Goal: Task Accomplishment & Management: Manage account settings

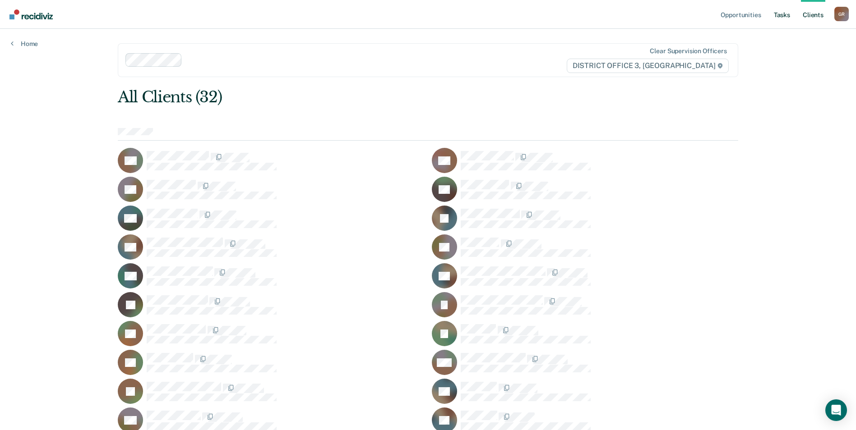
click at [783, 16] on link "Tasks" at bounding box center [782, 14] width 20 height 29
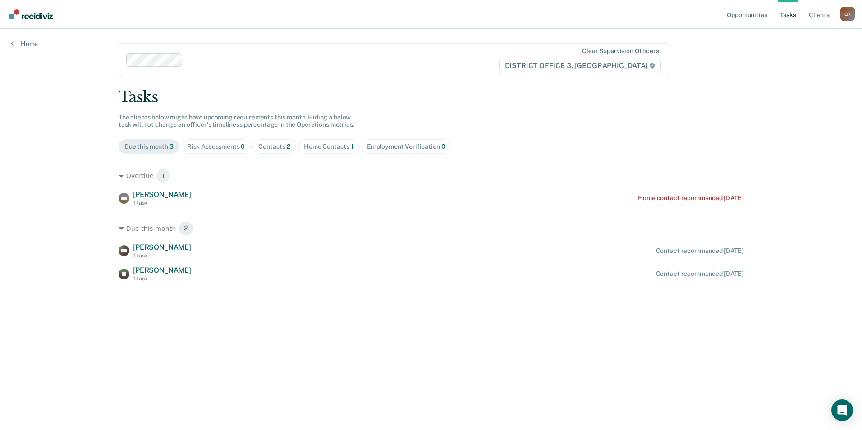
click at [327, 152] on span "Home Contacts 1" at bounding box center [328, 146] width 61 height 14
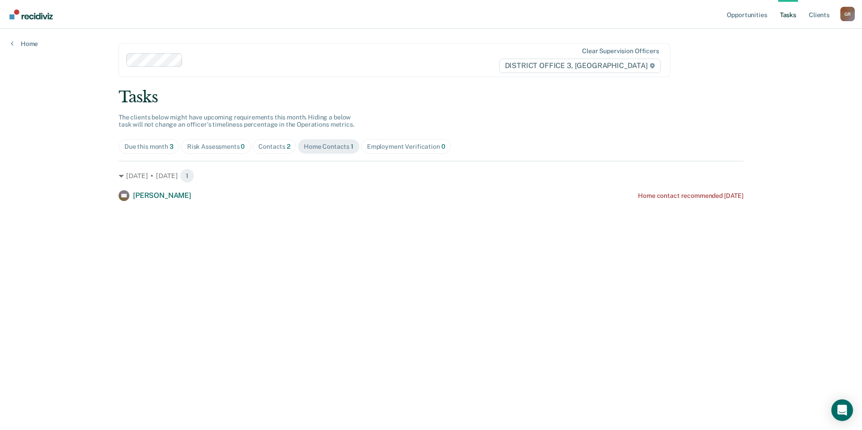
click at [270, 136] on div "Tasks The clients below might have upcoming requirements this month. Hiding a b…" at bounding box center [431, 144] width 625 height 113
click at [268, 140] on div "Tasks The clients below might have upcoming requirements this month. Hiding a b…" at bounding box center [431, 144] width 625 height 113
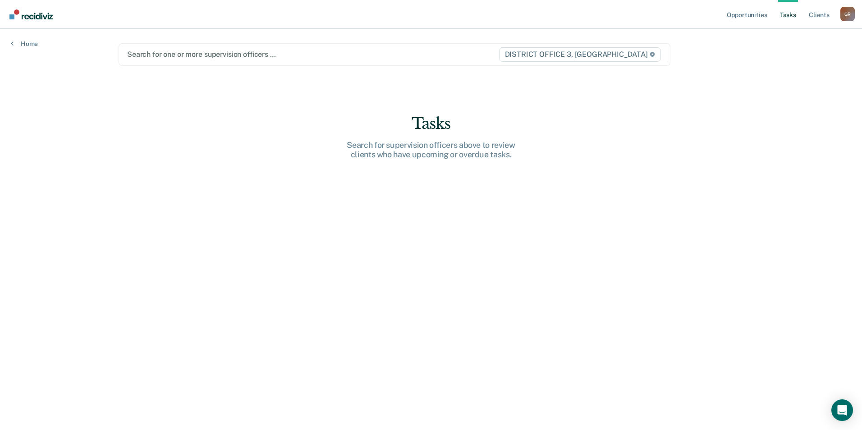
click at [173, 60] on div "Search for one or more supervision officers …" at bounding box center [312, 54] width 373 height 12
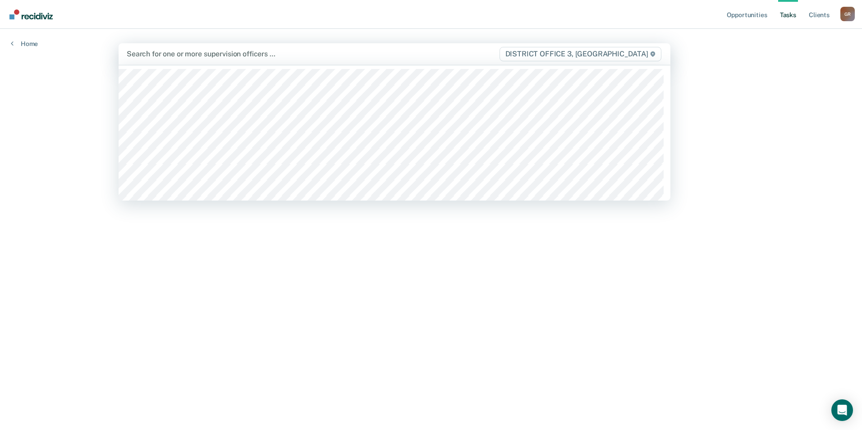
click at [179, 59] on div at bounding box center [313, 54] width 372 height 10
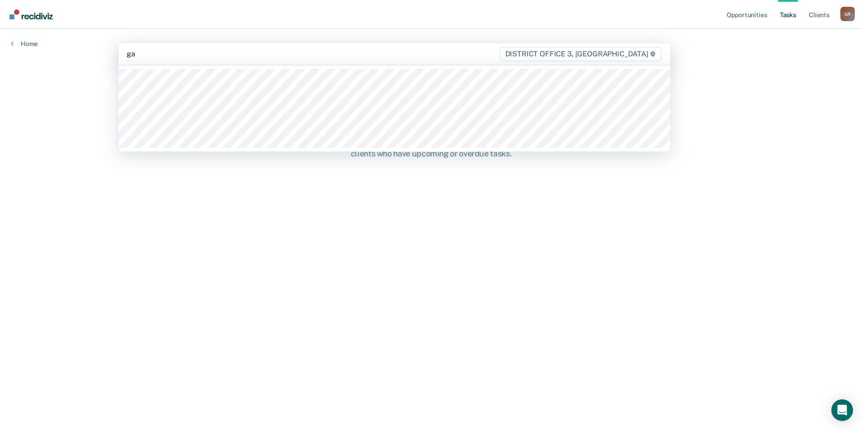
type input "gar"
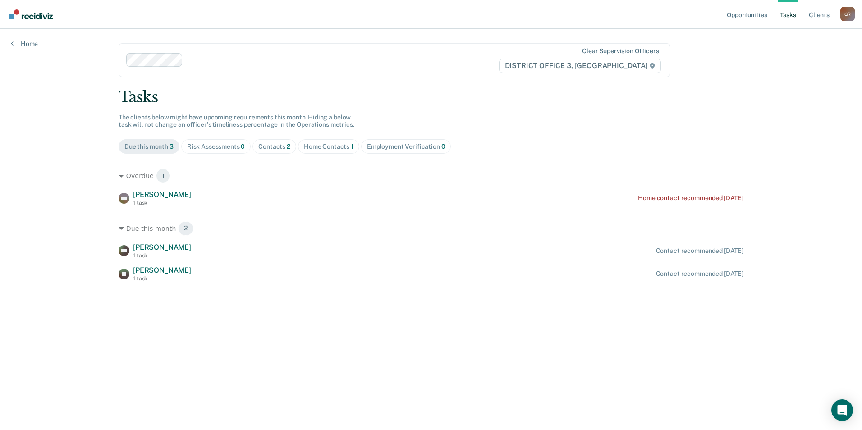
drag, startPoint x: 737, startPoint y: 13, endPoint x: 336, endPoint y: 70, distance: 404.5
click at [387, 60] on div "Opportunities Tasks Client s [PERSON_NAME] Profile How it works Log Out Home Cl…" at bounding box center [431, 215] width 862 height 430
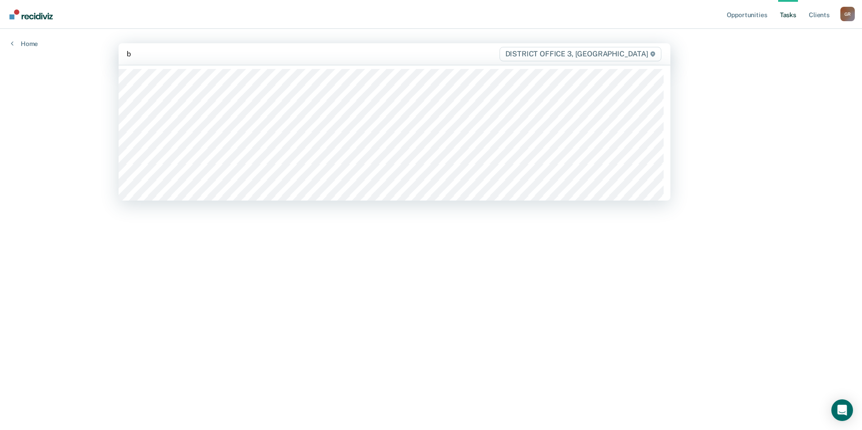
type input "bl"
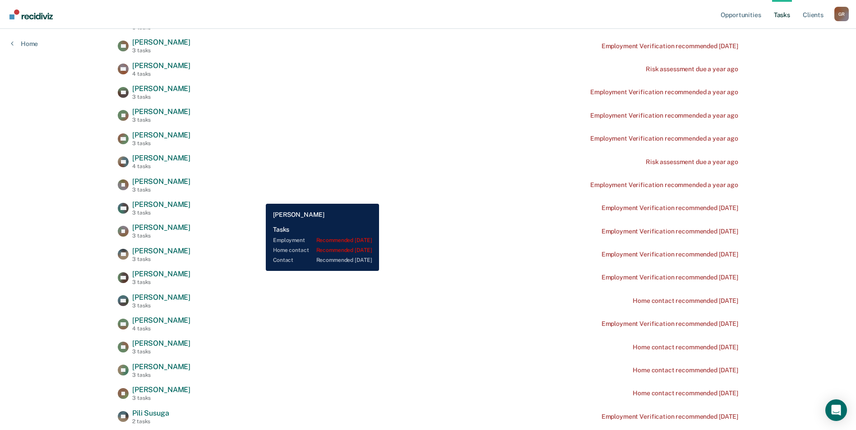
scroll to position [451, 0]
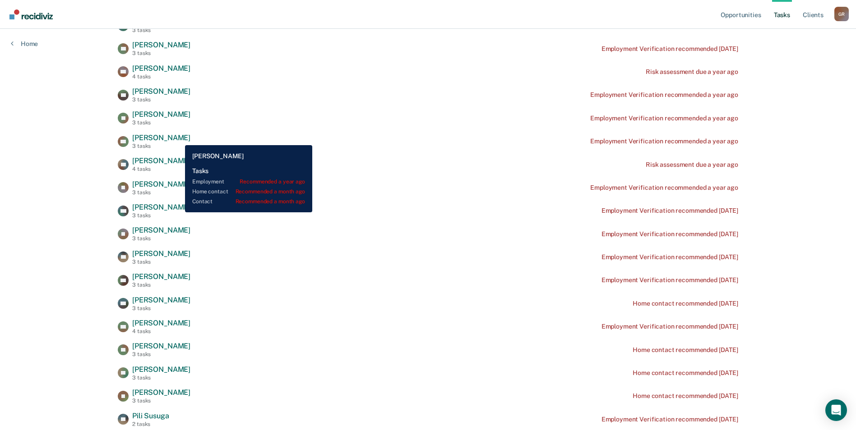
click at [178, 138] on span "[PERSON_NAME]" at bounding box center [161, 138] width 58 height 9
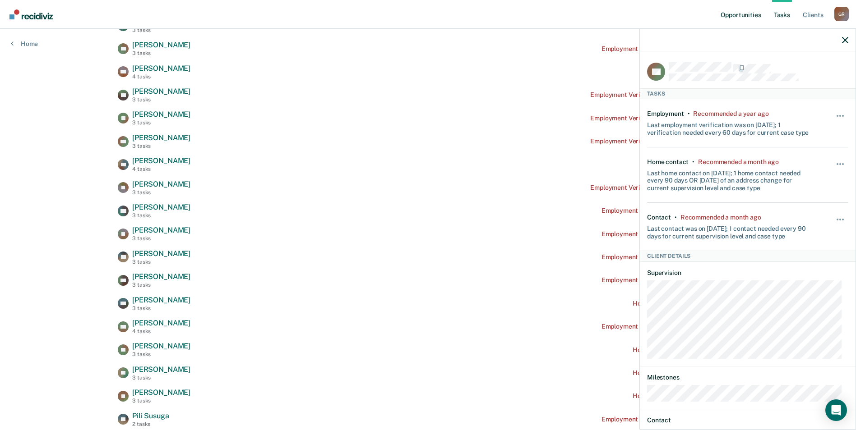
click at [726, 17] on link "Opportunities" at bounding box center [741, 14] width 44 height 29
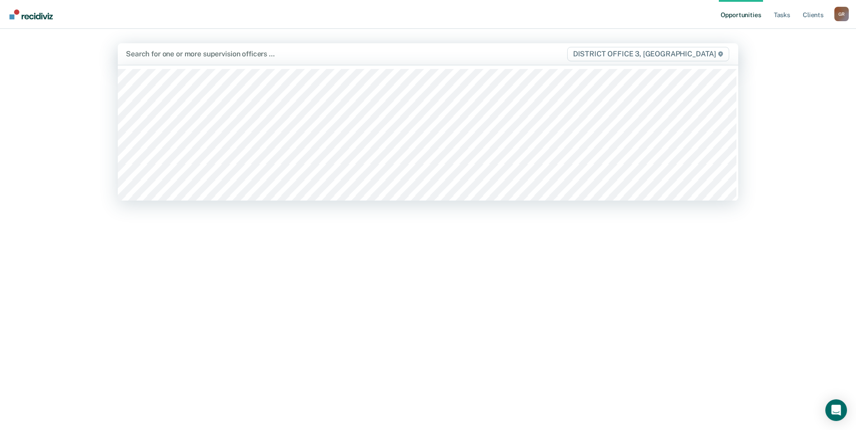
drag, startPoint x: 194, startPoint y: 63, endPoint x: 187, endPoint y: 58, distance: 8.4
click at [187, 58] on div at bounding box center [337, 54] width 422 height 10
type input "gar"
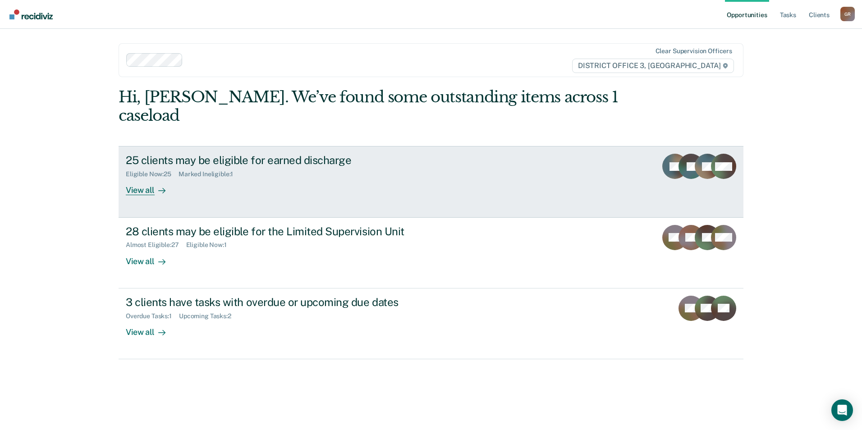
click at [134, 177] on link "25 clients may be eligible for earned discharge Eligible Now : 25 Marked Inelig…" at bounding box center [431, 181] width 625 height 71
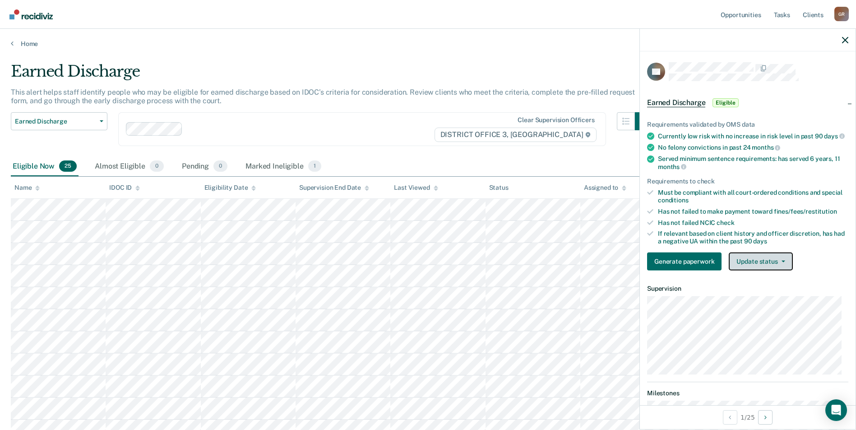
click at [778, 266] on button "Update status" at bounding box center [760, 262] width 64 height 18
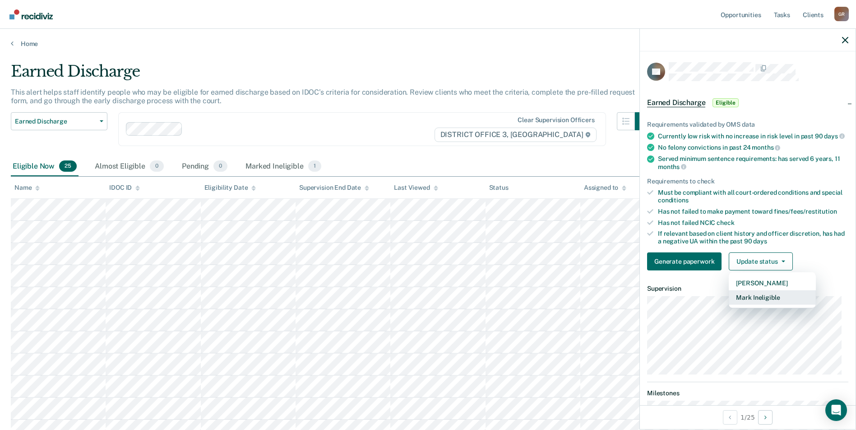
click at [765, 304] on button "Mark Ineligible" at bounding box center [771, 297] width 87 height 14
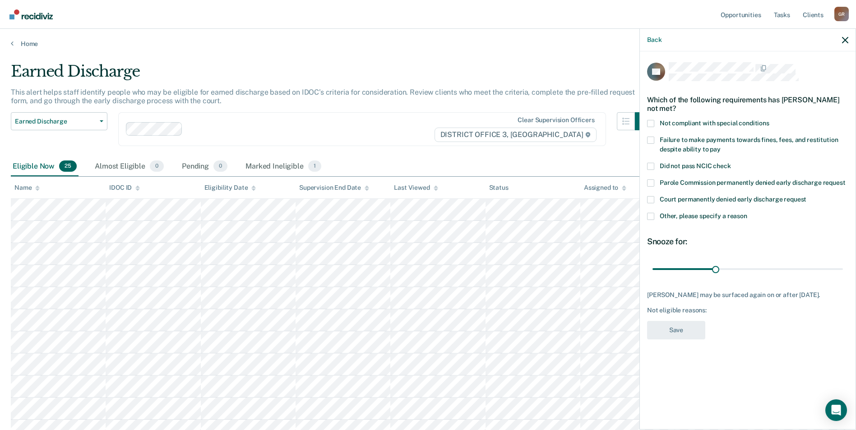
click at [653, 218] on span at bounding box center [650, 216] width 7 height 7
click at [747, 213] on input "Other, please specify a reason" at bounding box center [747, 213] width 0 height 0
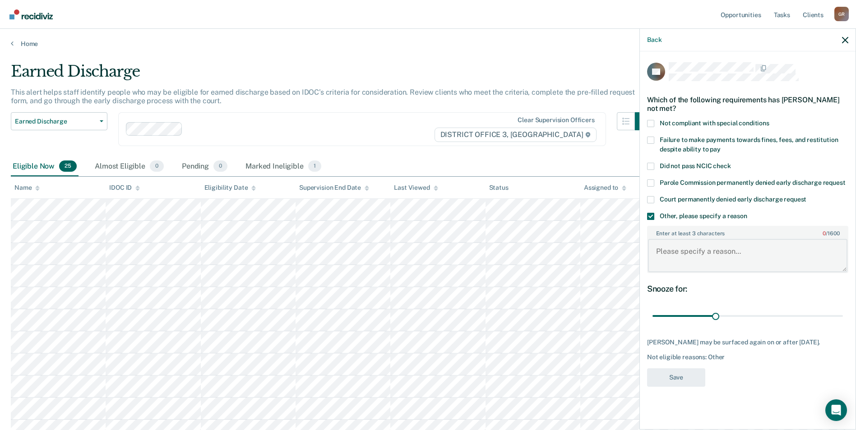
click at [667, 255] on textarea "Enter at least 3 characters 0 / 1600" at bounding box center [747, 255] width 199 height 33
type textarea "Sex offense"
click at [678, 387] on button "Save" at bounding box center [676, 378] width 58 height 18
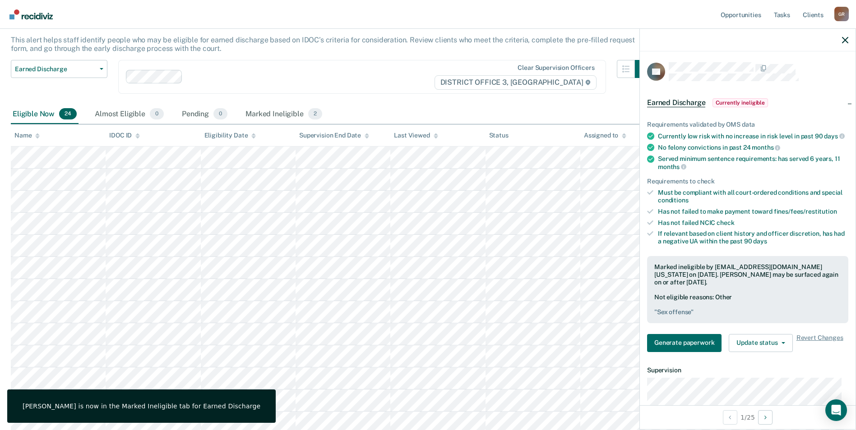
scroll to position [45, 0]
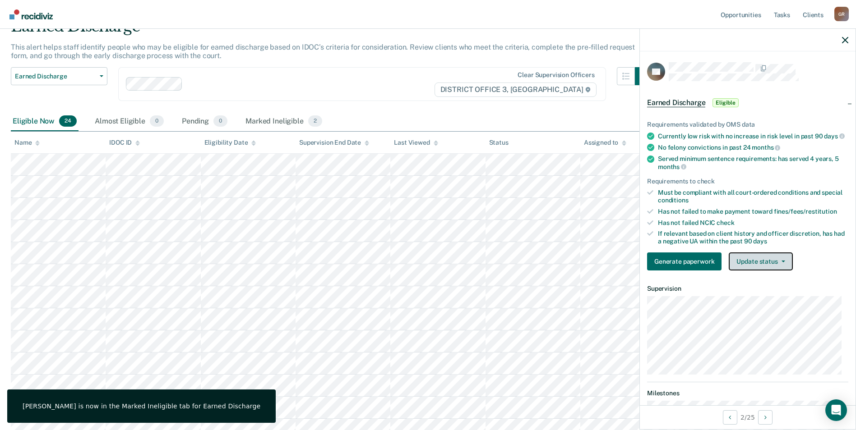
click at [740, 271] on button "Update status" at bounding box center [760, 262] width 64 height 18
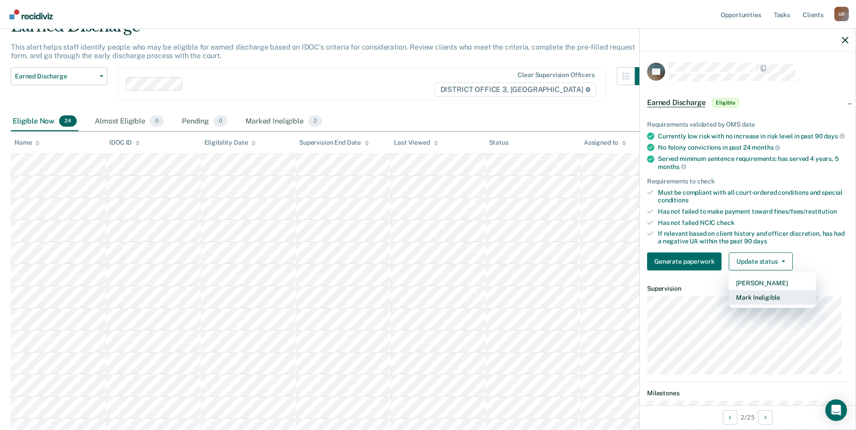
click at [756, 304] on button "Mark Ineligible" at bounding box center [771, 297] width 87 height 14
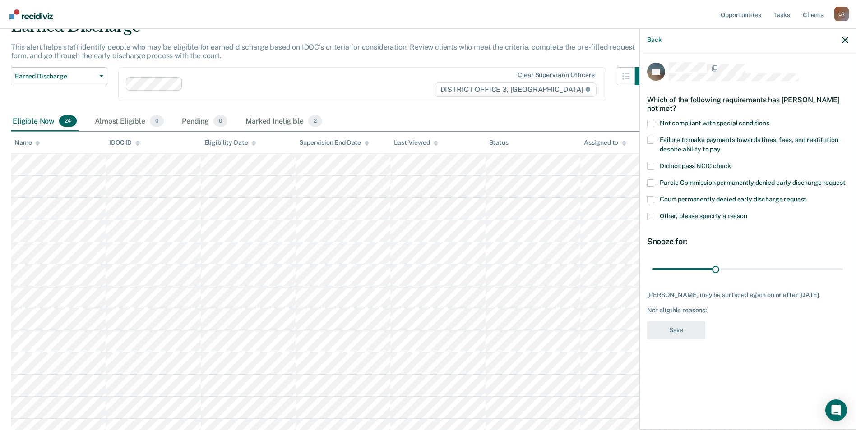
click at [652, 120] on div "Not compliant with special conditions" at bounding box center [747, 128] width 201 height 17
click at [652, 120] on span at bounding box center [650, 123] width 7 height 7
click at [769, 120] on input "Not compliant with special conditions" at bounding box center [769, 120] width 0 height 0
drag, startPoint x: 680, startPoint y: 327, endPoint x: 701, endPoint y: 270, distance: 61.2
click at [701, 271] on div "JM Which of the following requirements has [PERSON_NAME] not met? Not compliant…" at bounding box center [747, 203] width 201 height 283
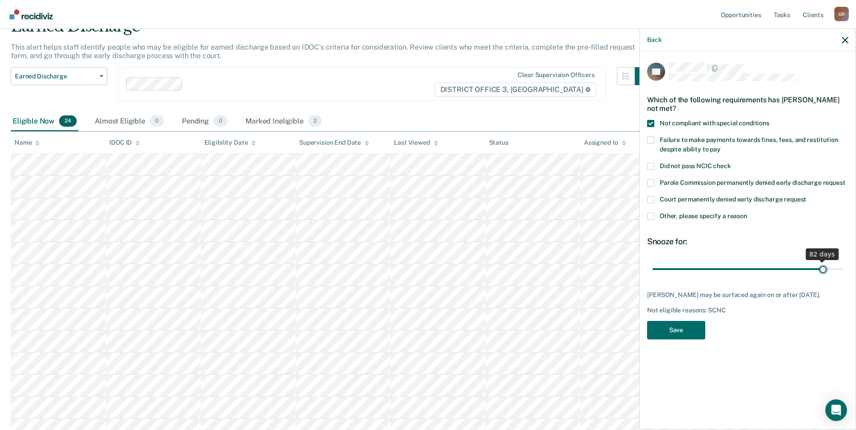
drag, startPoint x: 714, startPoint y: 259, endPoint x: 823, endPoint y: 251, distance: 109.5
click at [823, 261] on input "range" at bounding box center [747, 269] width 190 height 16
drag, startPoint x: 822, startPoint y: 260, endPoint x: 856, endPoint y: 254, distance: 34.4
type input "90"
click at [843, 261] on input "range" at bounding box center [747, 269] width 190 height 16
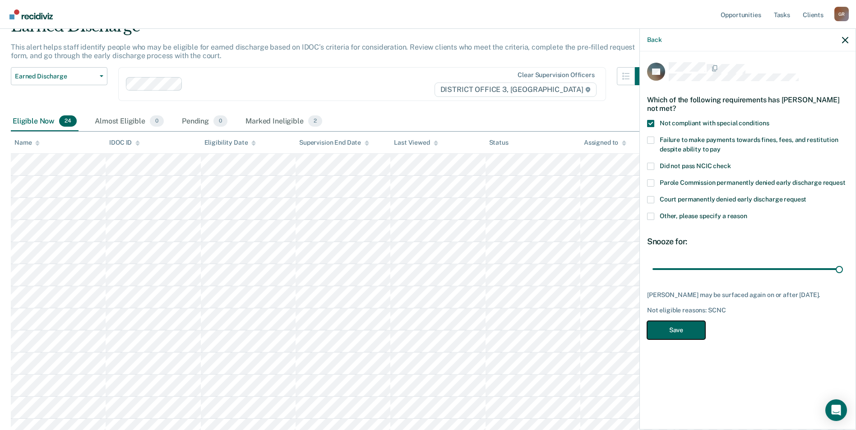
click at [683, 321] on button "Save" at bounding box center [676, 330] width 58 height 18
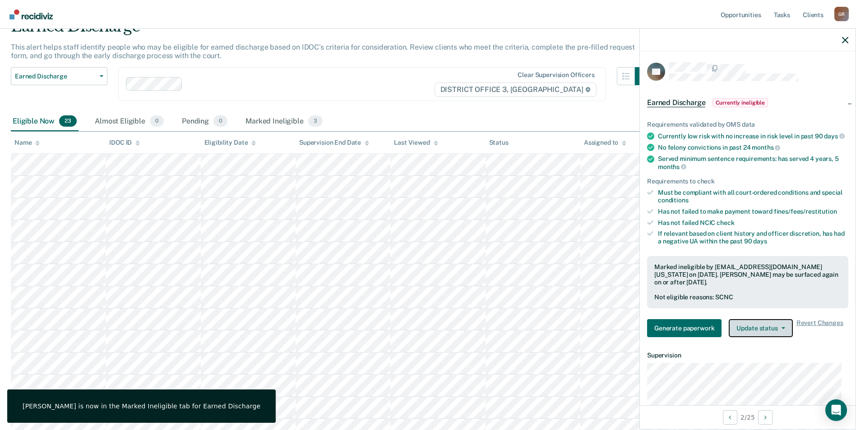
click at [765, 332] on button "Update status" at bounding box center [760, 328] width 64 height 18
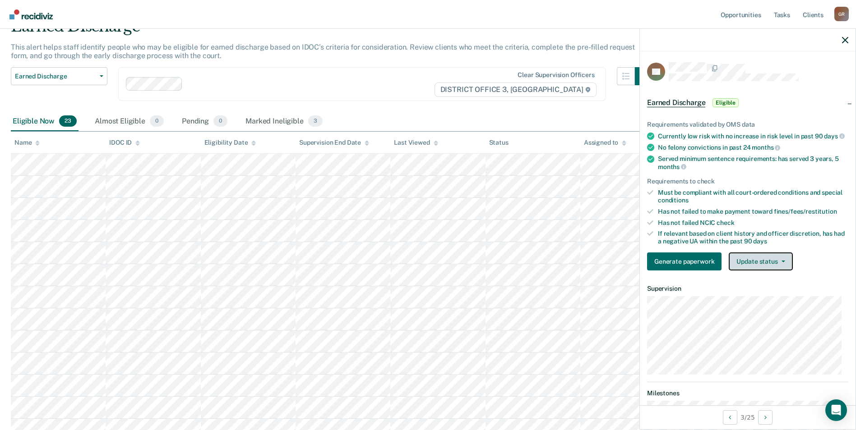
click at [763, 266] on button "Update status" at bounding box center [760, 262] width 64 height 18
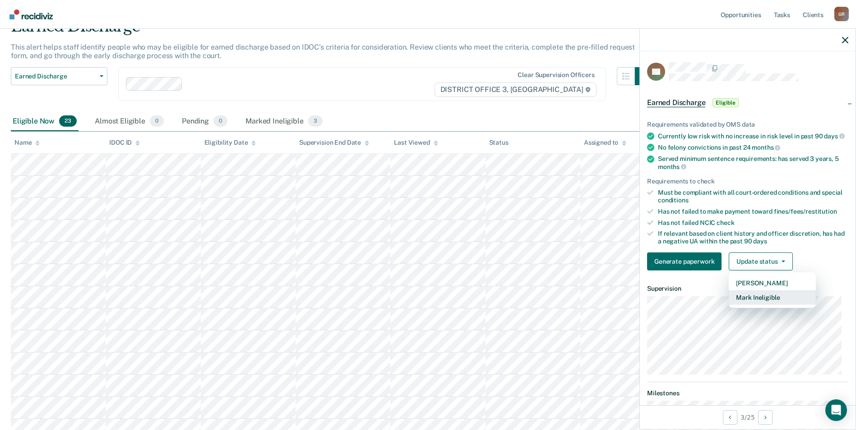
click at [766, 304] on button "Mark Ineligible" at bounding box center [771, 297] width 87 height 14
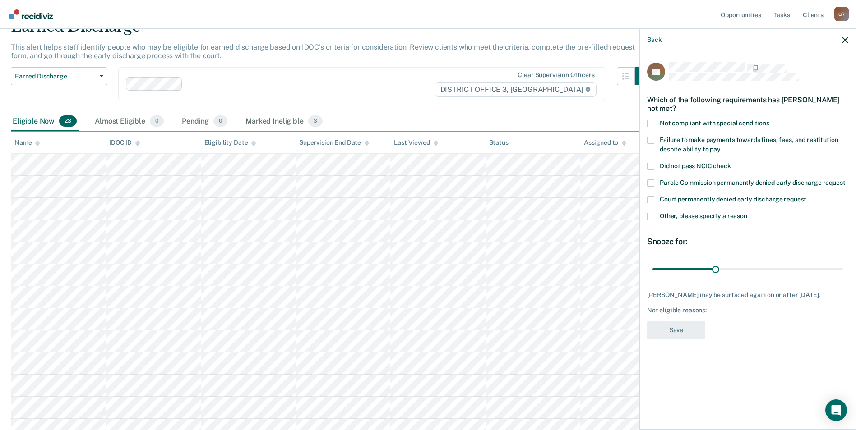
click at [656, 143] on label "Failure to make payments towards fines, fees, and restitution despite ability t…" at bounding box center [747, 146] width 201 height 19
click at [720, 146] on input "Failure to make payments towards fines, fees, and restitution despite ability t…" at bounding box center [720, 146] width 0 height 0
click at [670, 339] on button "Save" at bounding box center [676, 330] width 58 height 18
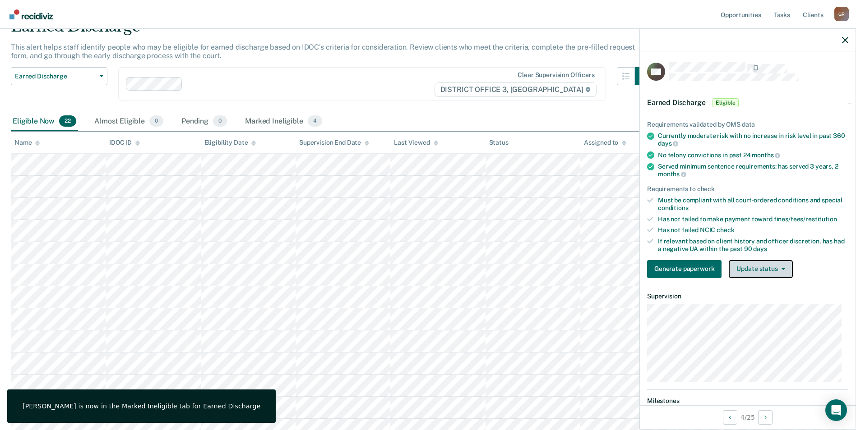
click at [744, 273] on button "Update status" at bounding box center [760, 269] width 64 height 18
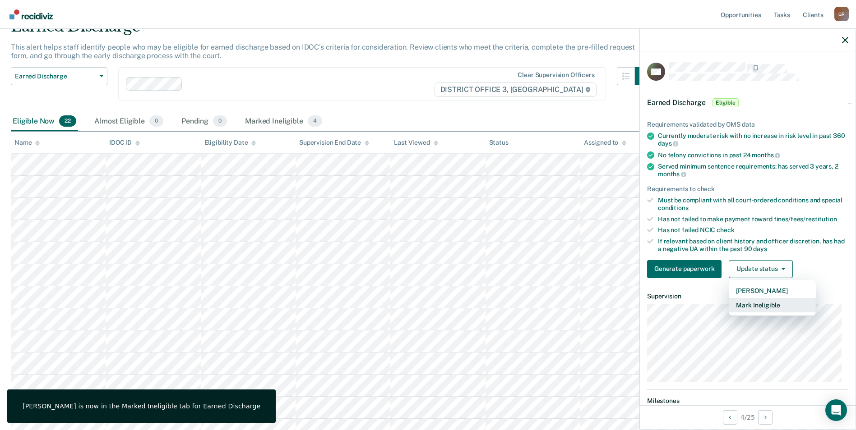
click at [746, 305] on button "Mark Ineligible" at bounding box center [771, 305] width 87 height 14
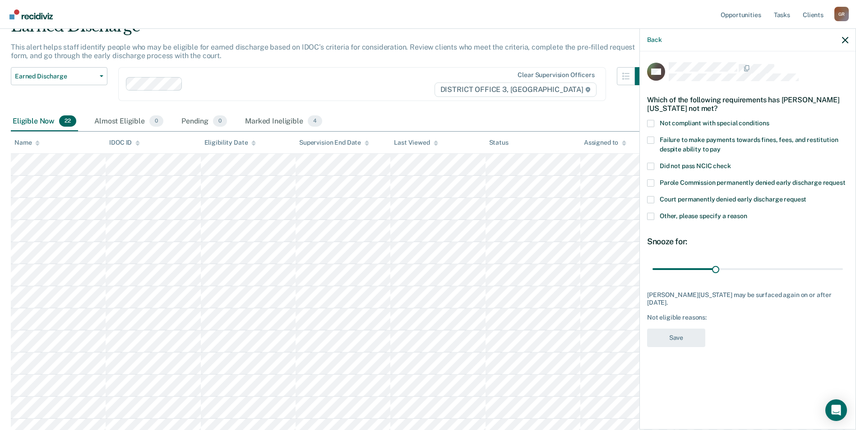
click at [649, 120] on span at bounding box center [650, 123] width 7 height 7
click at [769, 120] on input "Not compliant with special conditions" at bounding box center [769, 120] width 0 height 0
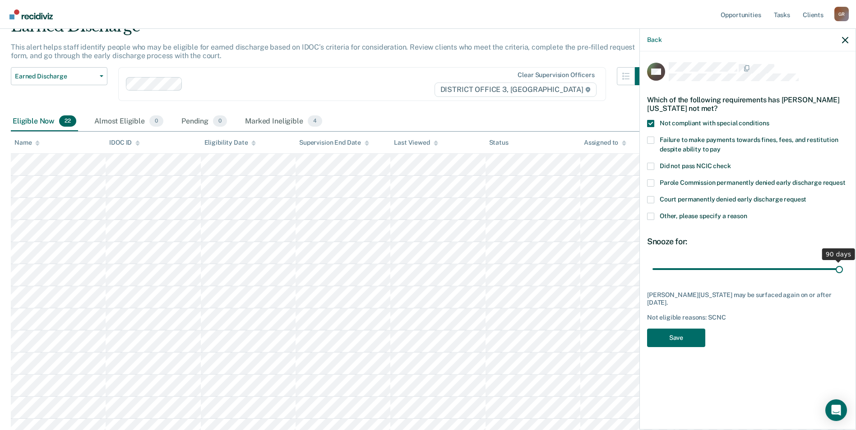
drag, startPoint x: 723, startPoint y: 265, endPoint x: 880, endPoint y: 258, distance: 158.1
type input "90"
click at [843, 261] on input "range" at bounding box center [747, 269] width 190 height 16
click at [685, 338] on button "Save" at bounding box center [676, 338] width 58 height 18
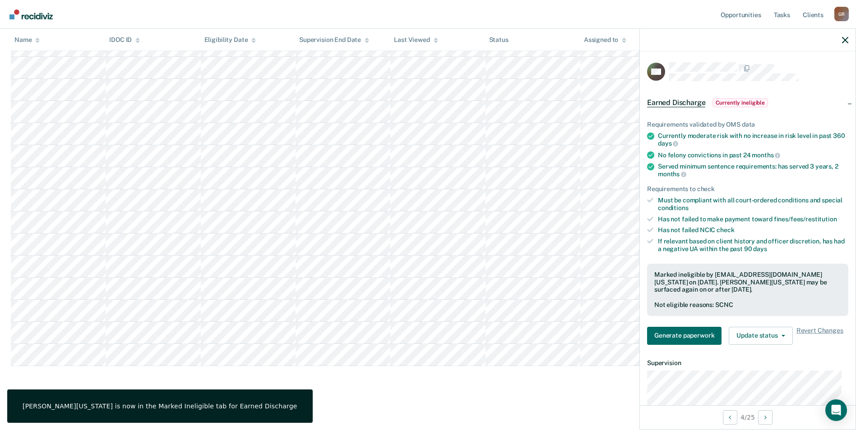
scroll to position [298, 0]
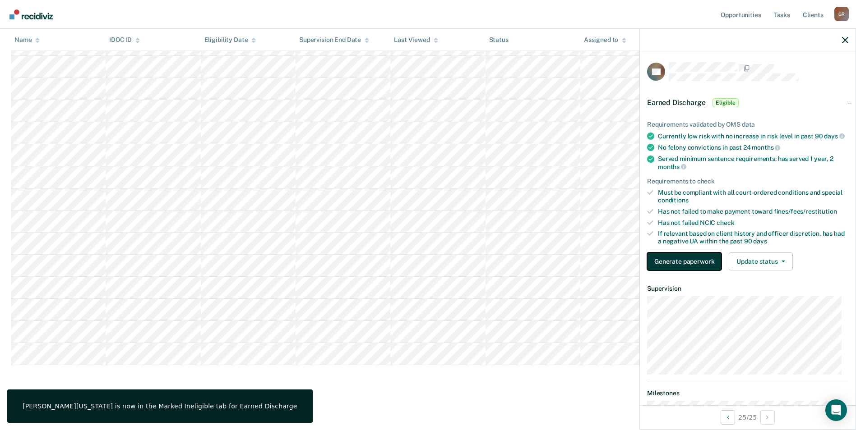
click at [690, 271] on button "Generate paperwork" at bounding box center [684, 262] width 74 height 18
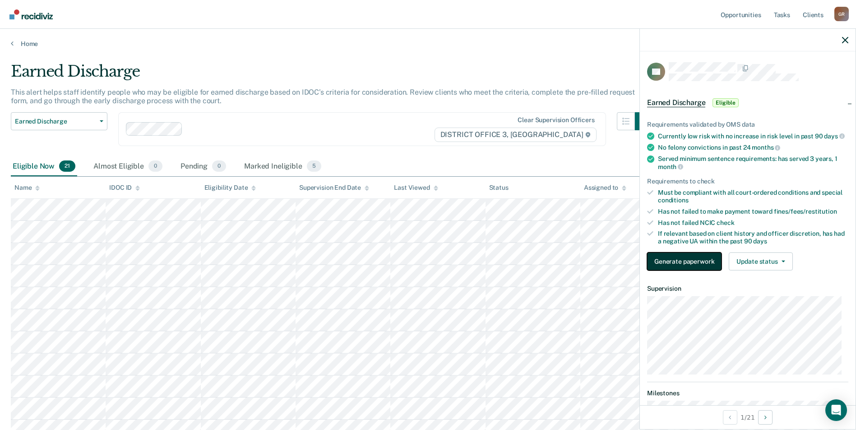
click at [671, 266] on button "Generate paperwork" at bounding box center [684, 262] width 74 height 18
click at [746, 269] on button "Update status" at bounding box center [760, 262] width 64 height 18
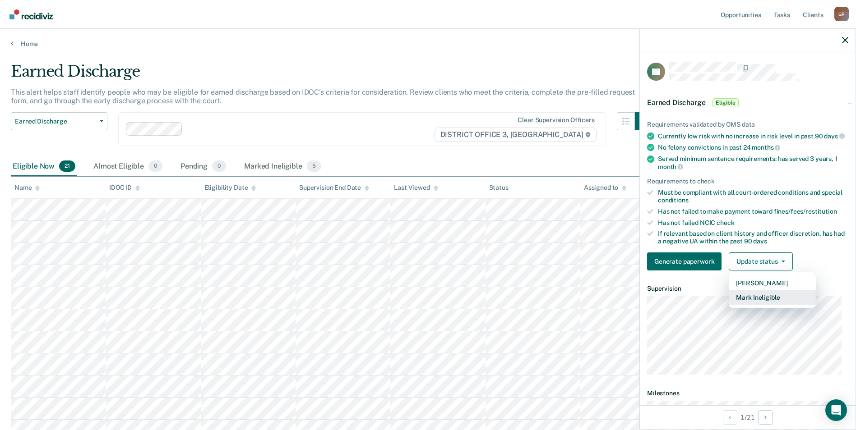
click at [743, 305] on button "Mark Ineligible" at bounding box center [771, 297] width 87 height 14
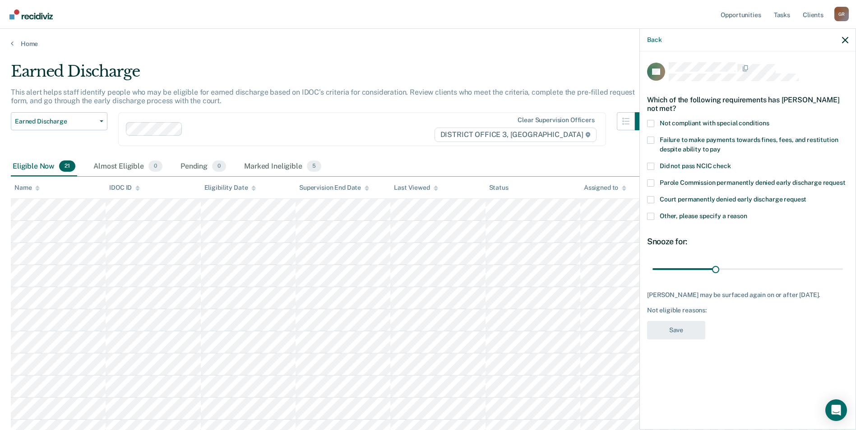
click at [652, 124] on span at bounding box center [650, 123] width 7 height 7
click at [769, 120] on input "Not compliant with special conditions" at bounding box center [769, 120] width 0 height 0
click at [670, 336] on button "Save" at bounding box center [676, 330] width 58 height 18
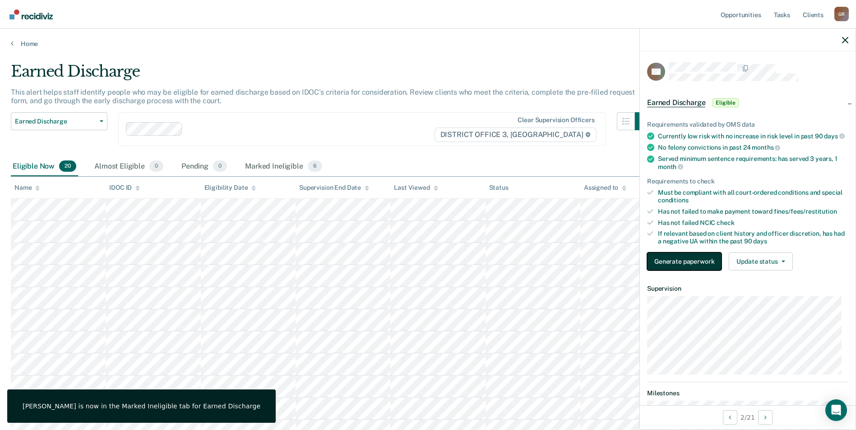
click at [675, 271] on button "Generate paperwork" at bounding box center [684, 262] width 74 height 18
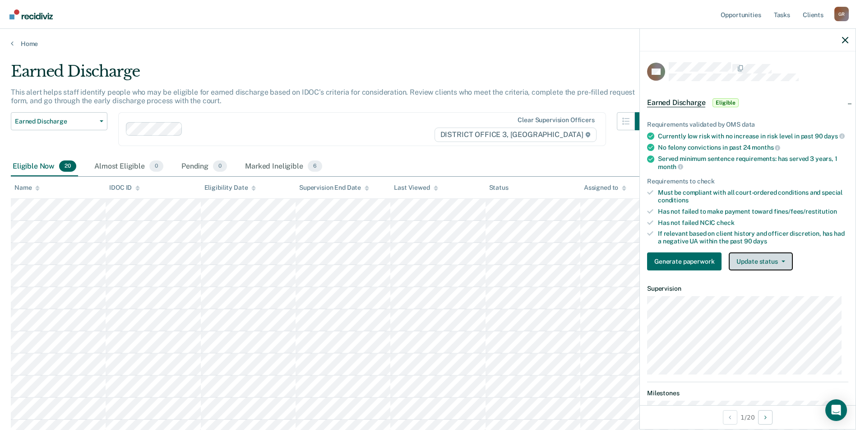
click at [766, 265] on button "Update status" at bounding box center [760, 262] width 64 height 18
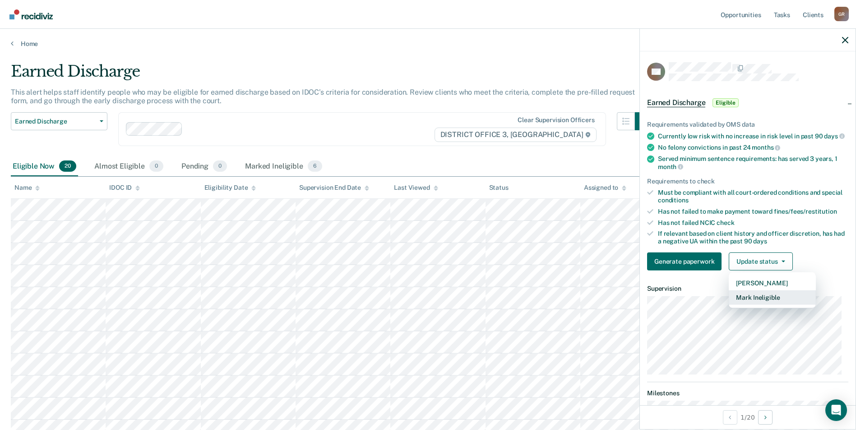
click at [747, 304] on button "Mark Ineligible" at bounding box center [771, 297] width 87 height 14
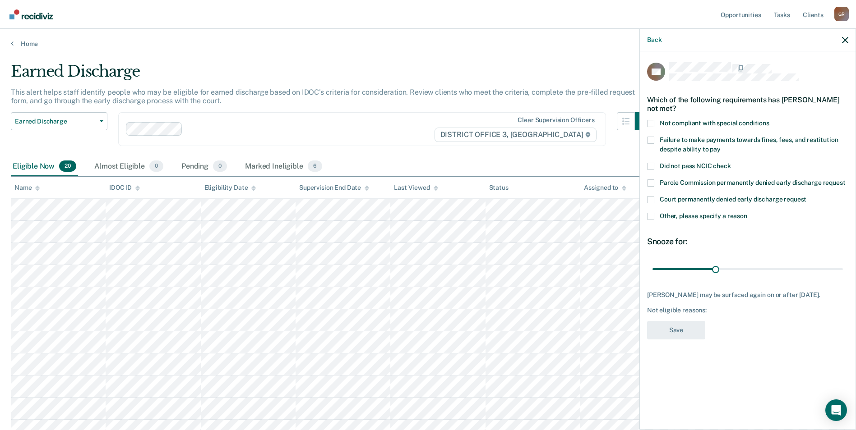
click at [655, 123] on label "Not compliant with special conditions" at bounding box center [747, 124] width 201 height 9
click at [769, 120] on input "Not compliant with special conditions" at bounding box center [769, 120] width 0 height 0
click at [677, 334] on button "Save" at bounding box center [676, 330] width 58 height 18
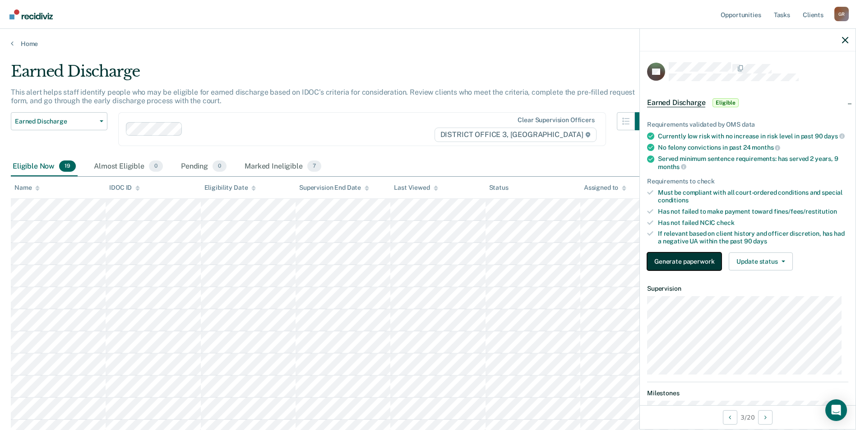
click at [688, 271] on button "Generate paperwork" at bounding box center [684, 262] width 74 height 18
click at [769, 267] on button "Update status" at bounding box center [760, 262] width 64 height 18
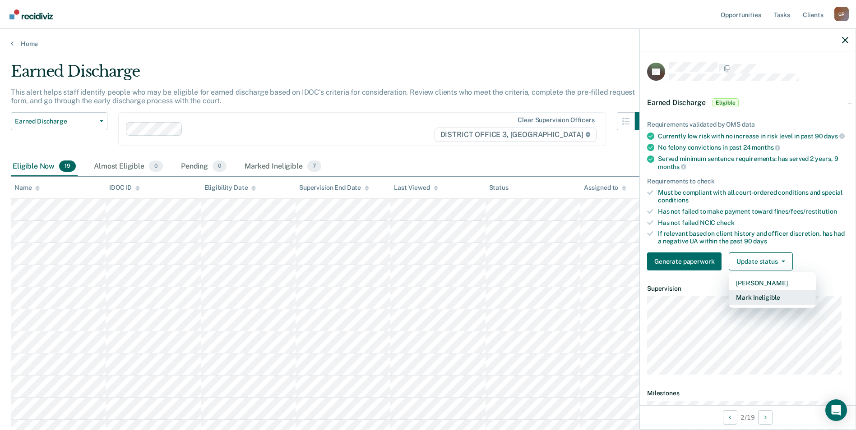
click at [748, 305] on button "Mark Ineligible" at bounding box center [771, 297] width 87 height 14
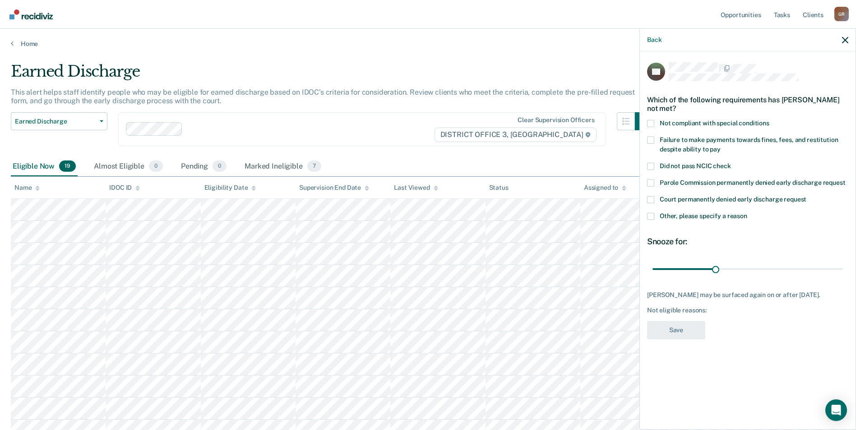
click at [654, 141] on label "Failure to make payments towards fines, fees, and restitution despite ability t…" at bounding box center [747, 146] width 201 height 19
click at [720, 146] on input "Failure to make payments towards fines, fees, and restitution despite ability t…" at bounding box center [720, 146] width 0 height 0
click at [676, 327] on button "Save" at bounding box center [676, 330] width 58 height 18
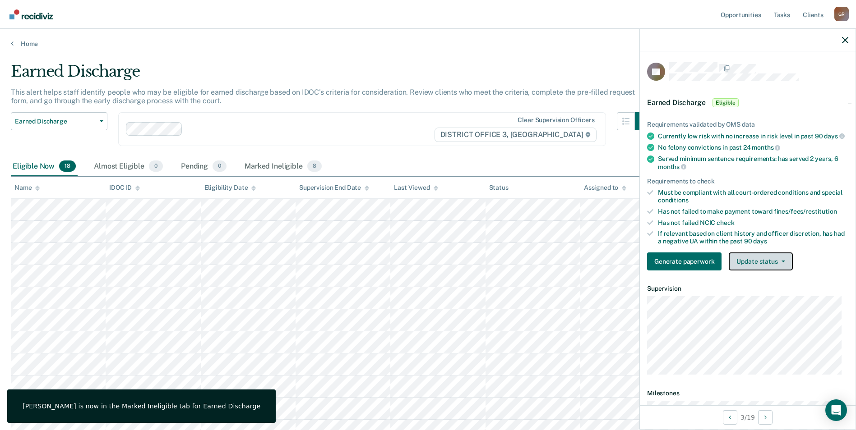
click at [754, 267] on button "Update status" at bounding box center [760, 262] width 64 height 18
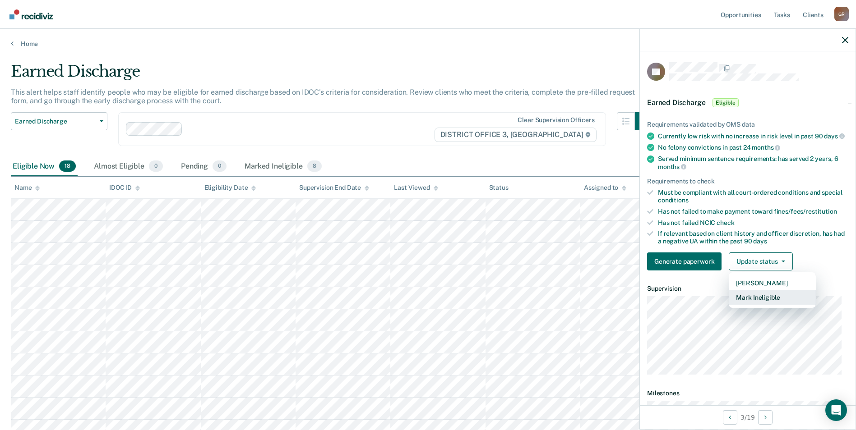
click at [750, 304] on button "Mark Ineligible" at bounding box center [771, 297] width 87 height 14
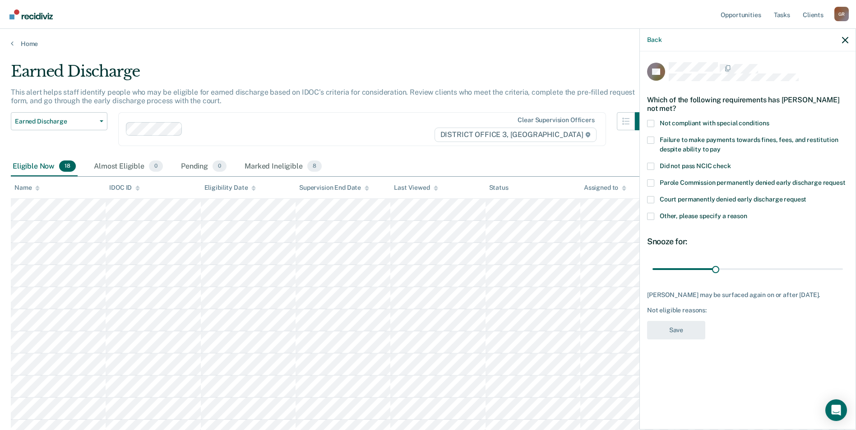
click at [651, 122] on span at bounding box center [650, 123] width 7 height 7
click at [769, 120] on input "Not compliant with special conditions" at bounding box center [769, 120] width 0 height 0
click at [670, 331] on button "Save" at bounding box center [676, 330] width 58 height 18
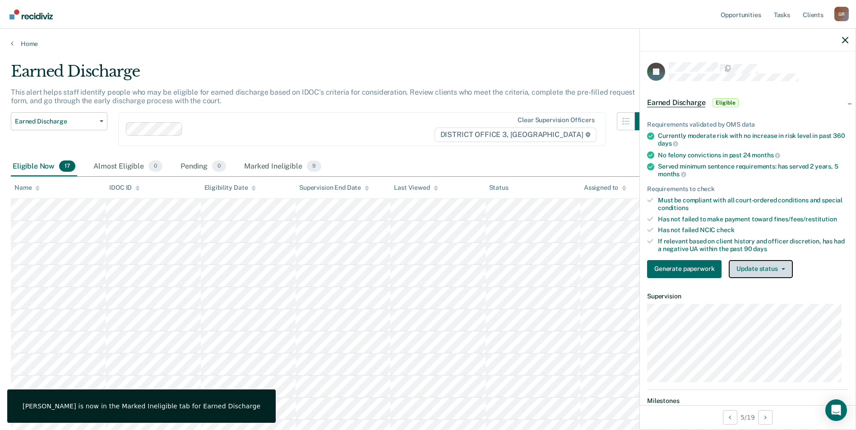
click at [756, 269] on button "Update status" at bounding box center [760, 269] width 64 height 18
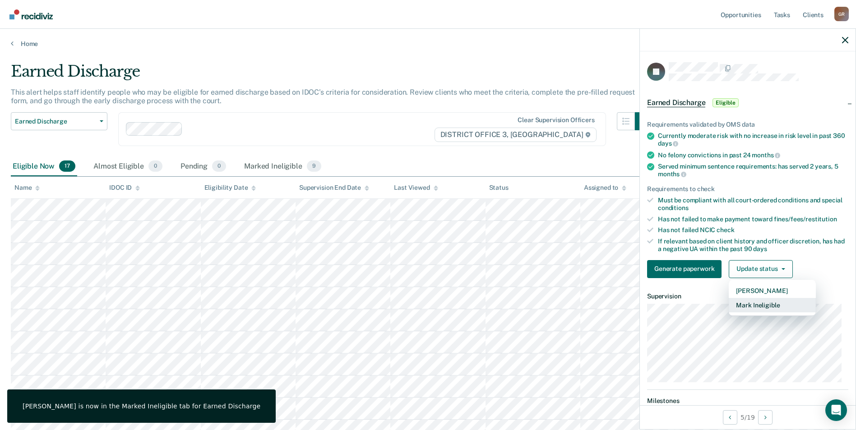
click at [747, 303] on button "Mark Ineligible" at bounding box center [771, 305] width 87 height 14
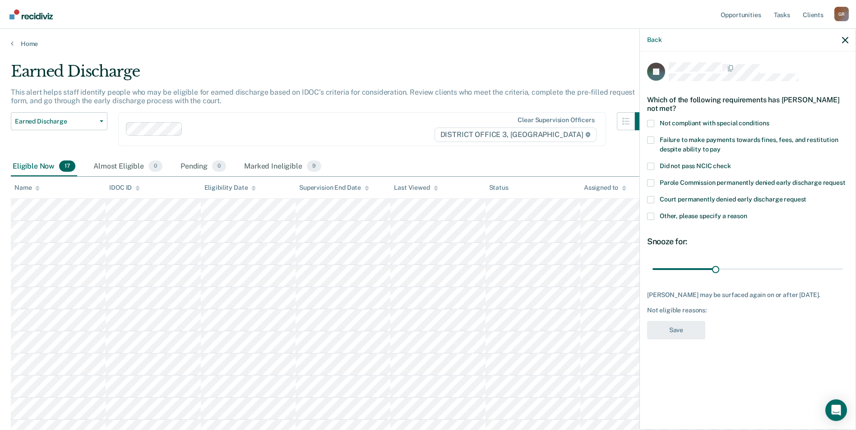
click at [652, 139] on span at bounding box center [650, 140] width 7 height 7
click at [720, 146] on input "Failure to make payments towards fines, fees, and restitution despite ability t…" at bounding box center [720, 146] width 0 height 0
click at [680, 334] on button "Save" at bounding box center [676, 330] width 58 height 18
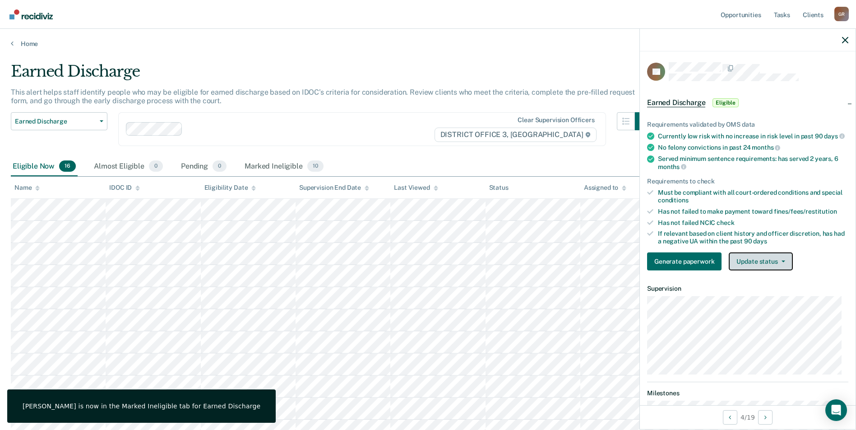
click at [757, 271] on button "Update status" at bounding box center [760, 262] width 64 height 18
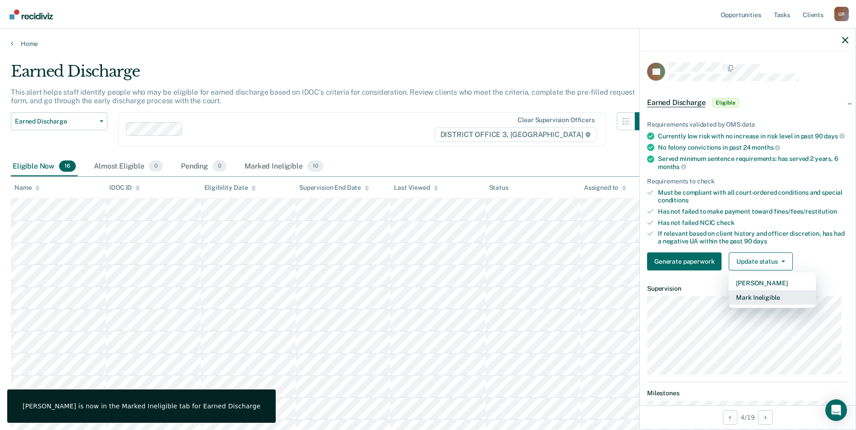
click at [751, 305] on button "Mark Ineligible" at bounding box center [771, 297] width 87 height 14
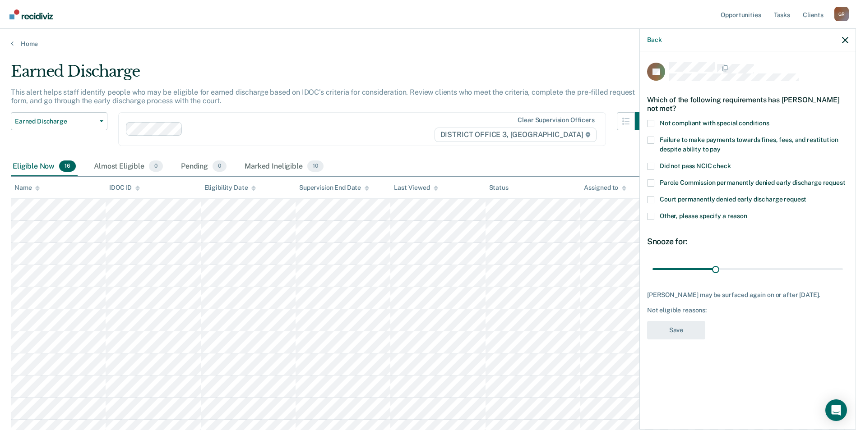
click at [651, 121] on span at bounding box center [650, 123] width 7 height 7
click at [769, 120] on input "Not compliant with special conditions" at bounding box center [769, 120] width 0 height 0
click at [677, 330] on button "Save" at bounding box center [676, 330] width 58 height 18
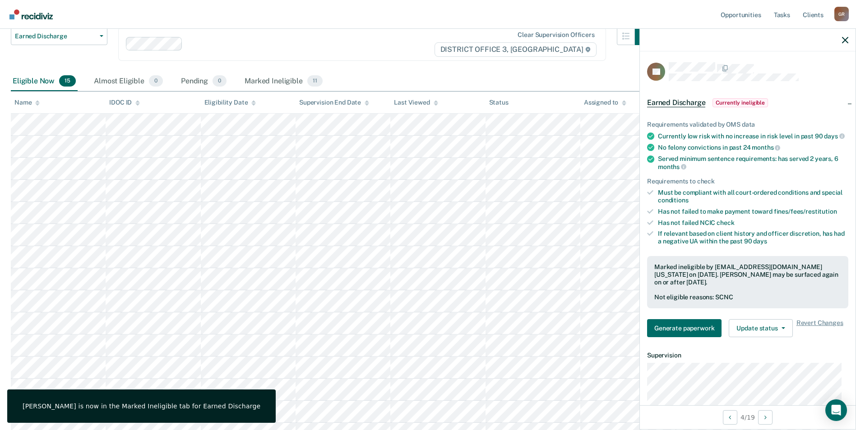
scroll to position [165, 0]
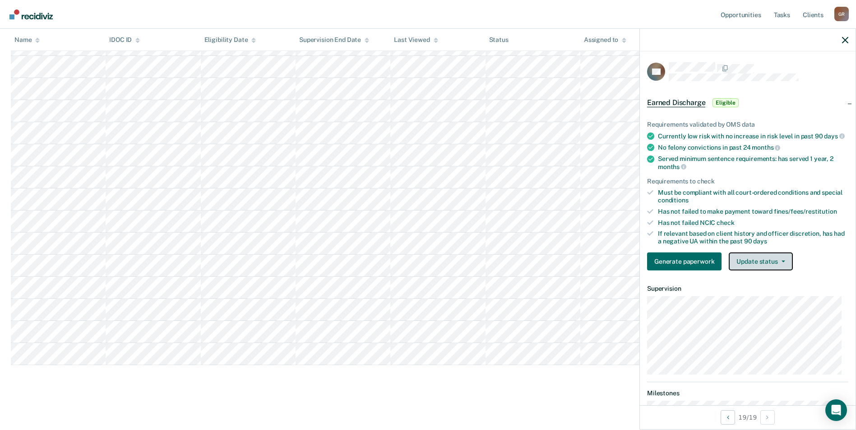
click at [747, 267] on button "Update status" at bounding box center [760, 262] width 64 height 18
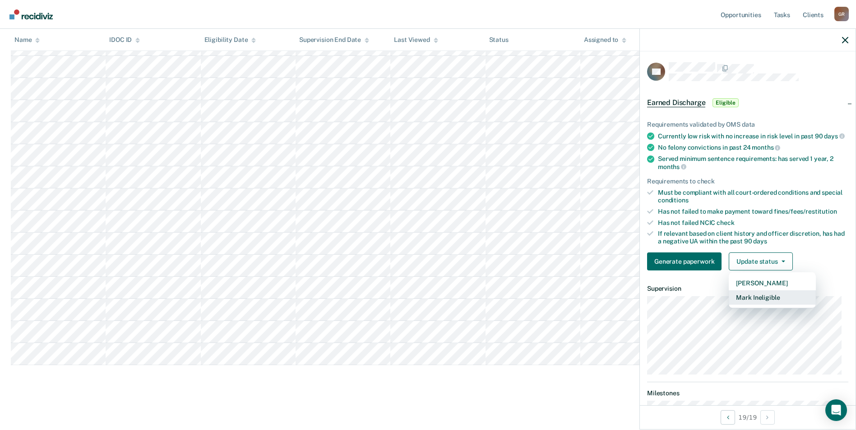
click at [746, 302] on button "Mark Ineligible" at bounding box center [771, 297] width 87 height 14
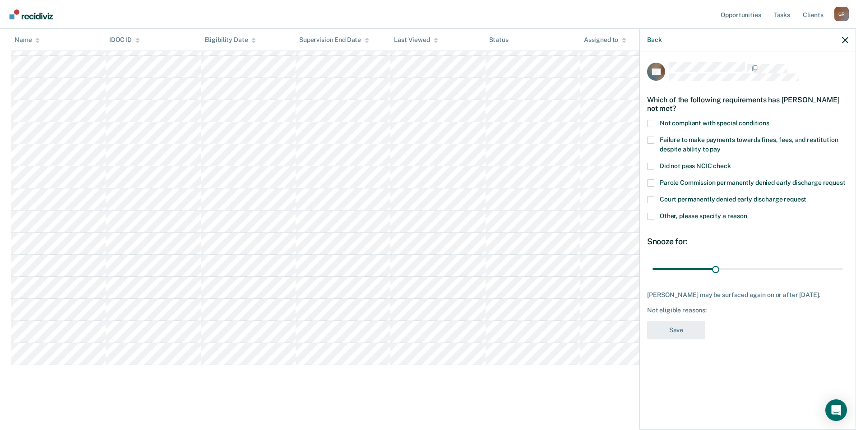
click at [650, 219] on span at bounding box center [650, 216] width 7 height 7
click at [747, 213] on input "Other, please specify a reason" at bounding box center [747, 213] width 0 height 0
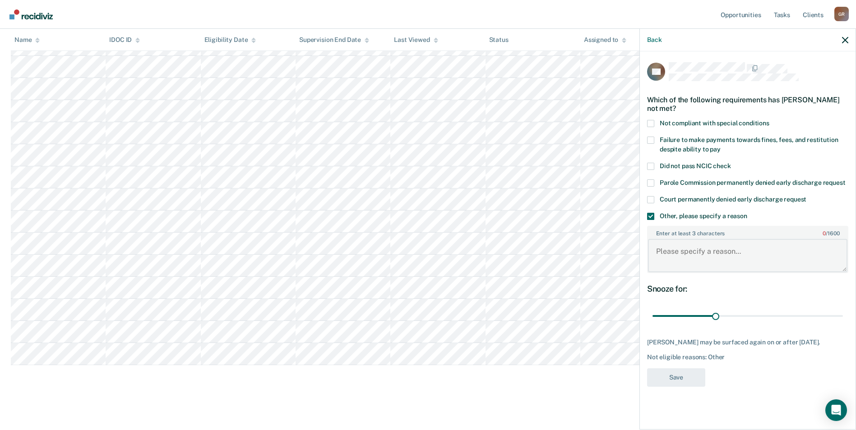
drag, startPoint x: 670, startPoint y: 253, endPoint x: 664, endPoint y: 258, distance: 7.3
click at [670, 254] on textarea "Enter at least 3 characters 0 / 1600" at bounding box center [747, 255] width 199 height 33
type textarea "deported"
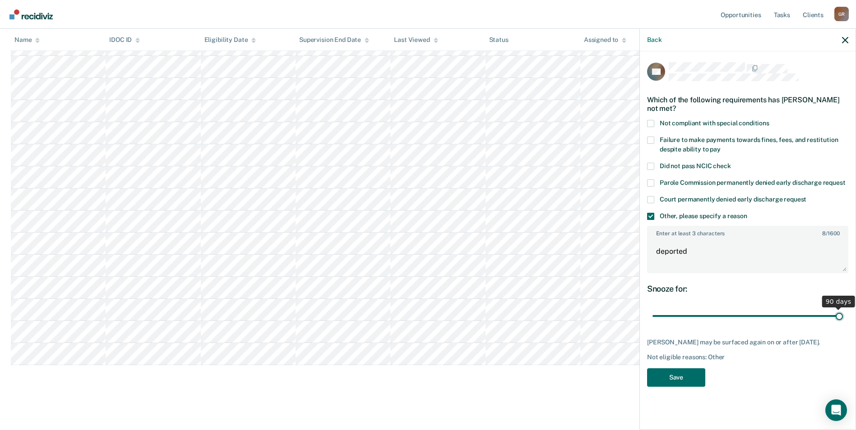
drag, startPoint x: 728, startPoint y: 319, endPoint x: 879, endPoint y: 292, distance: 152.5
type input "90"
click at [843, 309] on input "range" at bounding box center [747, 317] width 190 height 16
click at [670, 387] on button "Save" at bounding box center [676, 378] width 58 height 18
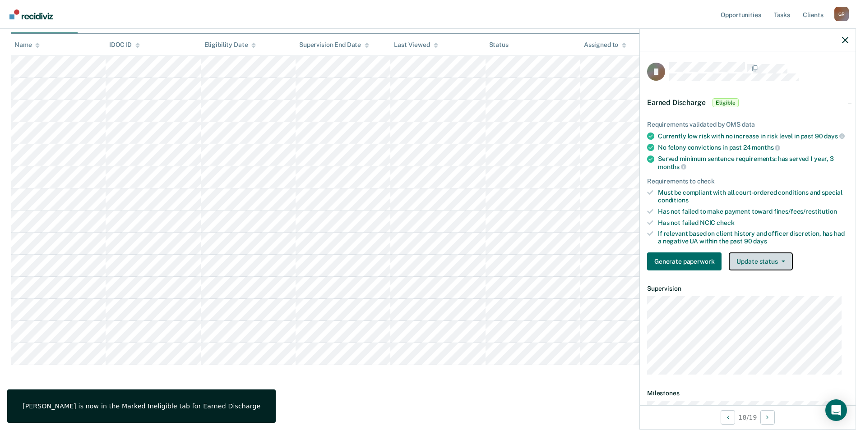
click at [753, 266] on button "Update status" at bounding box center [760, 262] width 64 height 18
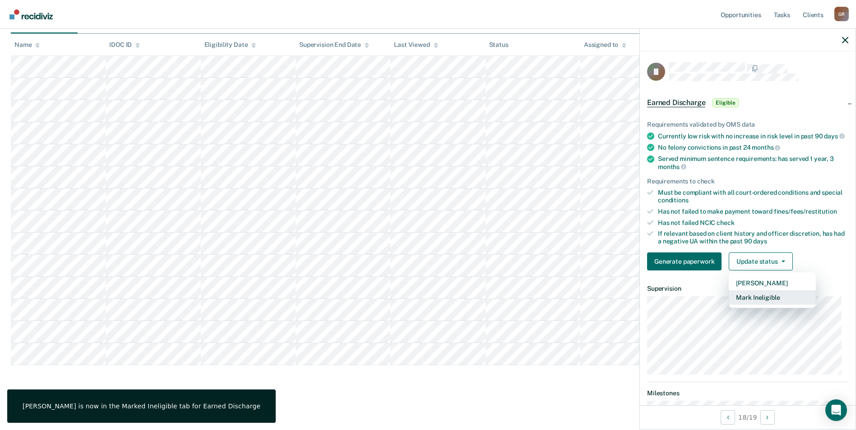
click at [746, 305] on button "Mark Ineligible" at bounding box center [771, 297] width 87 height 14
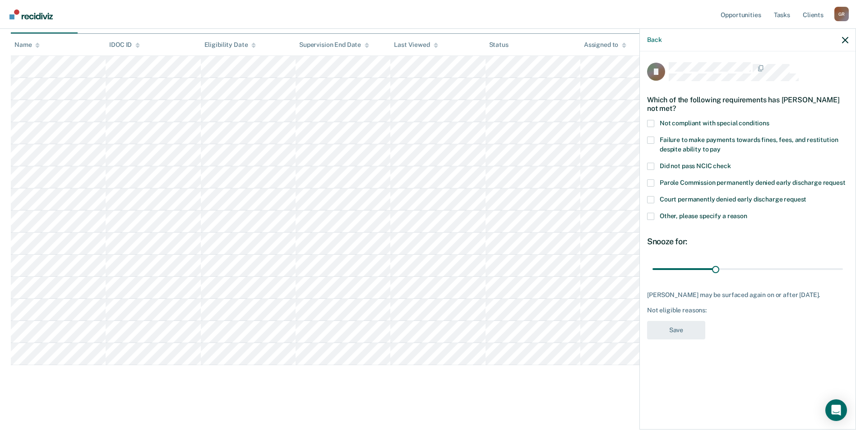
click at [655, 122] on label "Not compliant with special conditions" at bounding box center [747, 124] width 201 height 9
click at [769, 120] on input "Not compliant with special conditions" at bounding box center [769, 120] width 0 height 0
click at [669, 338] on button "Save" at bounding box center [676, 330] width 58 height 18
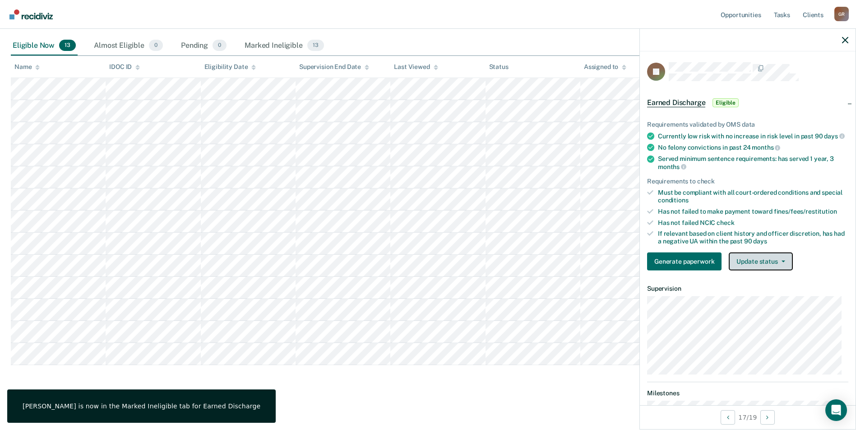
click at [754, 268] on button "Update status" at bounding box center [760, 262] width 64 height 18
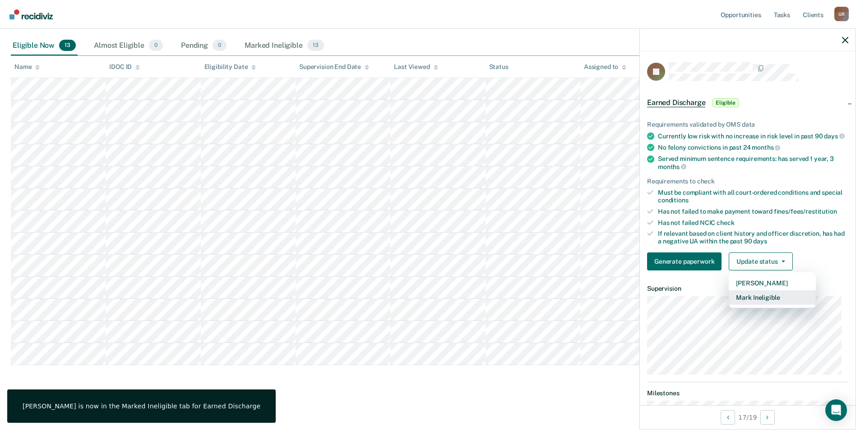
click at [757, 303] on button "Mark Ineligible" at bounding box center [771, 297] width 87 height 14
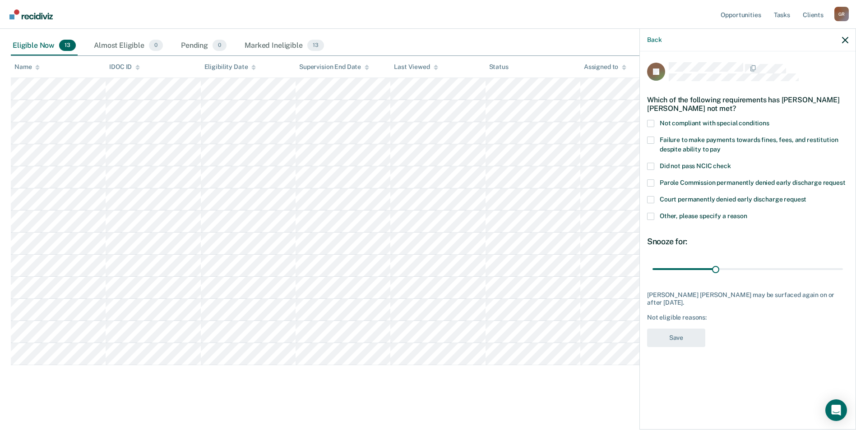
click at [654, 213] on label "Other, please specify a reason" at bounding box center [747, 217] width 201 height 9
click at [747, 213] on input "Other, please specify a reason" at bounding box center [747, 213] width 0 height 0
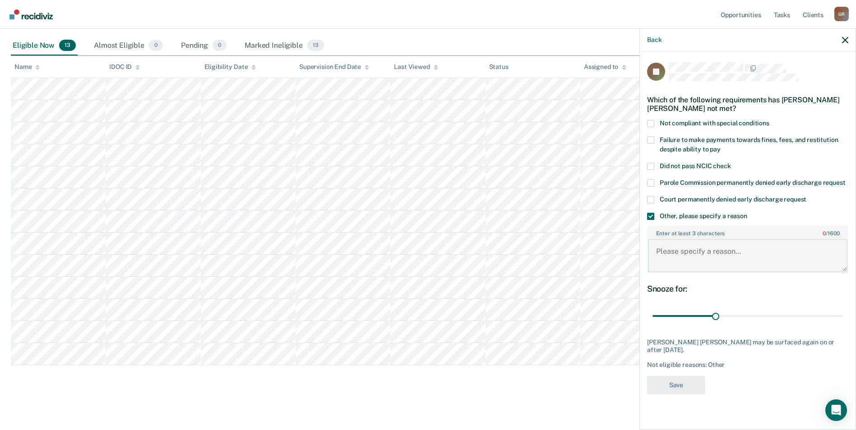
click at [666, 253] on textarea "Enter at least 3 characters 0 / 1600" at bounding box center [747, 255] width 199 height 33
type textarea "ROV pending"
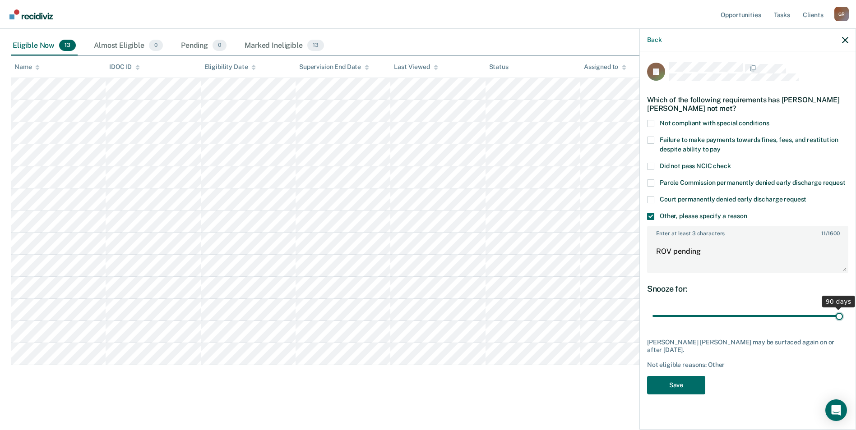
drag, startPoint x: 717, startPoint y: 317, endPoint x: 882, endPoint y: 292, distance: 166.5
type input "90"
click at [843, 309] on input "range" at bounding box center [747, 317] width 190 height 16
click at [691, 385] on button "Save" at bounding box center [676, 385] width 58 height 18
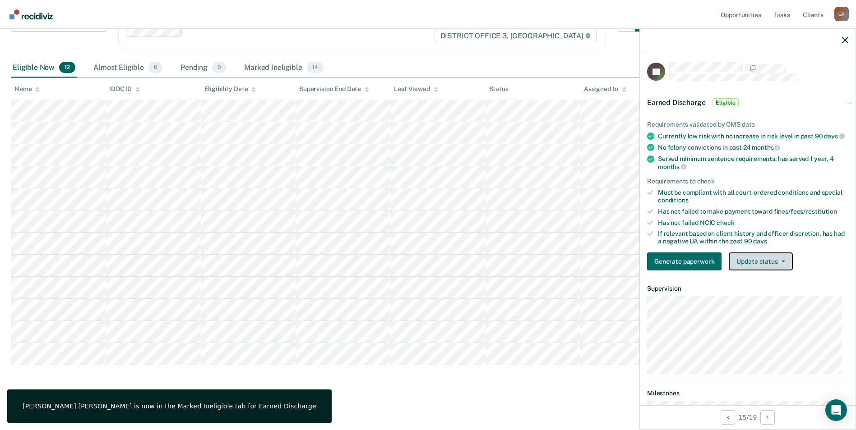
drag, startPoint x: 744, startPoint y: 264, endPoint x: 737, endPoint y: 285, distance: 21.4
click at [744, 265] on button "Update status" at bounding box center [760, 262] width 64 height 18
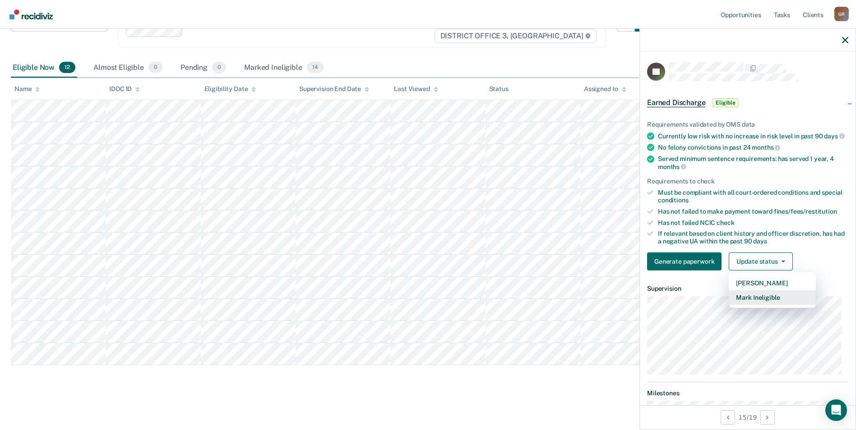
click at [740, 304] on button "Mark Ineligible" at bounding box center [771, 297] width 87 height 14
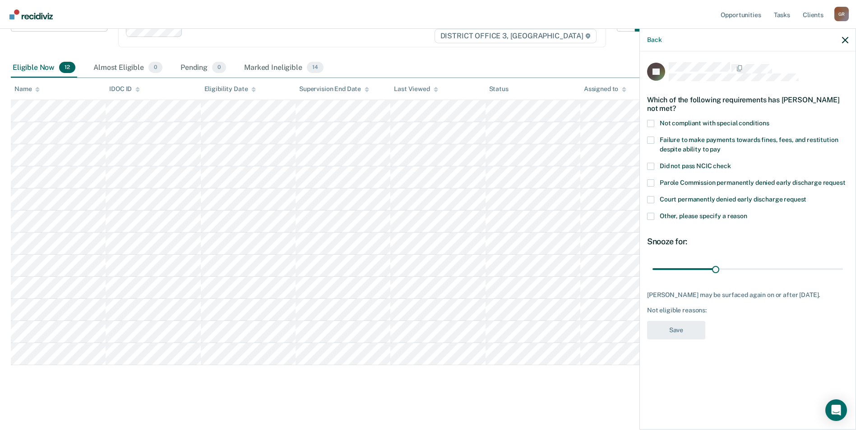
click at [652, 129] on label "Not compliant with special conditions" at bounding box center [747, 124] width 201 height 9
click at [769, 120] on input "Not compliant with special conditions" at bounding box center [769, 120] width 0 height 0
click at [662, 340] on div "JG Which of the following requirements has [PERSON_NAME] not met? Not compliant…" at bounding box center [747, 203] width 201 height 283
click at [667, 330] on button "Save" at bounding box center [676, 330] width 58 height 18
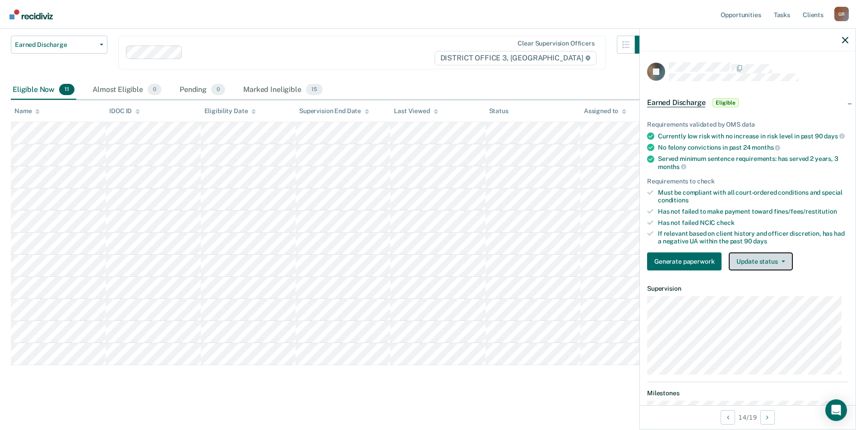
click at [751, 267] on button "Update status" at bounding box center [760, 262] width 64 height 18
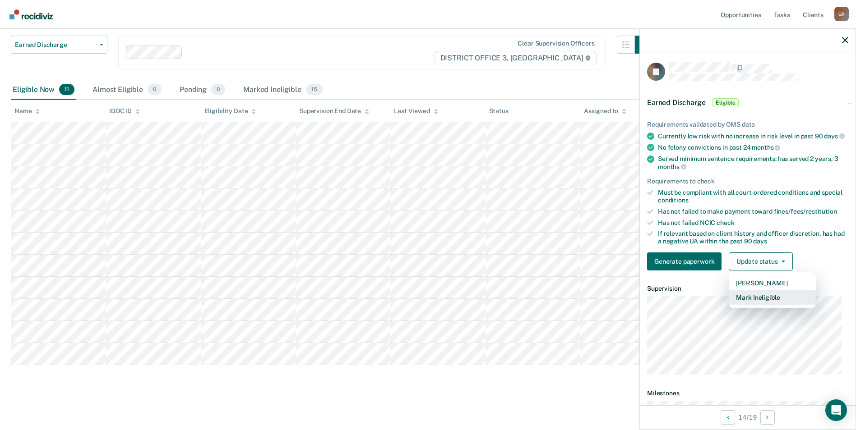
click at [743, 305] on button "Mark Ineligible" at bounding box center [771, 297] width 87 height 14
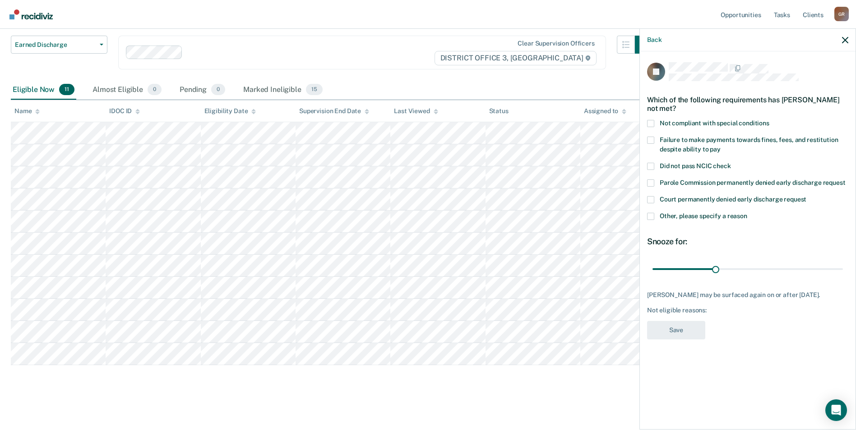
click at [653, 122] on span at bounding box center [650, 123] width 7 height 7
click at [769, 120] on input "Not compliant with special conditions" at bounding box center [769, 120] width 0 height 0
click at [678, 327] on button "Save" at bounding box center [676, 330] width 58 height 18
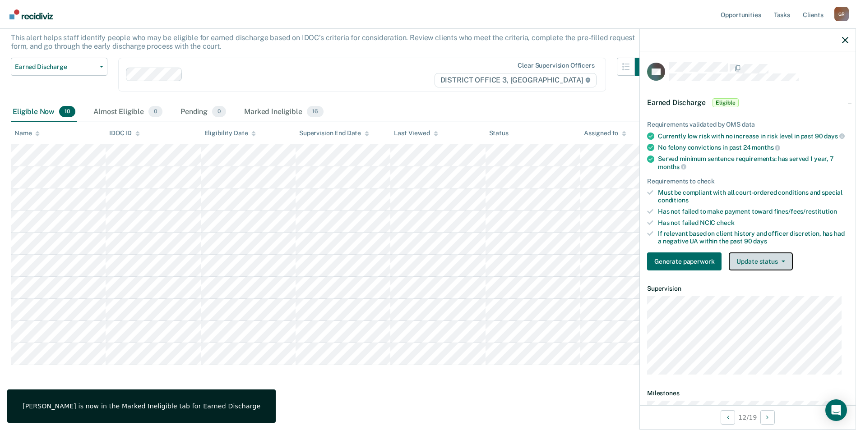
click at [761, 271] on button "Update status" at bounding box center [760, 262] width 64 height 18
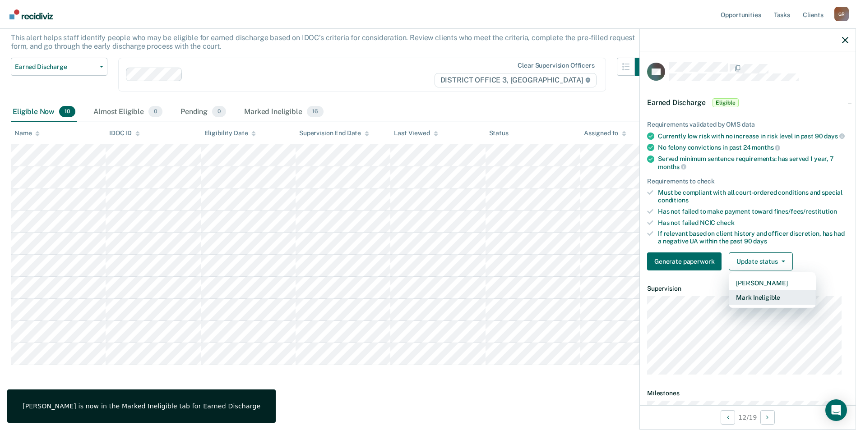
click at [760, 305] on button "Mark Ineligible" at bounding box center [771, 297] width 87 height 14
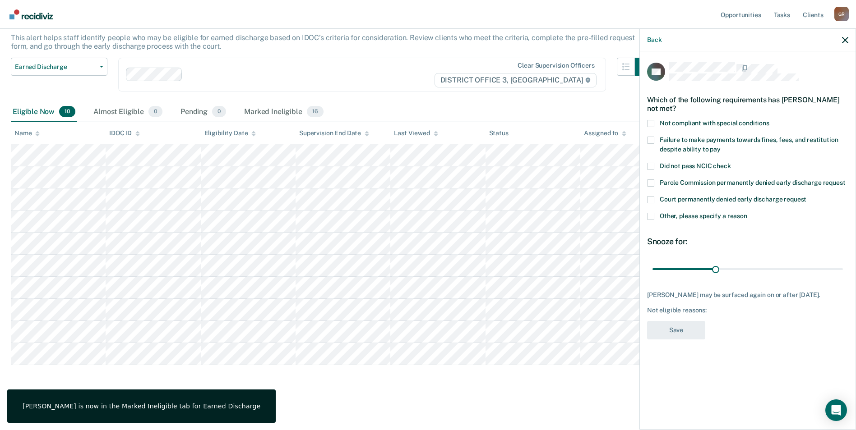
click at [650, 120] on span at bounding box center [650, 123] width 7 height 7
click at [769, 120] on input "Not compliant with special conditions" at bounding box center [769, 120] width 0 height 0
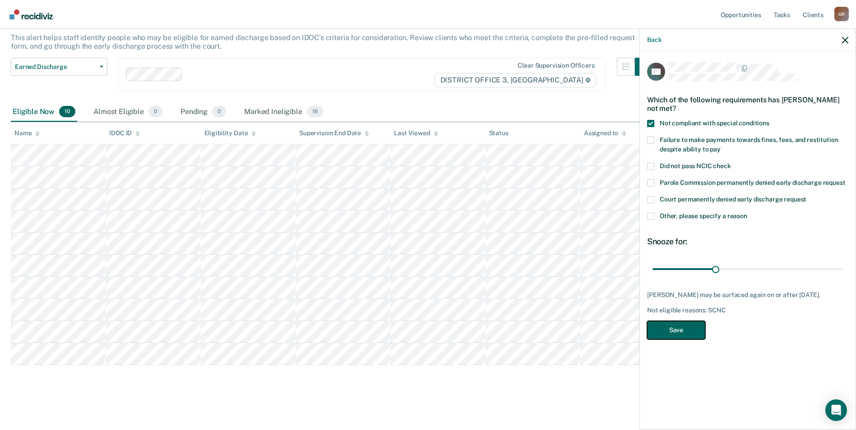
click at [666, 339] on button "Save" at bounding box center [676, 330] width 58 height 18
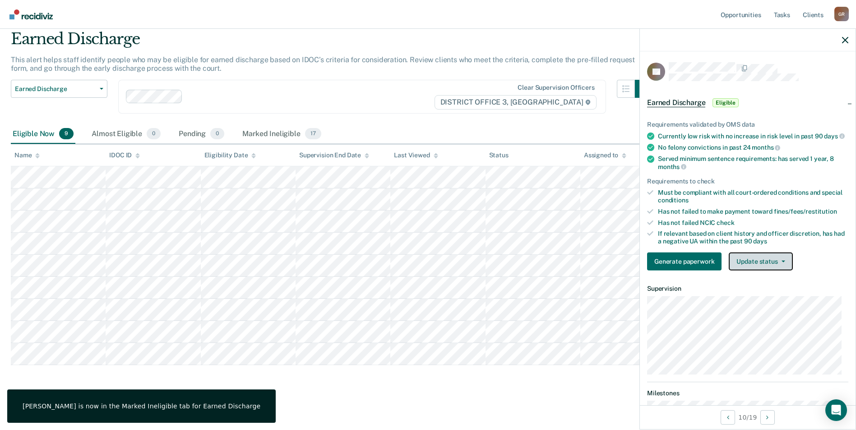
click at [772, 266] on button "Update status" at bounding box center [760, 262] width 64 height 18
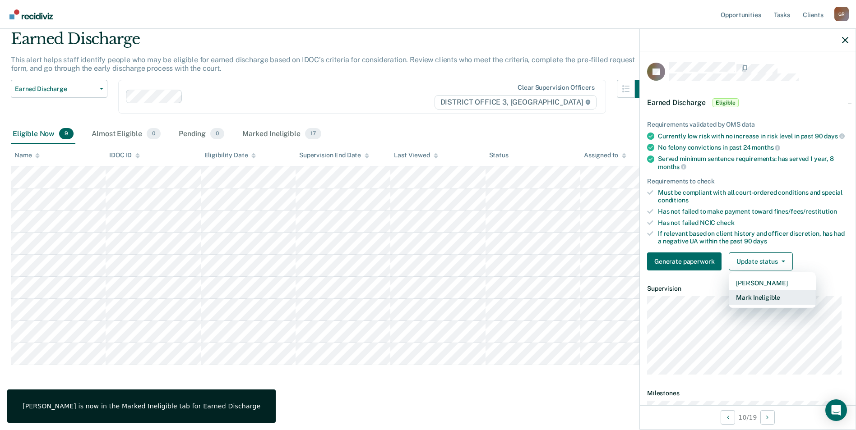
click at [751, 305] on button "Mark Ineligible" at bounding box center [771, 297] width 87 height 14
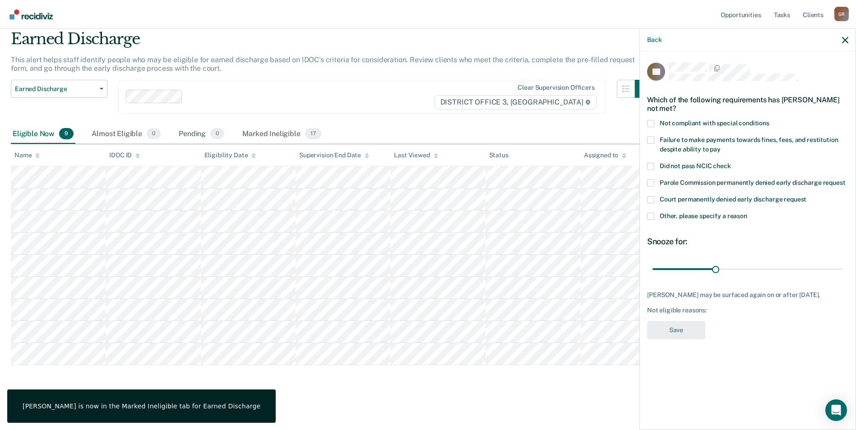
click at [653, 120] on span at bounding box center [650, 123] width 7 height 7
click at [769, 120] on input "Not compliant with special conditions" at bounding box center [769, 120] width 0 height 0
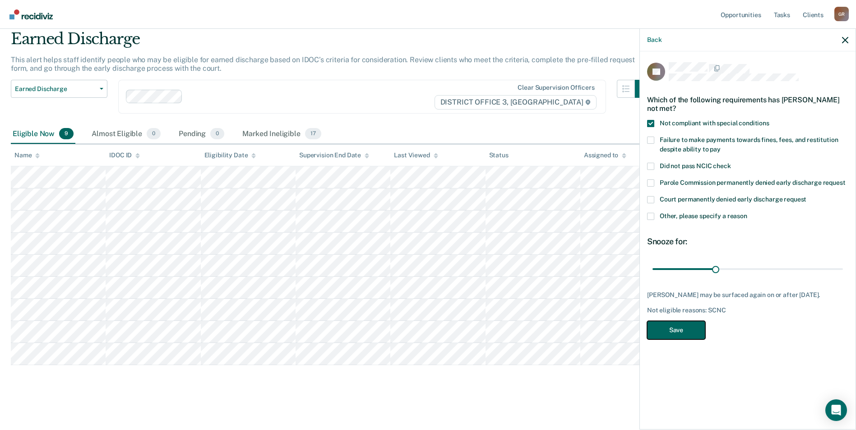
click at [668, 321] on button "Save" at bounding box center [676, 330] width 58 height 18
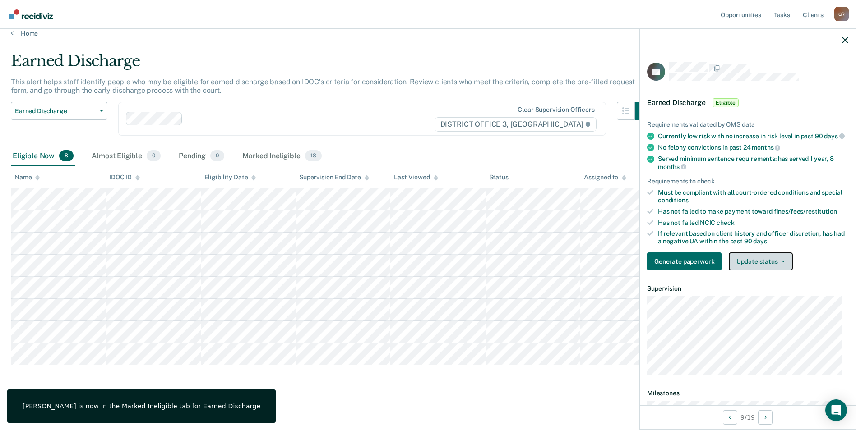
click at [766, 271] on button "Update status" at bounding box center [760, 262] width 64 height 18
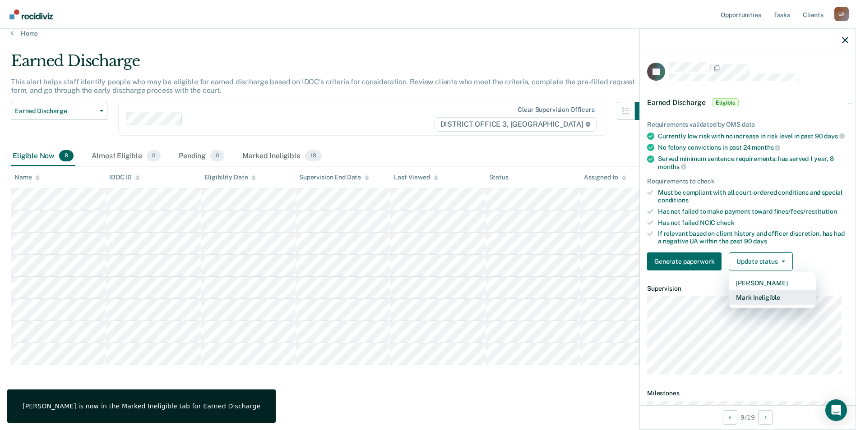
click at [738, 305] on button "Mark Ineligible" at bounding box center [771, 297] width 87 height 14
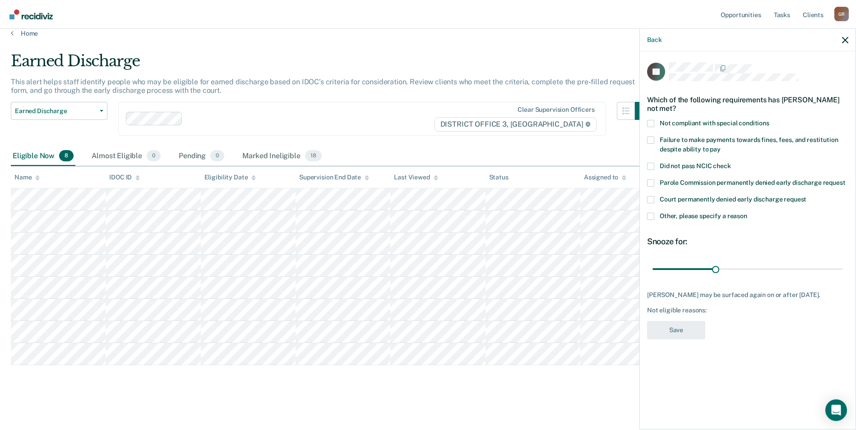
click at [650, 123] on span at bounding box center [650, 123] width 7 height 7
click at [769, 120] on input "Not compliant with special conditions" at bounding box center [769, 120] width 0 height 0
click at [671, 322] on button "Save" at bounding box center [676, 330] width 58 height 18
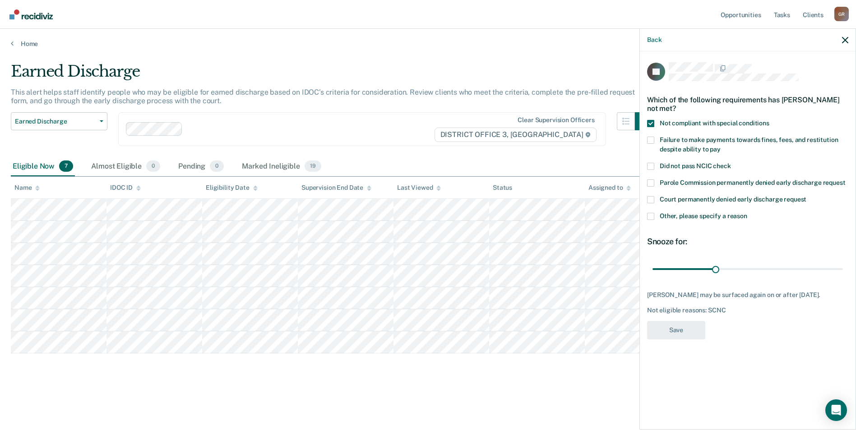
scroll to position [0, 0]
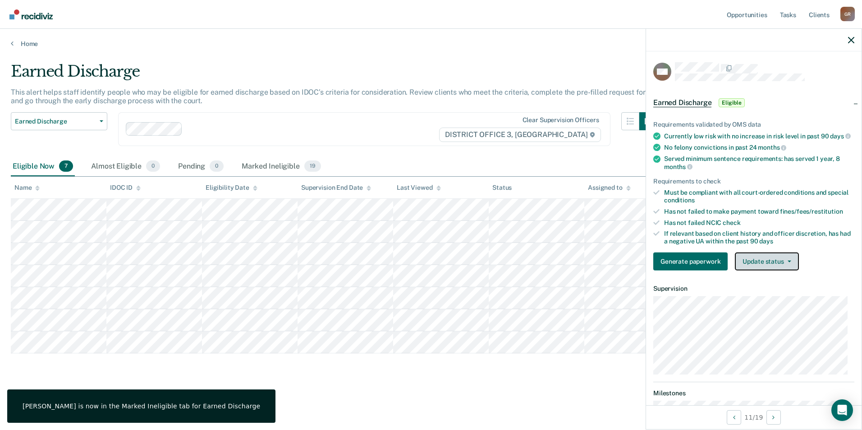
click at [764, 271] on button "Update status" at bounding box center [767, 262] width 64 height 18
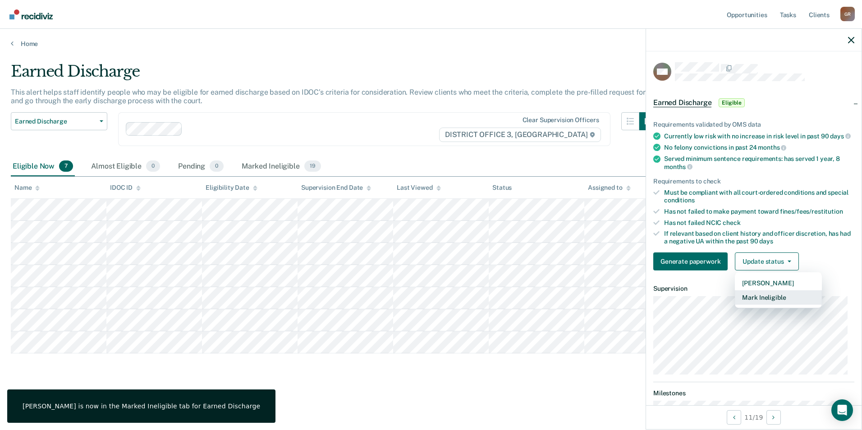
click at [754, 304] on button "Mark Ineligible" at bounding box center [778, 297] width 87 height 14
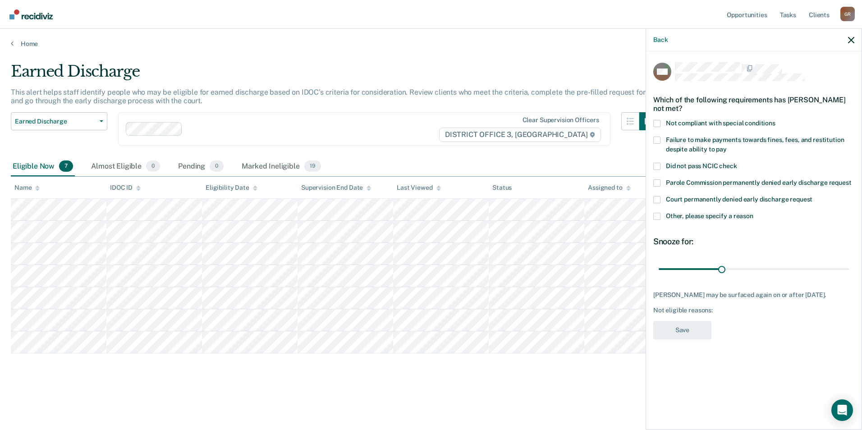
click at [662, 123] on label "Not compliant with special conditions" at bounding box center [754, 124] width 201 height 9
click at [776, 120] on input "Not compliant with special conditions" at bounding box center [776, 120] width 0 height 0
click at [675, 340] on button "Save" at bounding box center [683, 330] width 58 height 18
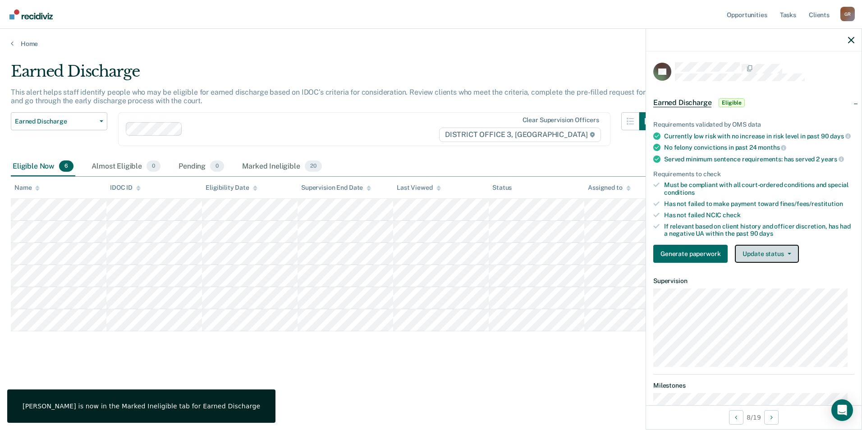
drag, startPoint x: 789, startPoint y: 267, endPoint x: 783, endPoint y: 271, distance: 7.4
click at [789, 263] on button "Update status" at bounding box center [767, 254] width 64 height 18
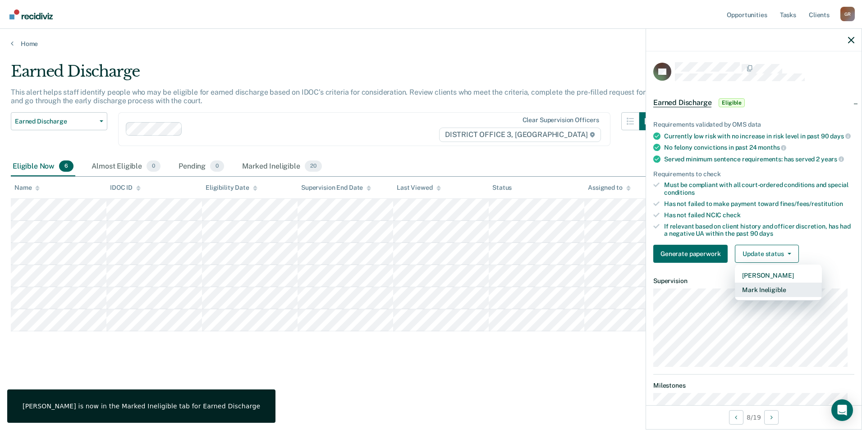
click at [772, 297] on button "Mark Ineligible" at bounding box center [778, 290] width 87 height 14
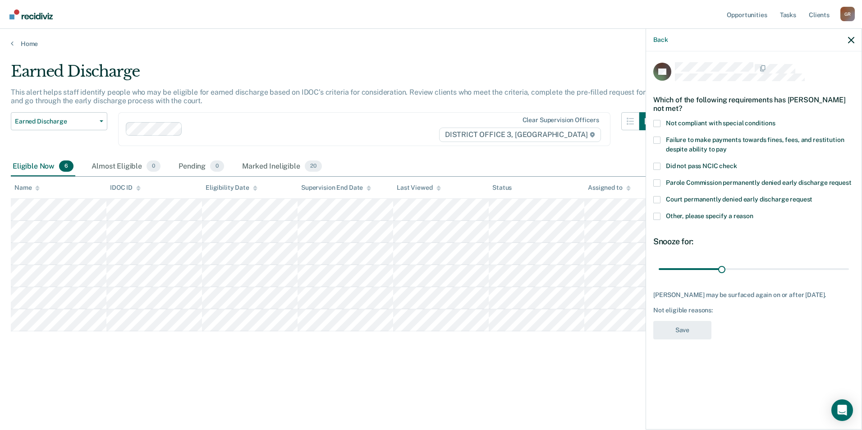
click at [650, 122] on div "EZ Which of the following requirements has [PERSON_NAME] not met? Not compliant…" at bounding box center [754, 239] width 216 height 377
click at [657, 125] on span at bounding box center [657, 123] width 7 height 7
click at [776, 120] on input "Not compliant with special conditions" at bounding box center [776, 120] width 0 height 0
click at [682, 333] on button "Save" at bounding box center [683, 330] width 58 height 18
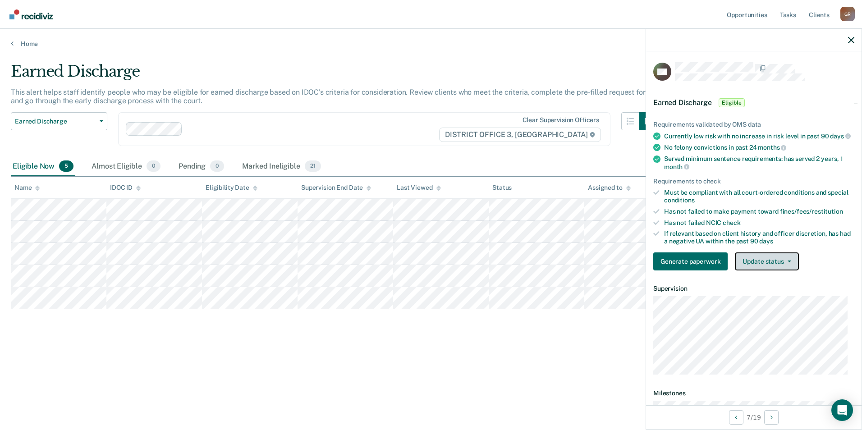
click at [771, 271] on button "Update status" at bounding box center [767, 262] width 64 height 18
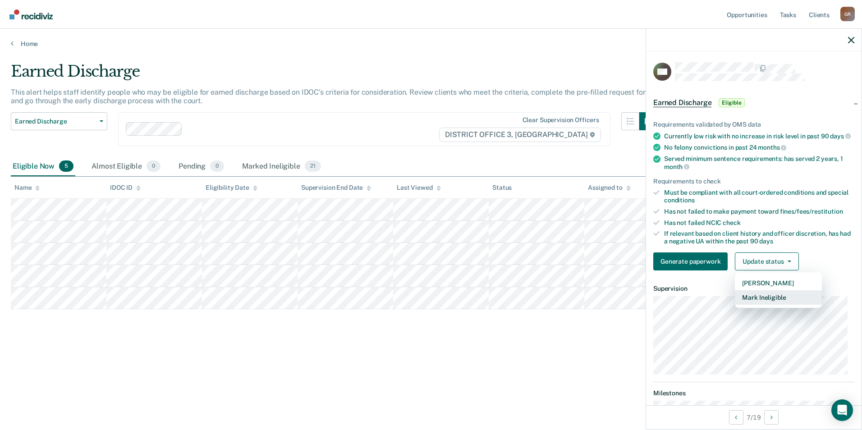
click at [751, 304] on button "Mark Ineligible" at bounding box center [778, 297] width 87 height 14
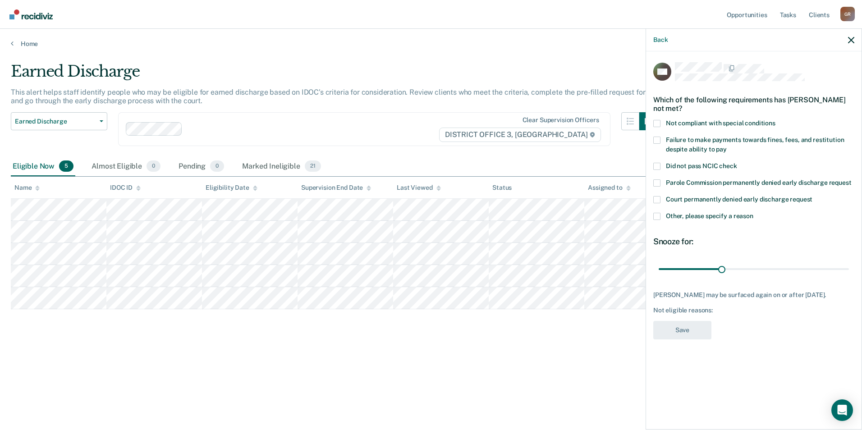
click at [659, 124] on span at bounding box center [657, 123] width 7 height 7
click at [776, 120] on input "Not compliant with special conditions" at bounding box center [776, 120] width 0 height 0
click at [672, 322] on button "Save" at bounding box center [683, 330] width 58 height 18
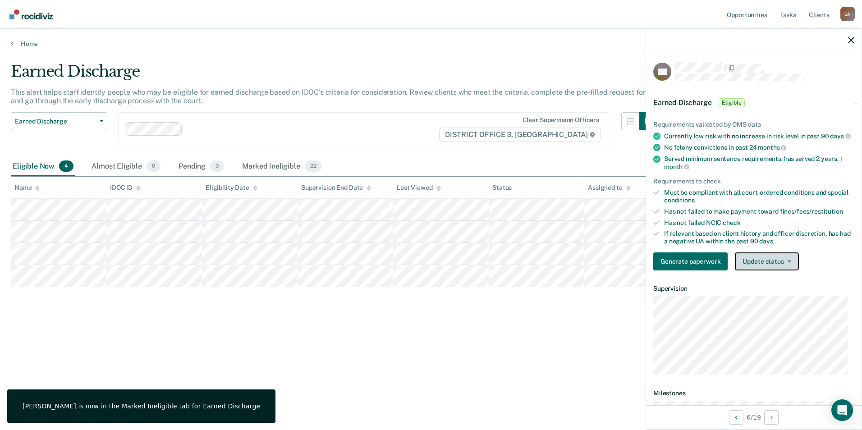
click at [782, 267] on button "Update status" at bounding box center [767, 262] width 64 height 18
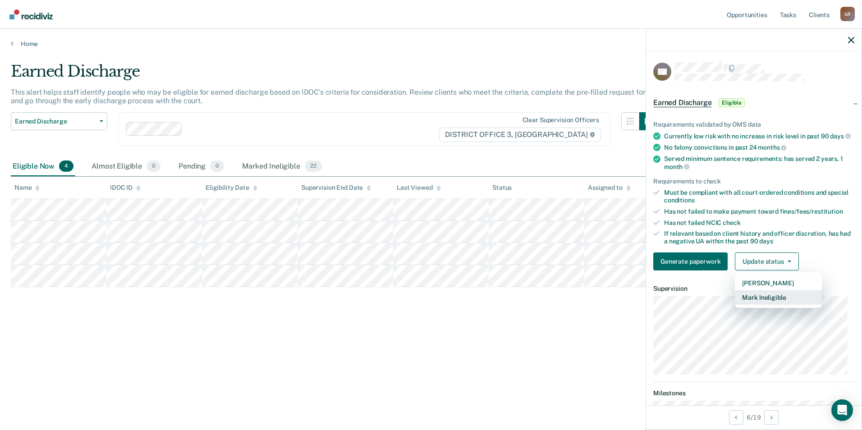
click at [767, 301] on button "Mark Ineligible" at bounding box center [778, 297] width 87 height 14
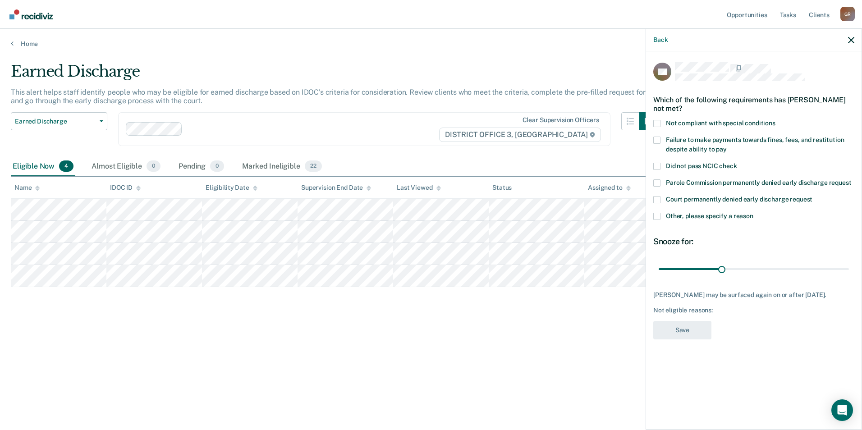
click at [661, 126] on label "Not compliant with special conditions" at bounding box center [754, 124] width 201 height 9
click at [776, 120] on input "Not compliant with special conditions" at bounding box center [776, 120] width 0 height 0
click at [680, 333] on button "Save" at bounding box center [683, 330] width 58 height 18
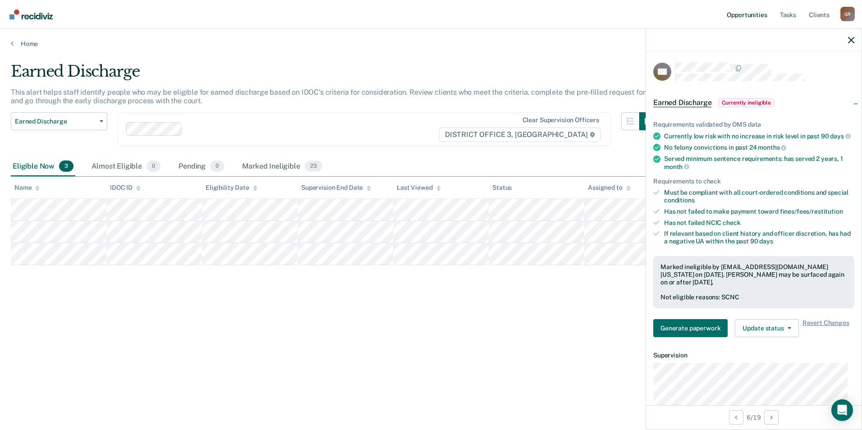
click at [737, 10] on link "Opportunities" at bounding box center [747, 14] width 44 height 29
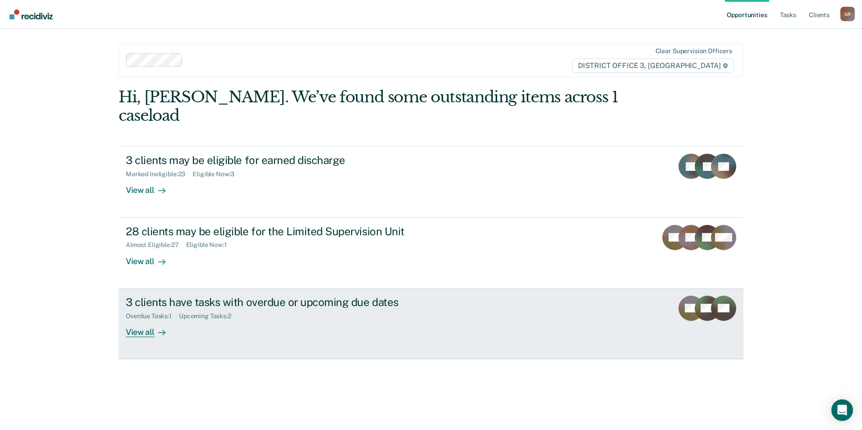
click at [132, 320] on div "View all" at bounding box center [151, 329] width 51 height 18
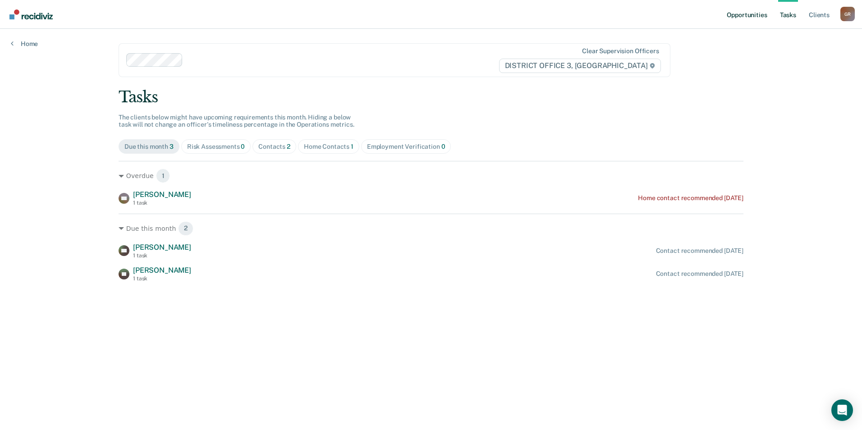
click at [748, 15] on link "Opportunities" at bounding box center [747, 14] width 44 height 29
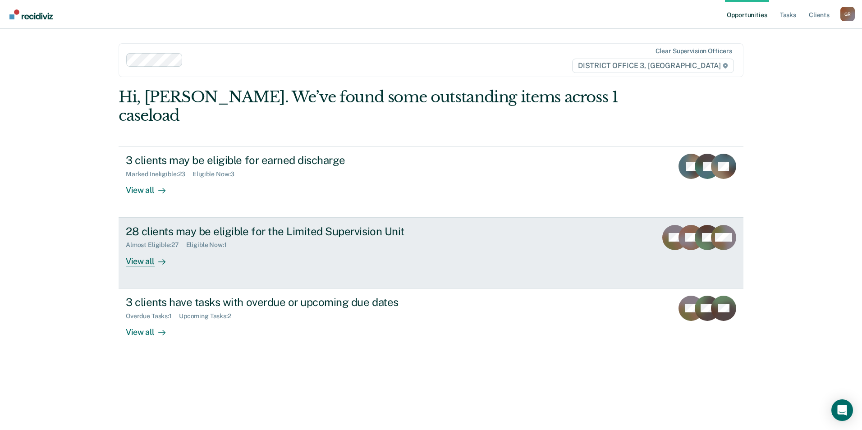
click at [138, 249] on div "View all" at bounding box center [151, 258] width 51 height 18
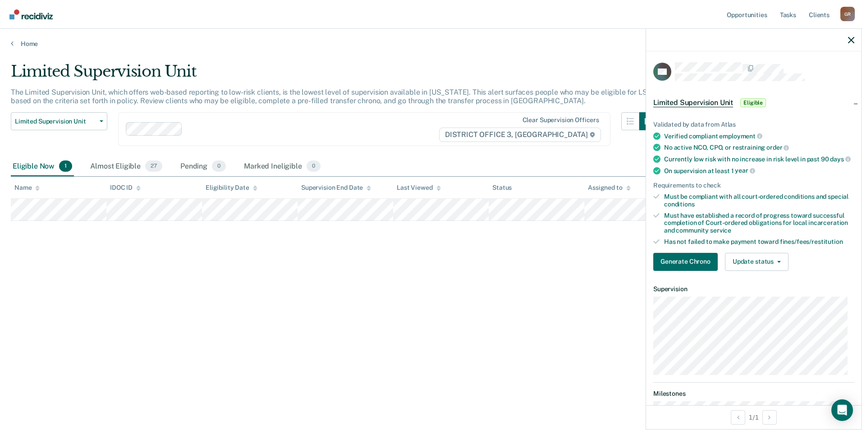
drag, startPoint x: 261, startPoint y: 199, endPoint x: 434, endPoint y: 244, distance: 178.5
click at [434, 244] on div "Limited Supervision Unit The Limited Supervision Unit, which offers web-based r…" at bounding box center [431, 212] width 841 height 300
click at [129, 164] on div "Almost Eligible 27" at bounding box center [126, 167] width 76 height 20
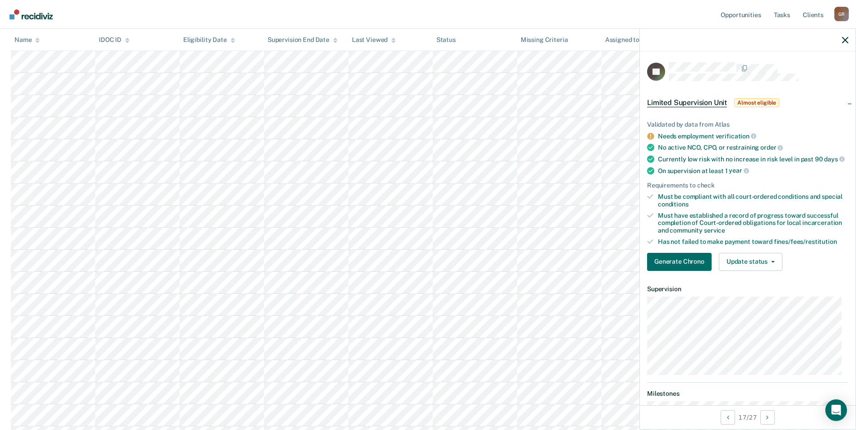
scroll to position [271, 0]
click at [464, 304] on tbody at bounding box center [428, 226] width 834 height 597
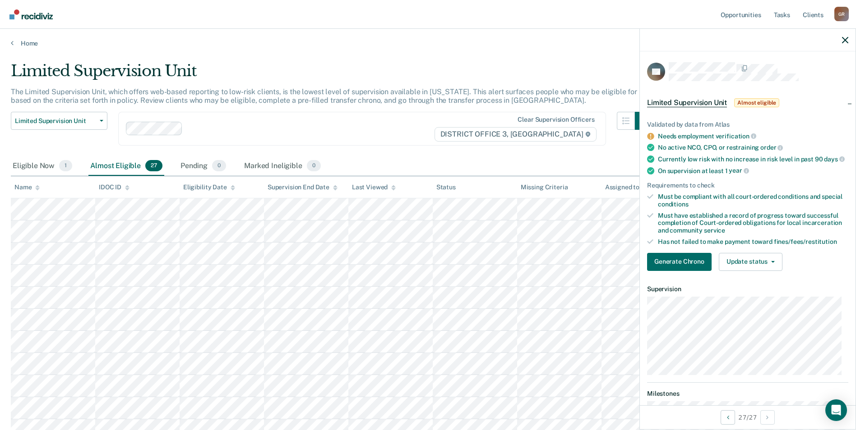
scroll to position [0, 0]
click at [41, 164] on div "Eligible Now 1" at bounding box center [42, 167] width 63 height 20
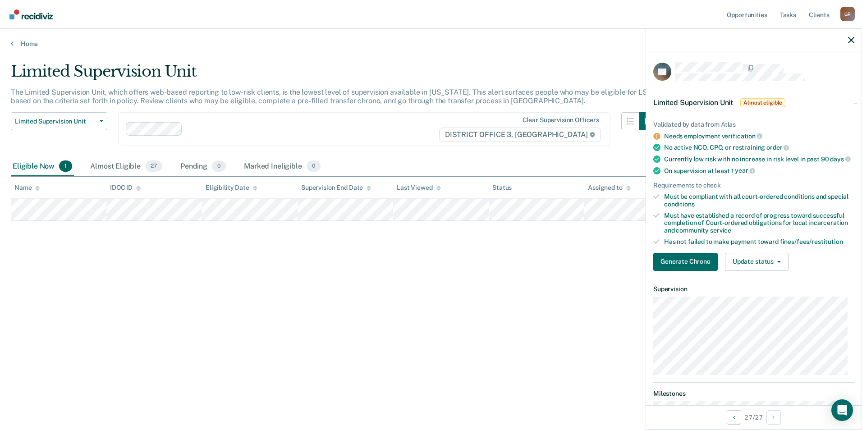
click at [501, 298] on div "Limited Supervision Unit The Limited Supervision Unit, which offers web-based r…" at bounding box center [431, 212] width 841 height 300
click at [851, 36] on button "button" at bounding box center [851, 40] width 6 height 8
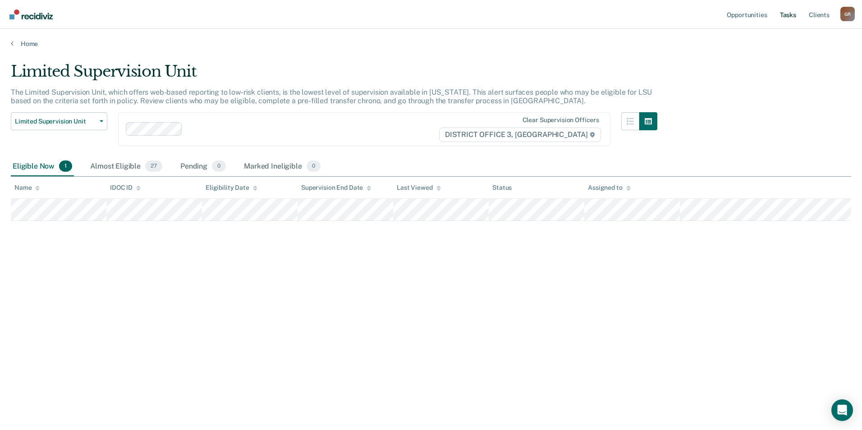
click at [795, 13] on link "Tasks" at bounding box center [789, 14] width 20 height 29
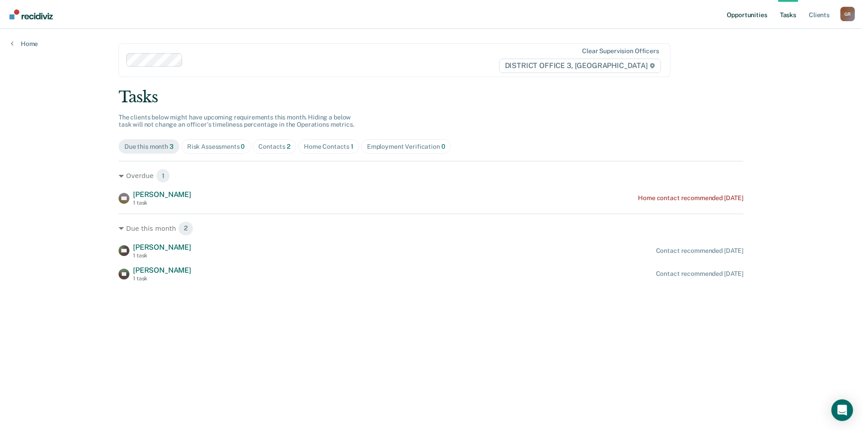
click at [759, 21] on link "Opportunities" at bounding box center [747, 14] width 44 height 29
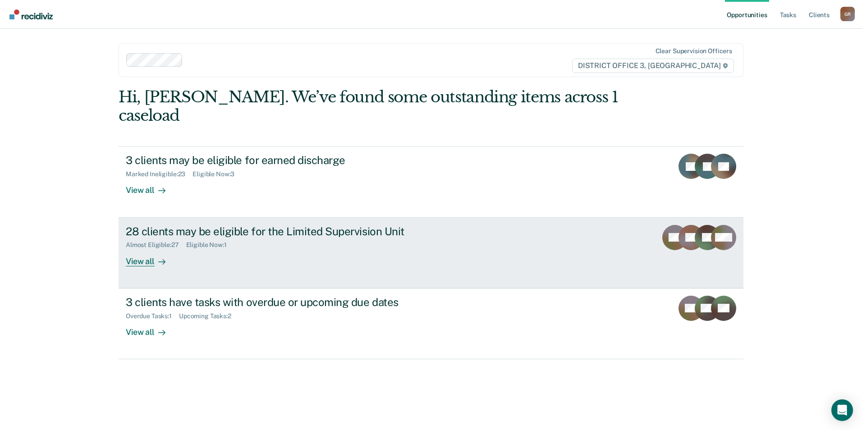
click at [139, 249] on div "View all" at bounding box center [151, 258] width 51 height 18
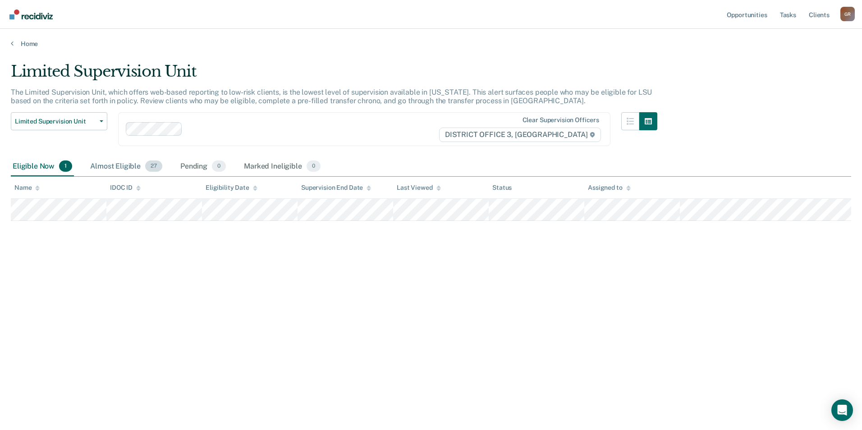
click at [129, 167] on div "Almost Eligible 27" at bounding box center [126, 167] width 76 height 20
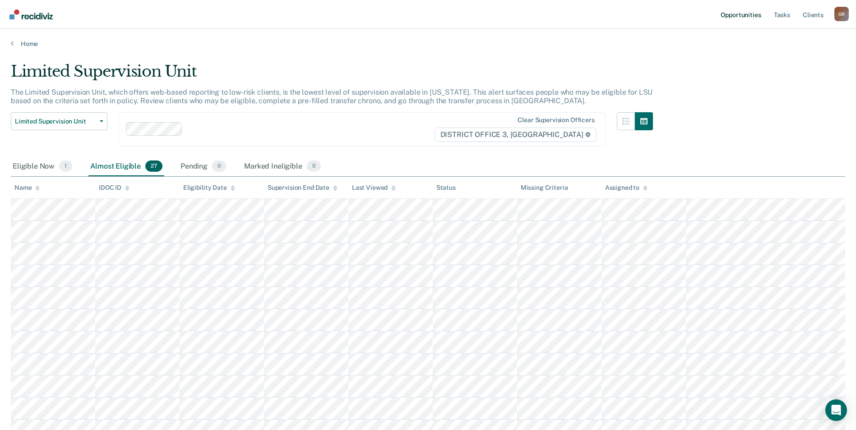
click at [754, 14] on link "Opportunities" at bounding box center [741, 14] width 44 height 29
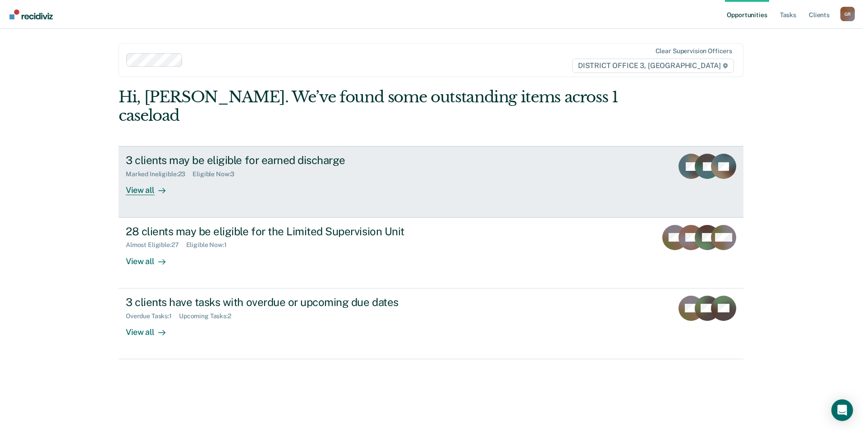
click at [153, 177] on link "3 clients may be eligible for earned discharge Marked Ineligible : 23 Eligible …" at bounding box center [431, 181] width 625 height 71
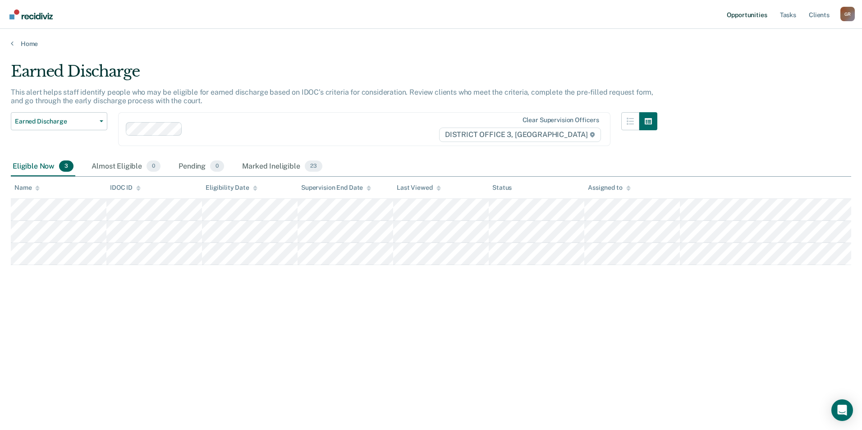
click at [751, 18] on link "Opportunities" at bounding box center [747, 14] width 44 height 29
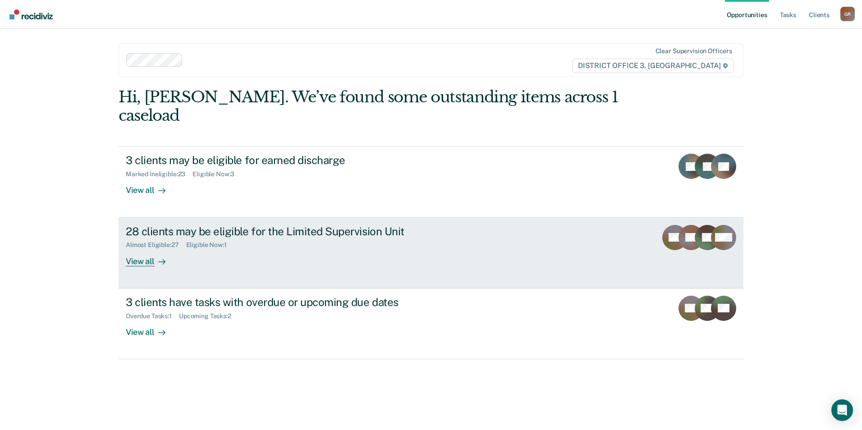
click at [130, 249] on div "View all" at bounding box center [151, 258] width 51 height 18
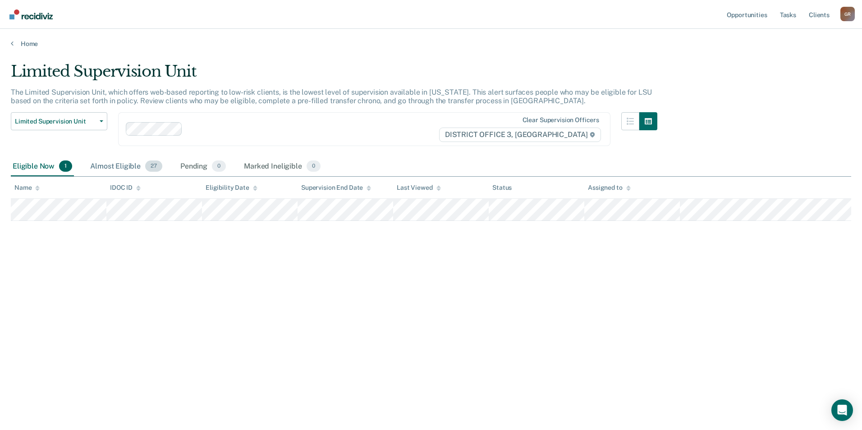
click at [137, 161] on div "Almost Eligible 27" at bounding box center [126, 167] width 76 height 20
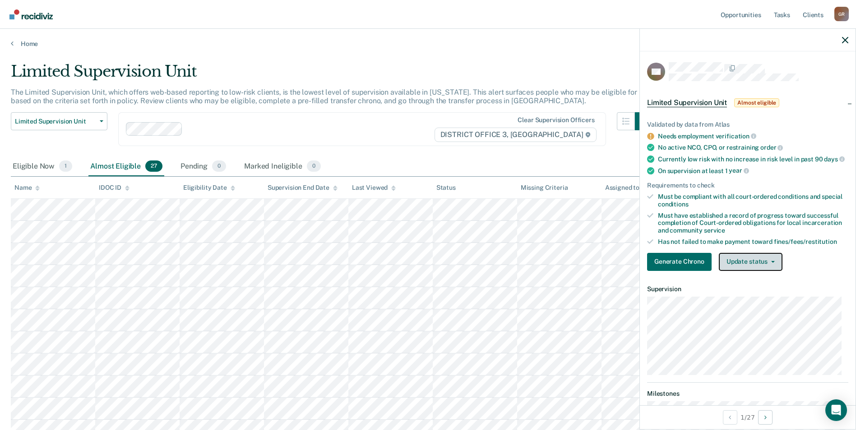
click at [746, 265] on button "Update status" at bounding box center [751, 262] width 64 height 18
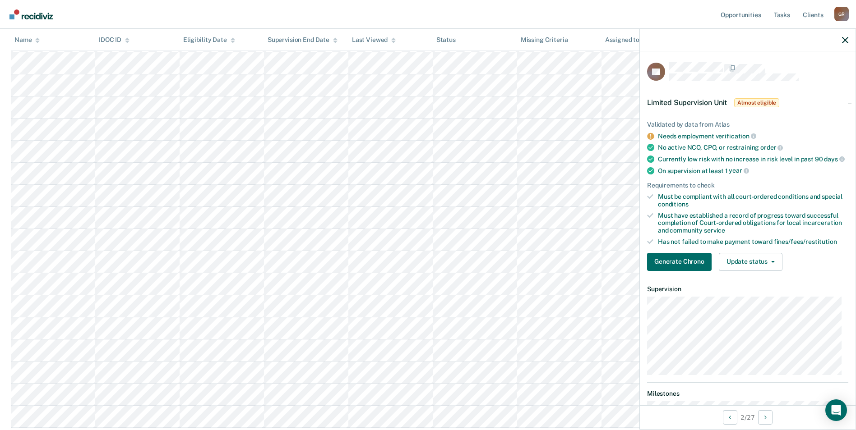
scroll to position [430, 0]
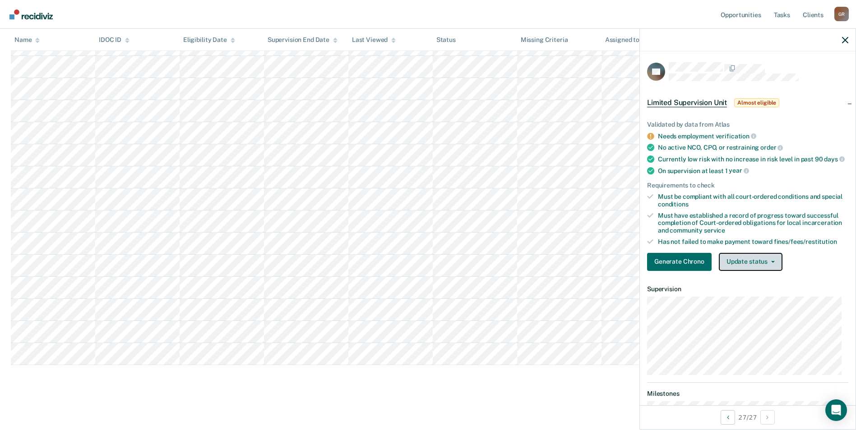
click at [750, 265] on button "Update status" at bounding box center [751, 262] width 64 height 18
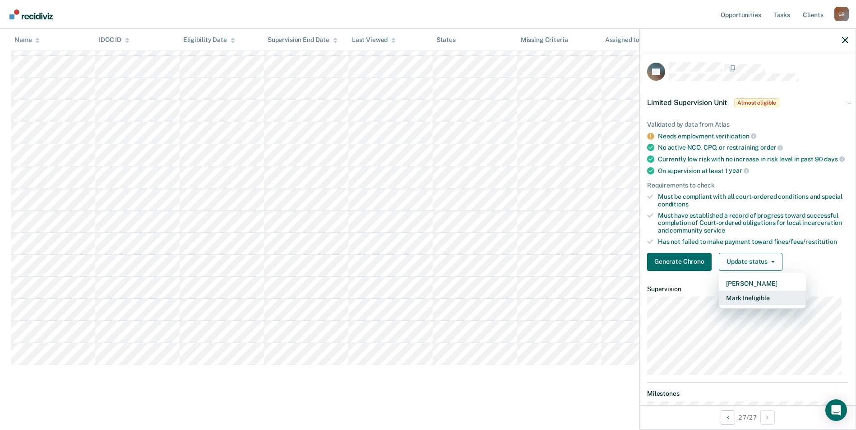
click at [742, 303] on button "Mark Ineligible" at bounding box center [762, 298] width 87 height 14
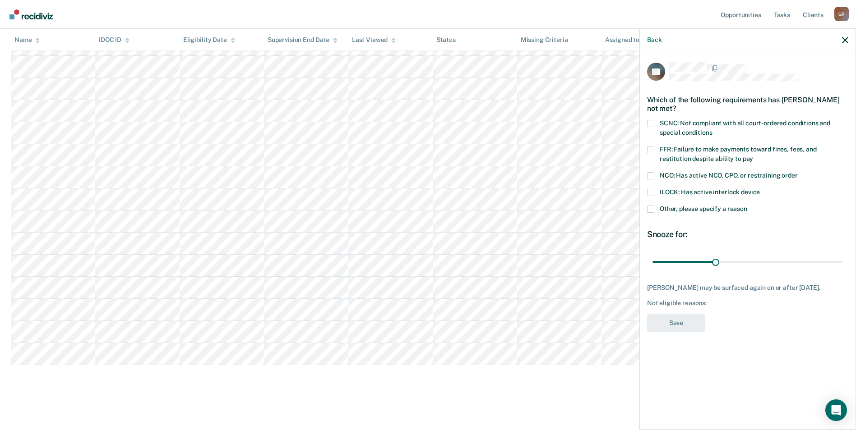
click at [648, 206] on span at bounding box center [650, 209] width 7 height 7
click at [747, 206] on input "Other, please specify a reason" at bounding box center [747, 206] width 0 height 0
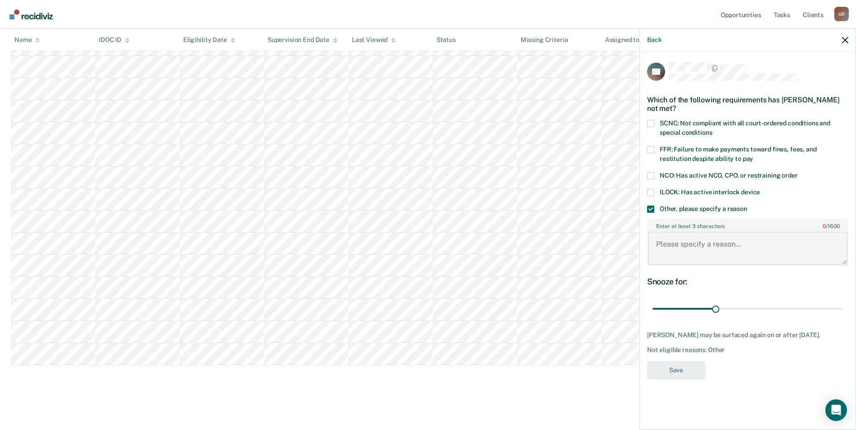
click at [670, 242] on textarea "Enter at least 3 characters 0 / 1600" at bounding box center [747, 248] width 199 height 33
type textarea "ROV pending"
click at [670, 361] on button "Save" at bounding box center [676, 370] width 58 height 18
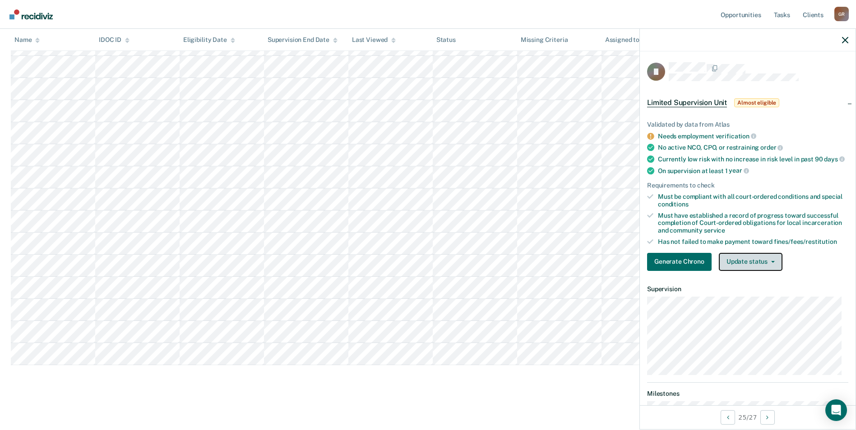
click at [746, 267] on button "Update status" at bounding box center [751, 262] width 64 height 18
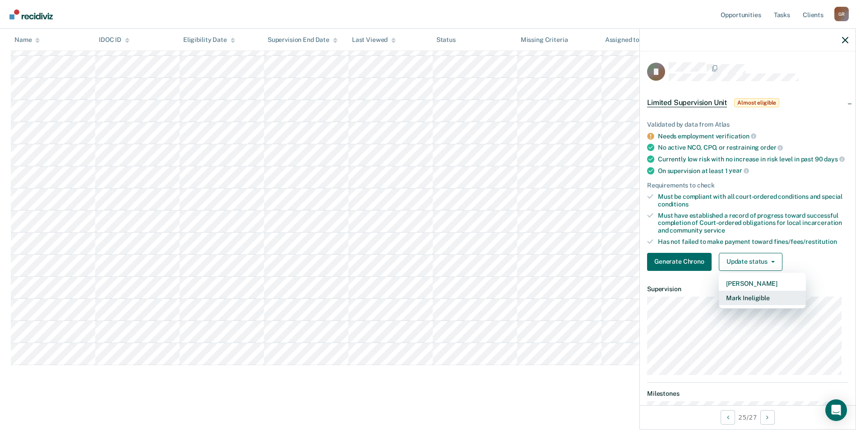
click at [746, 305] on button "Mark Ineligible" at bounding box center [762, 298] width 87 height 14
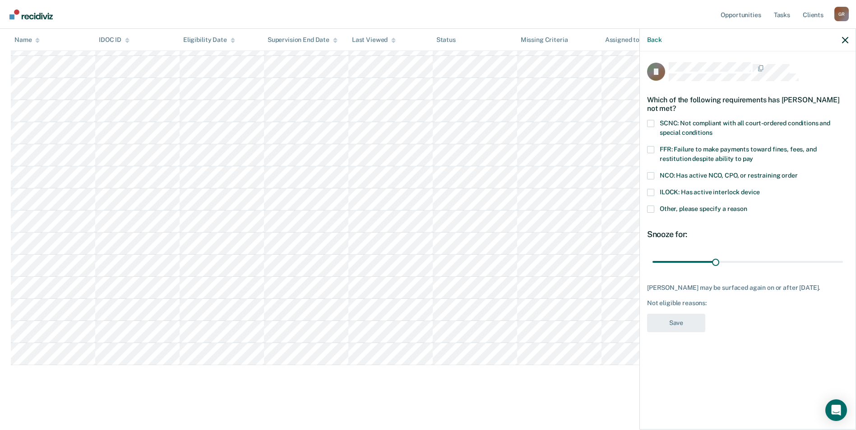
click at [650, 124] on span at bounding box center [650, 123] width 7 height 7
click at [712, 129] on input "SCNC: Not compliant with all court-ordered conditions and special conditions" at bounding box center [712, 129] width 0 height 0
click at [680, 323] on button "Save" at bounding box center [676, 323] width 58 height 18
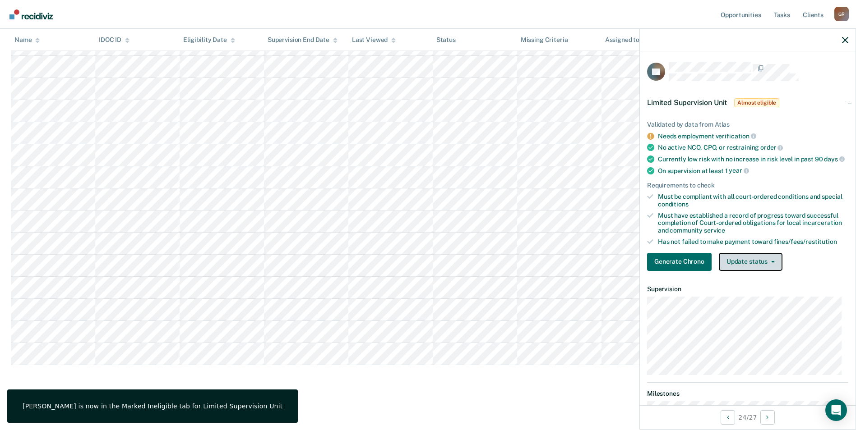
click at [735, 265] on button "Update status" at bounding box center [751, 262] width 64 height 18
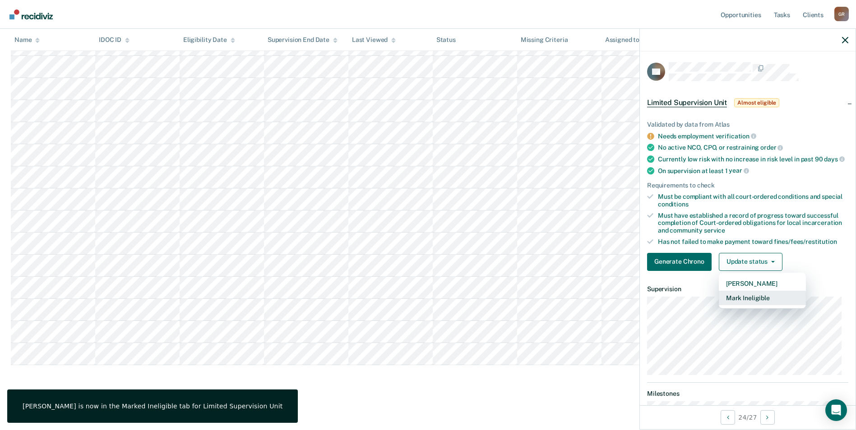
click at [737, 305] on button "Mark Ineligible" at bounding box center [762, 298] width 87 height 14
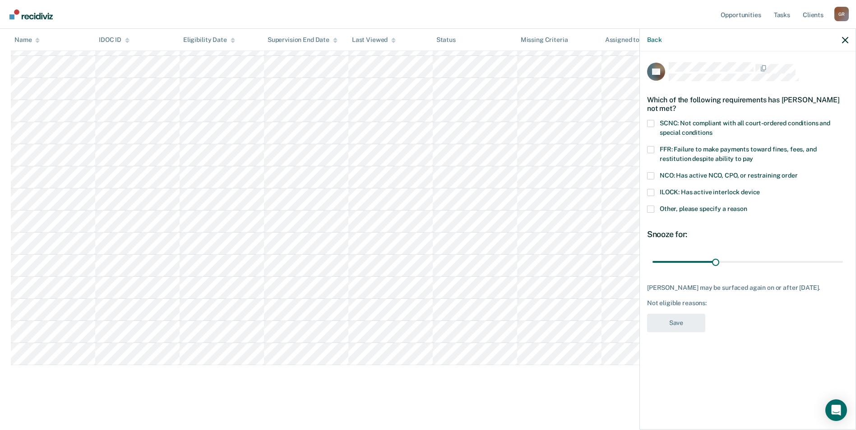
click at [648, 206] on span at bounding box center [650, 209] width 7 height 7
click at [747, 206] on input "Other, please specify a reason" at bounding box center [747, 206] width 0 height 0
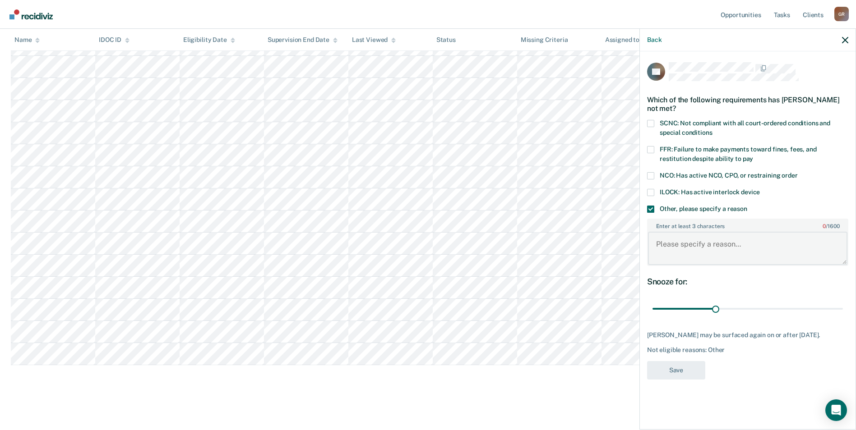
click at [672, 245] on textarea "Enter at least 3 characters 0 / 1600" at bounding box center [747, 248] width 199 height 33
type textarea "Sex offense"
click at [691, 379] on button "Save" at bounding box center [676, 370] width 58 height 18
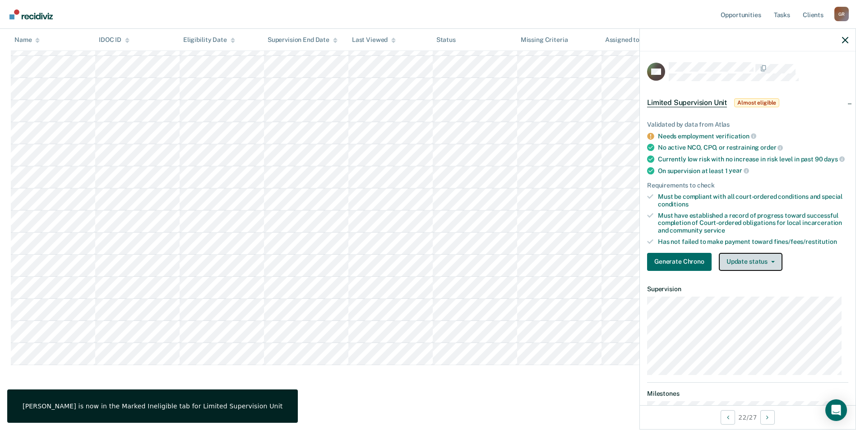
click at [735, 264] on button "Update status" at bounding box center [751, 262] width 64 height 18
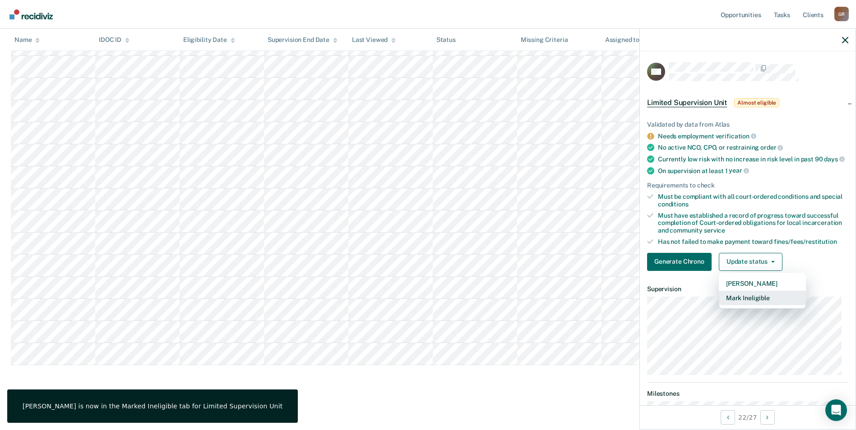
click at [738, 305] on button "Mark Ineligible" at bounding box center [762, 298] width 87 height 14
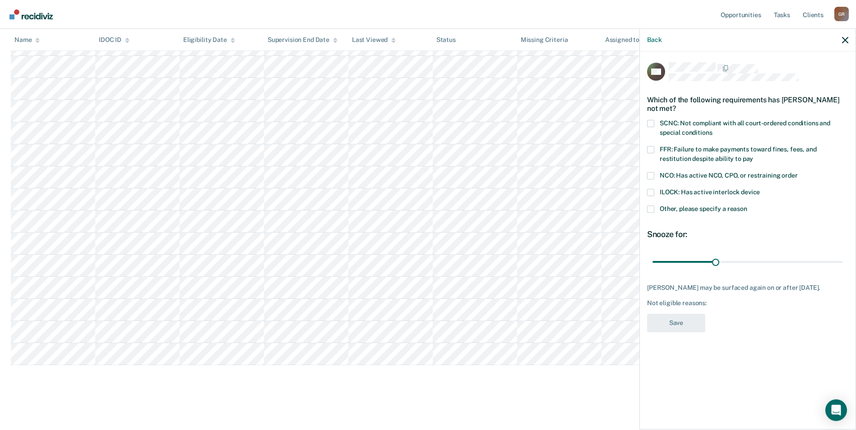
click at [655, 124] on label "SCNC: Not compliant with all court-ordered conditions and special conditions" at bounding box center [747, 129] width 201 height 19
click at [712, 129] on input "SCNC: Not compliant with all court-ordered conditions and special conditions" at bounding box center [712, 129] width 0 height 0
click at [683, 321] on button "Save" at bounding box center [676, 323] width 58 height 18
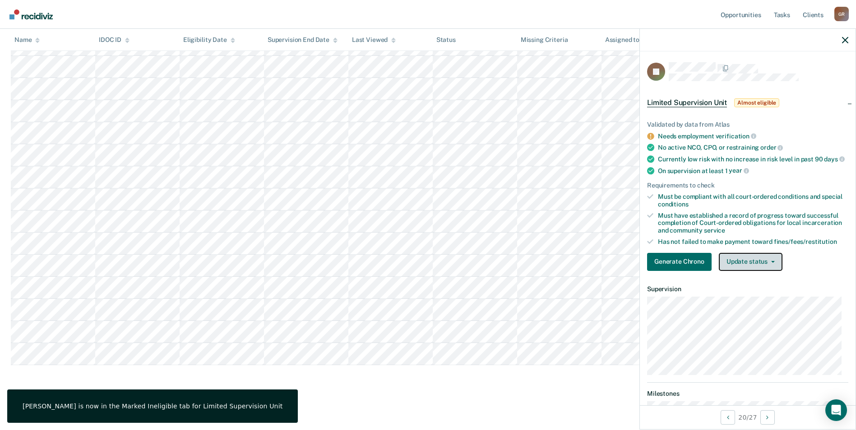
click at [731, 263] on button "Update status" at bounding box center [751, 262] width 64 height 18
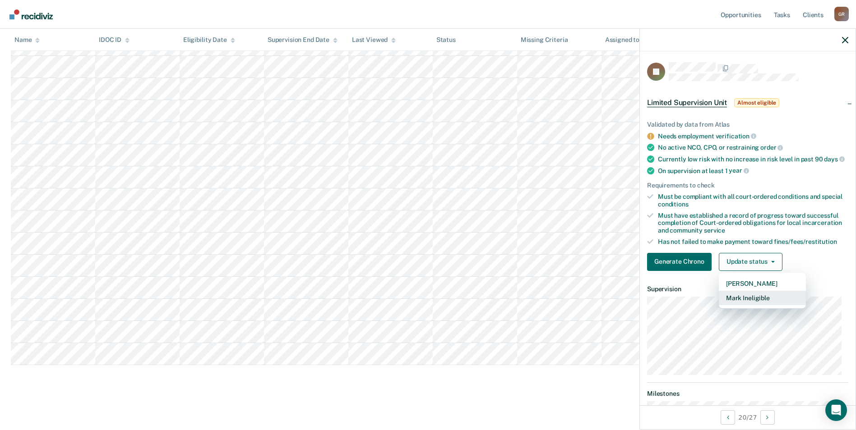
click at [742, 303] on button "Mark Ineligible" at bounding box center [762, 298] width 87 height 14
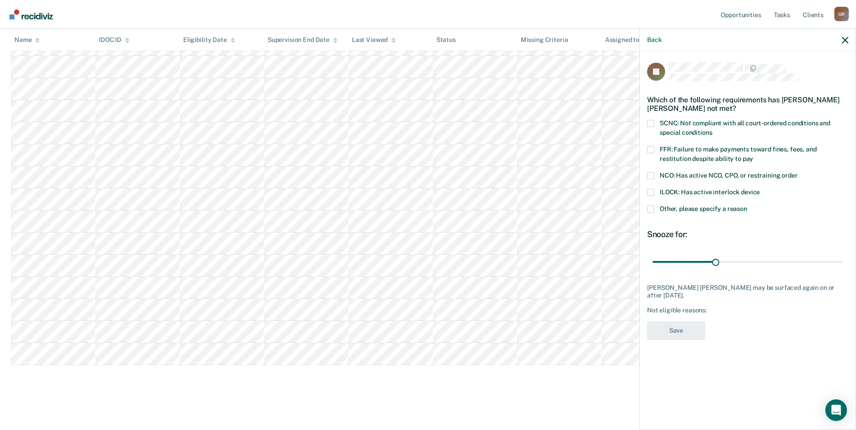
click at [650, 120] on span at bounding box center [650, 123] width 7 height 7
click at [712, 129] on input "SCNC: Not compliant with all court-ordered conditions and special conditions" at bounding box center [712, 129] width 0 height 0
click at [685, 330] on button "Save" at bounding box center [676, 331] width 58 height 18
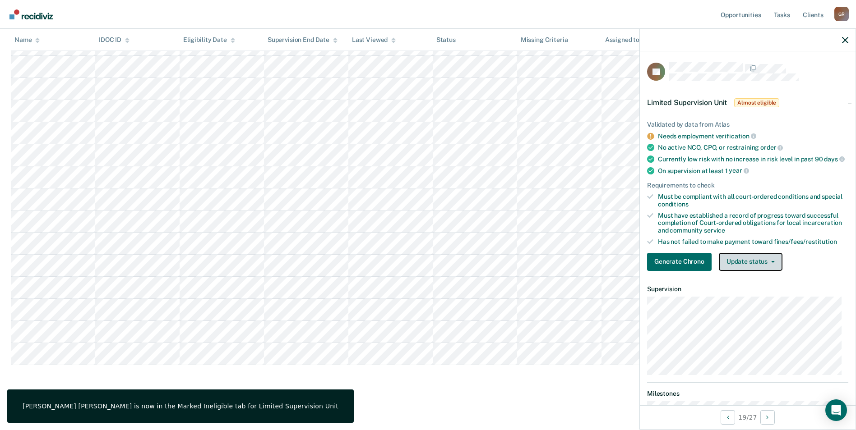
click at [753, 267] on button "Update status" at bounding box center [751, 262] width 64 height 18
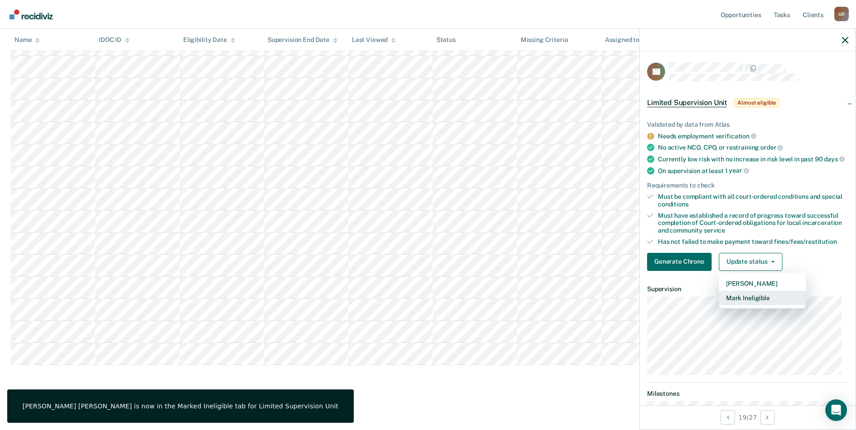
click at [744, 303] on button "Mark Ineligible" at bounding box center [762, 298] width 87 height 14
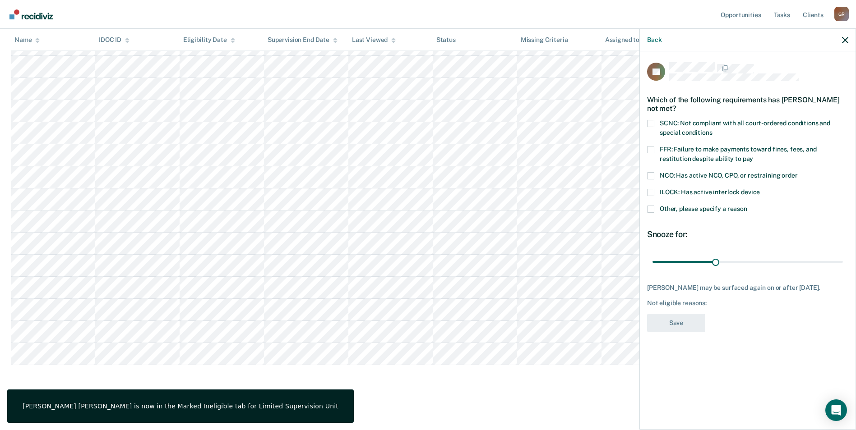
click at [650, 206] on span at bounding box center [650, 209] width 7 height 7
click at [747, 206] on input "Other, please specify a reason" at bounding box center [747, 206] width 0 height 0
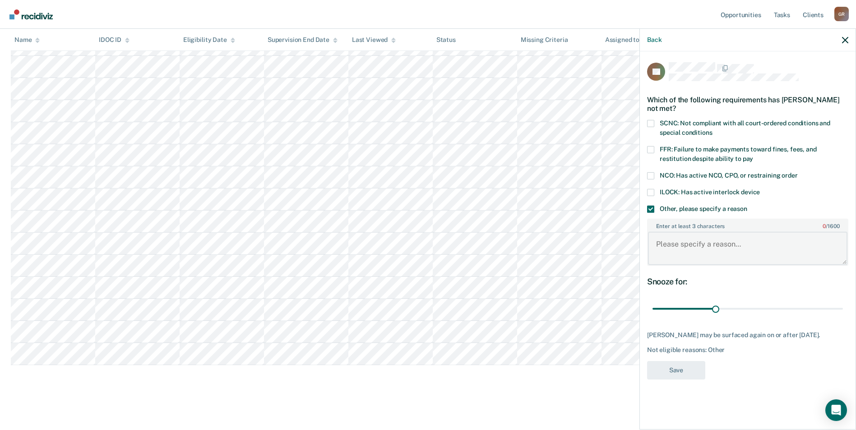
click at [674, 253] on textarea "Enter at least 3 characters 0 / 1600" at bounding box center [747, 248] width 199 height 33
type textarea "In Tx"
drag, startPoint x: 716, startPoint y: 304, endPoint x: 889, endPoint y: 274, distance: 176.3
type input "90"
click at [843, 301] on input "range" at bounding box center [747, 309] width 190 height 16
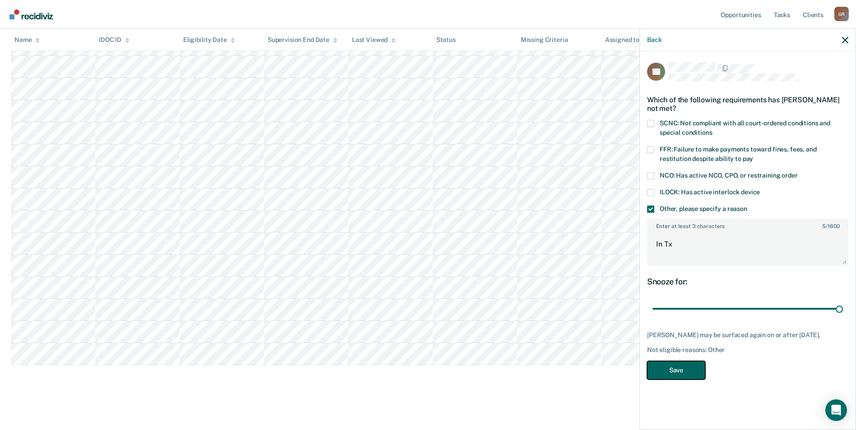
click at [672, 362] on button "Save" at bounding box center [676, 370] width 58 height 18
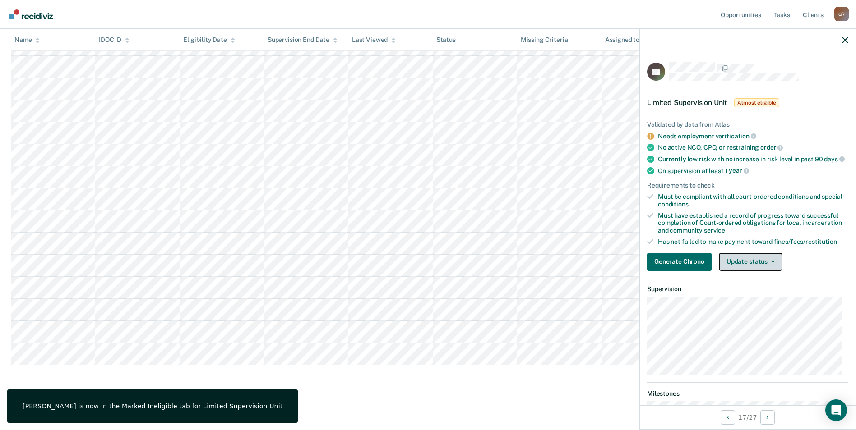
click at [743, 265] on button "Update status" at bounding box center [751, 262] width 64 height 18
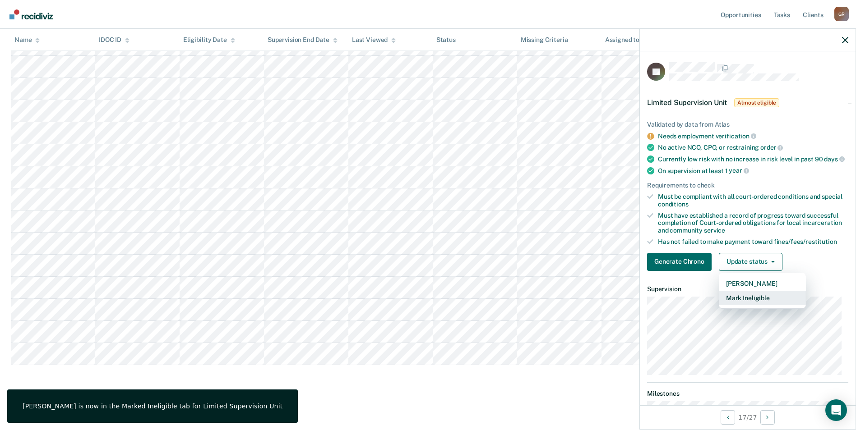
click at [741, 300] on button "Mark Ineligible" at bounding box center [762, 298] width 87 height 14
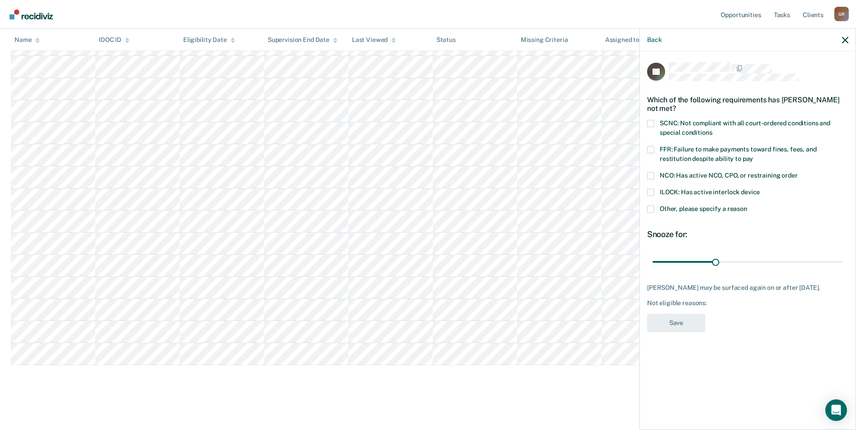
click at [651, 122] on span at bounding box center [650, 123] width 7 height 7
click at [712, 129] on input "SCNC: Not compliant with all court-ordered conditions and special conditions" at bounding box center [712, 129] width 0 height 0
drag, startPoint x: 677, startPoint y: 327, endPoint x: 715, endPoint y: 281, distance: 59.8
click at [695, 302] on div "JG Which of the following requirements has [PERSON_NAME] not met? SCNC: Not com…" at bounding box center [747, 200] width 201 height 276
drag, startPoint x: 716, startPoint y: 263, endPoint x: 855, endPoint y: 238, distance: 140.6
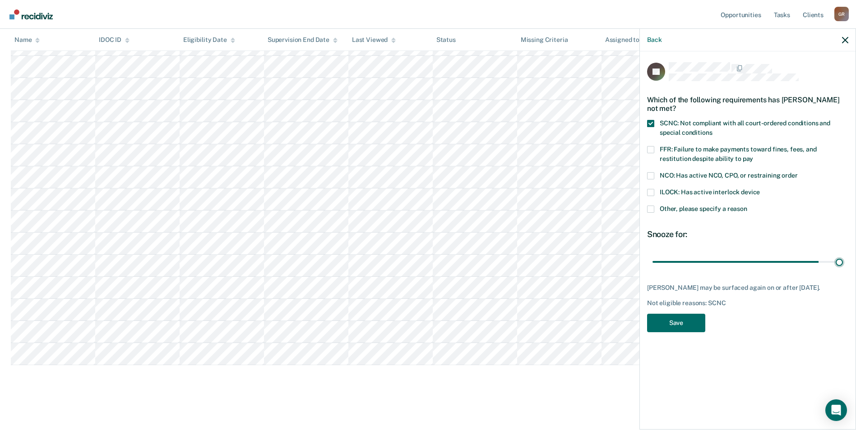
type input "90"
click at [843, 254] on input "range" at bounding box center [747, 262] width 190 height 16
click at [678, 327] on button "Save" at bounding box center [676, 323] width 58 height 18
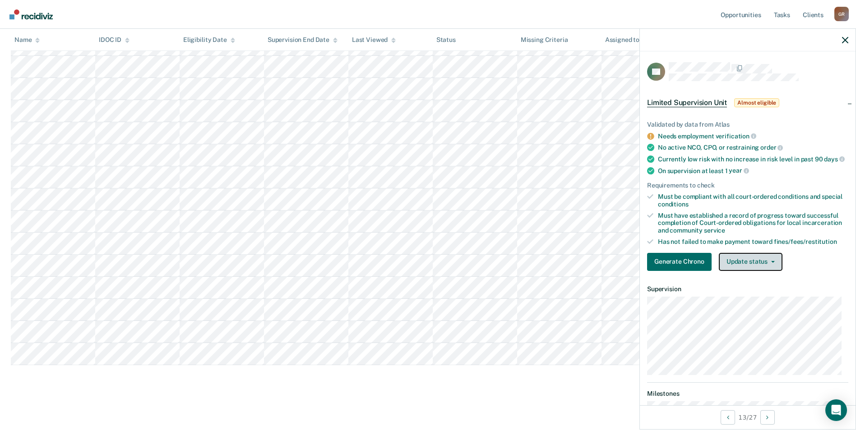
drag, startPoint x: 733, startPoint y: 263, endPoint x: 735, endPoint y: 270, distance: 6.9
click at [734, 267] on button "Update status" at bounding box center [751, 262] width 64 height 18
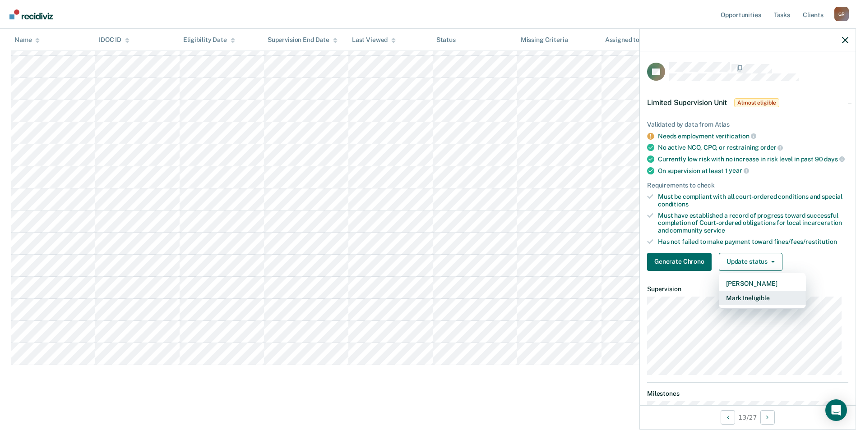
click at [738, 305] on button "Mark Ineligible" at bounding box center [762, 298] width 87 height 14
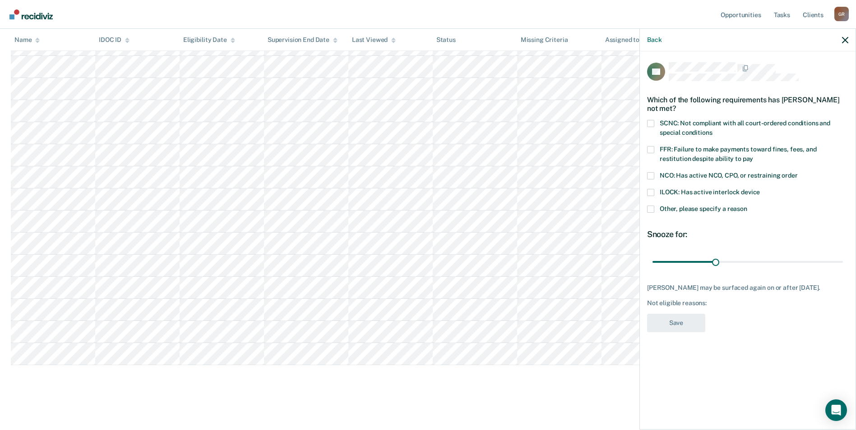
click at [648, 120] on span at bounding box center [650, 123] width 7 height 7
click at [712, 129] on input "SCNC: Not compliant with all court-ordered conditions and special conditions" at bounding box center [712, 129] width 0 height 0
drag, startPoint x: 715, startPoint y: 261, endPoint x: 877, endPoint y: 235, distance: 164.0
type input "90"
click at [843, 254] on input "range" at bounding box center [747, 262] width 190 height 16
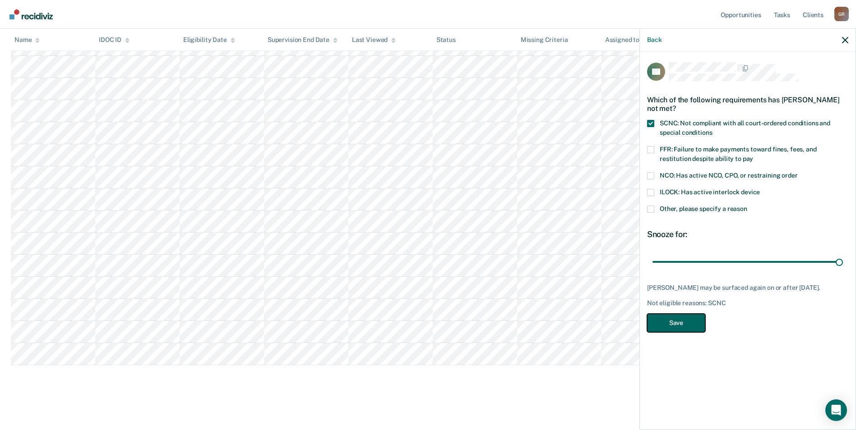
click at [669, 326] on button "Save" at bounding box center [676, 323] width 58 height 18
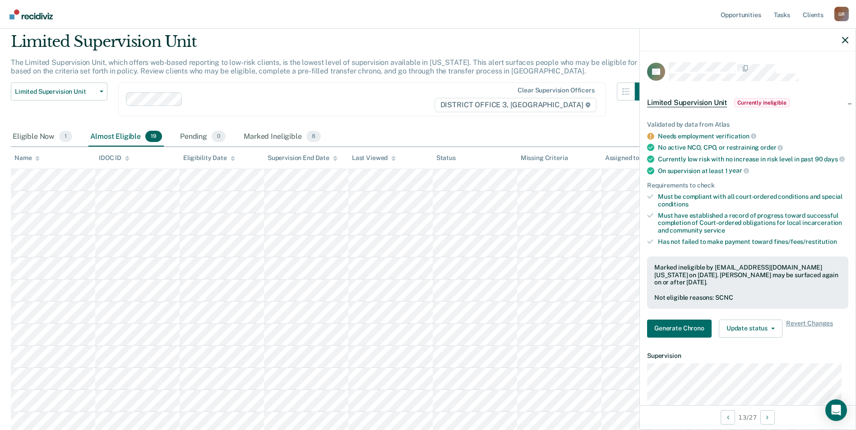
scroll to position [45, 0]
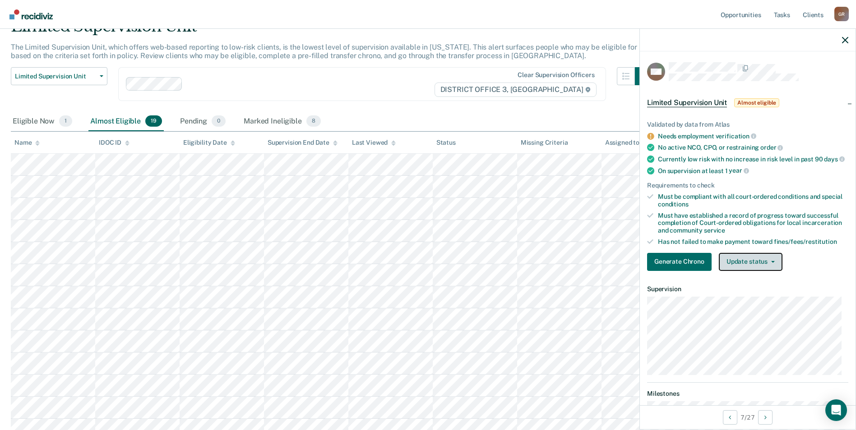
click at [732, 267] on button "Update status" at bounding box center [751, 262] width 64 height 18
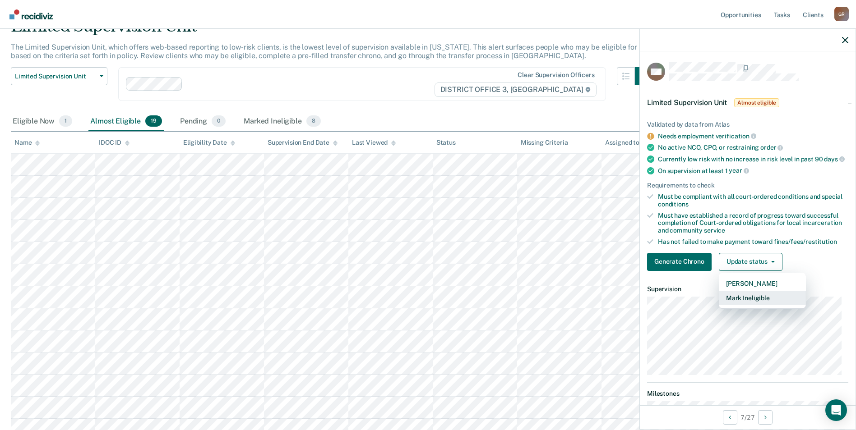
click at [726, 300] on button "Mark Ineligible" at bounding box center [762, 298] width 87 height 14
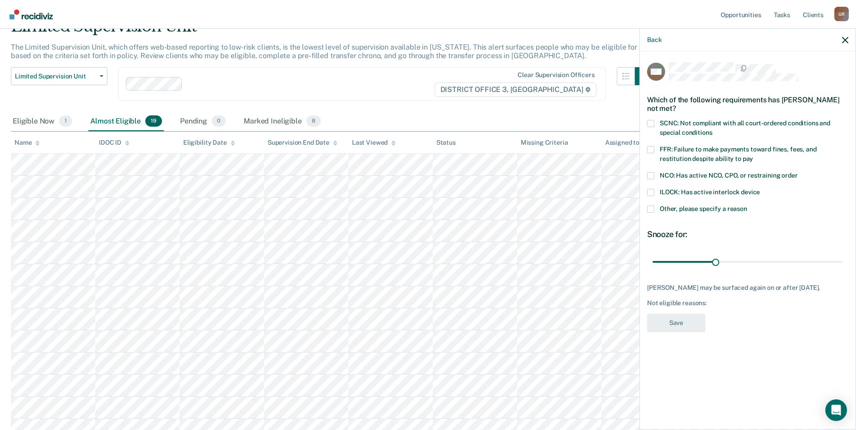
click at [656, 143] on div "SCNC: Not compliant with all court-ordered conditions and special conditions" at bounding box center [747, 133] width 201 height 26
drag, startPoint x: 653, startPoint y: 148, endPoint x: 677, endPoint y: 171, distance: 33.5
click at [653, 148] on span at bounding box center [650, 149] width 7 height 7
click at [753, 156] on input "FFR: Failure to make payments toward fines, fees, and restitution despite abili…" at bounding box center [753, 156] width 0 height 0
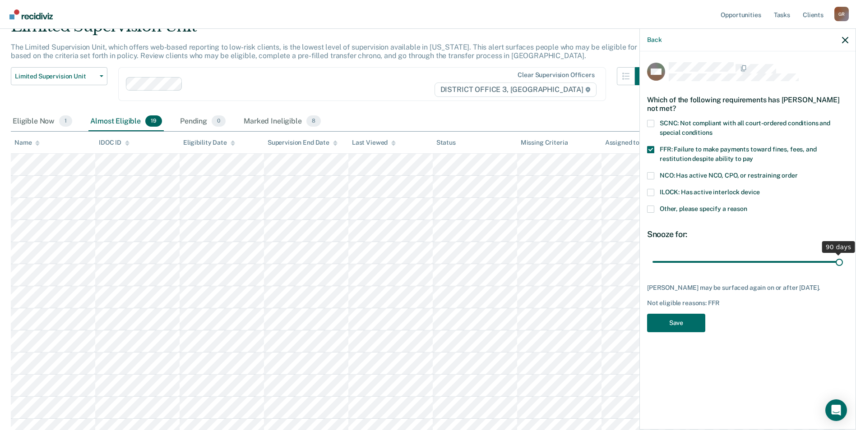
drag, startPoint x: 716, startPoint y: 266, endPoint x: 844, endPoint y: 268, distance: 127.7
type input "90"
click at [843, 268] on input "range" at bounding box center [747, 262] width 190 height 16
click at [676, 332] on button "Save" at bounding box center [676, 323] width 58 height 18
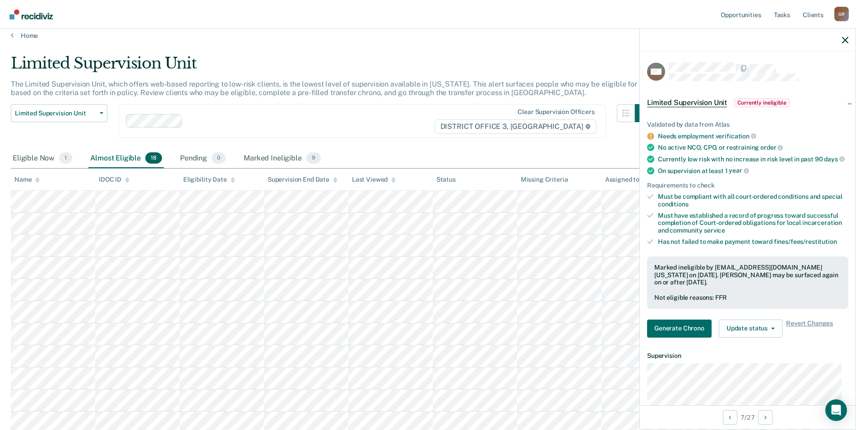
scroll to position [6, 0]
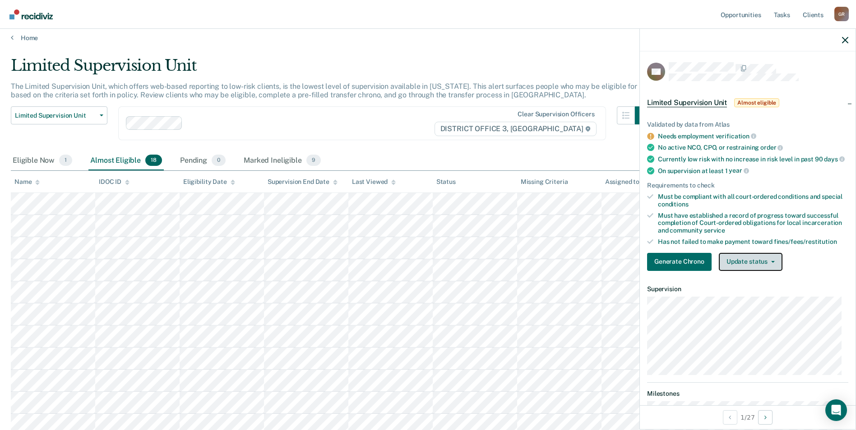
click at [749, 268] on button "Update status" at bounding box center [751, 262] width 64 height 18
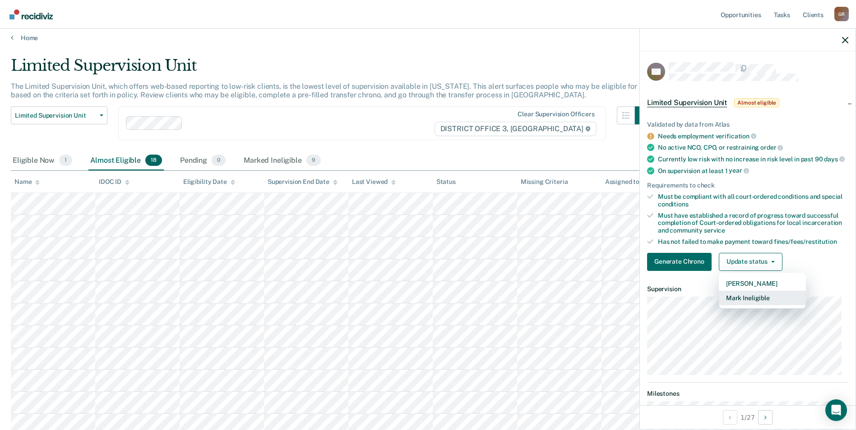
click at [741, 304] on button "Mark Ineligible" at bounding box center [762, 298] width 87 height 14
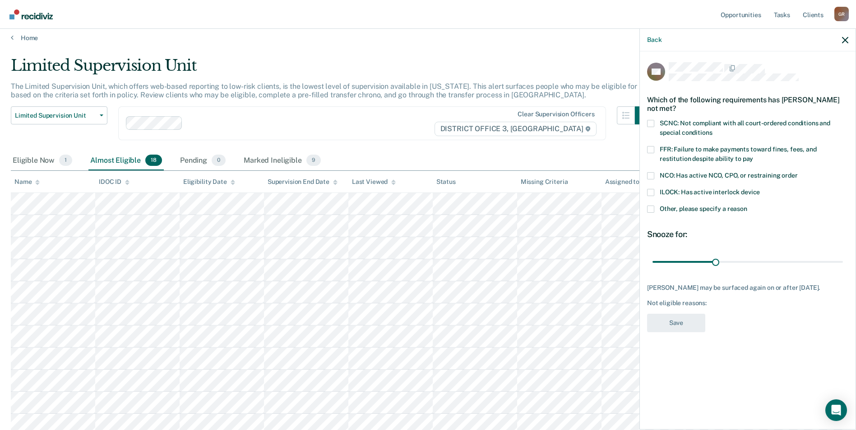
drag, startPoint x: 658, startPoint y: 125, endPoint x: 650, endPoint y: 146, distance: 22.4
click at [650, 142] on div "SCNC: Not compliant with all court-ordered conditions and special conditions" at bounding box center [747, 133] width 201 height 26
click at [651, 148] on span at bounding box center [650, 149] width 7 height 7
click at [753, 156] on input "FFR: Failure to make payments toward fines, fees, and restitution despite abili…" at bounding box center [753, 156] width 0 height 0
click at [677, 326] on button "Save" at bounding box center [676, 323] width 58 height 18
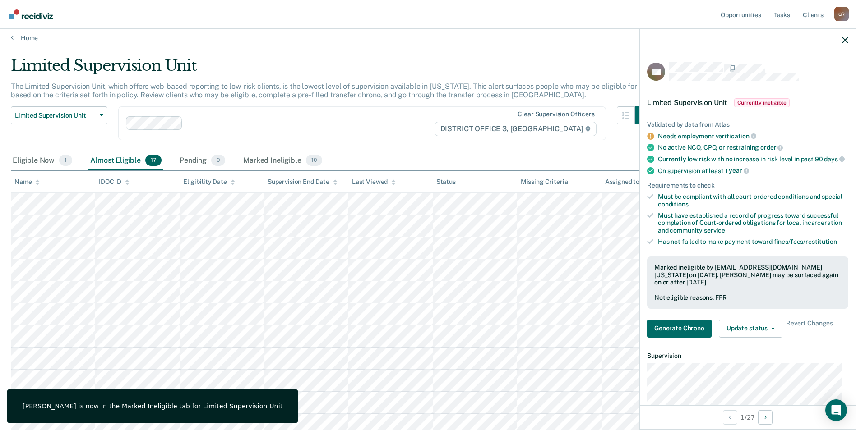
click at [496, 125] on span "DISTRICT OFFICE 3, [GEOGRAPHIC_DATA]" at bounding box center [515, 129] width 162 height 14
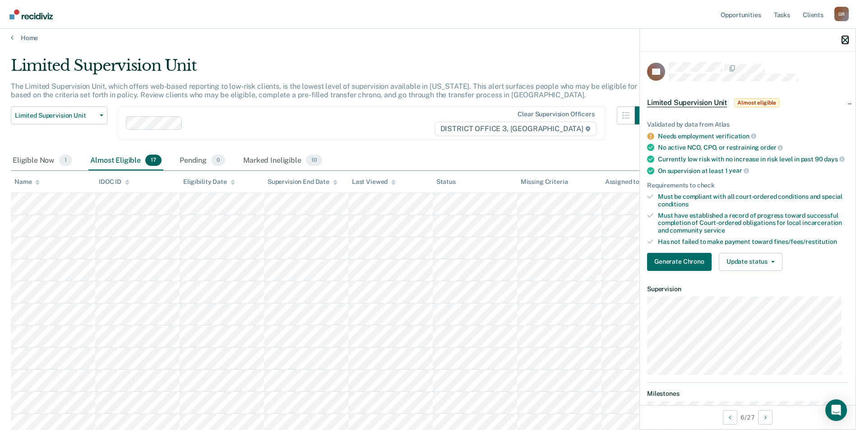
click at [846, 41] on icon "button" at bounding box center [845, 40] width 6 height 6
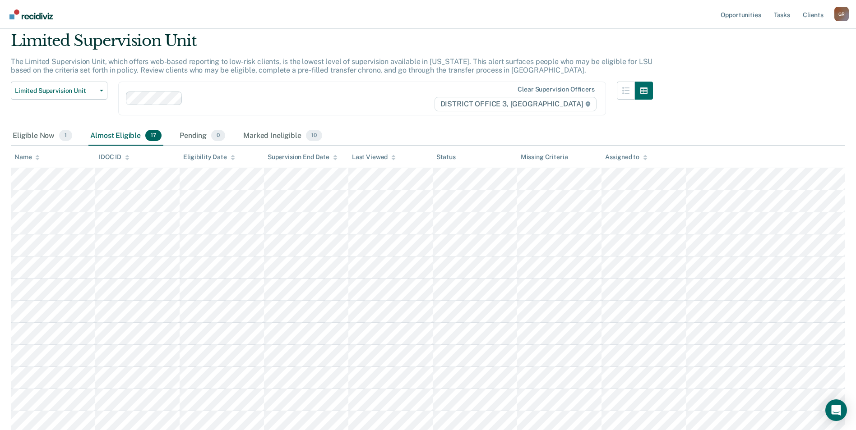
scroll to position [45, 0]
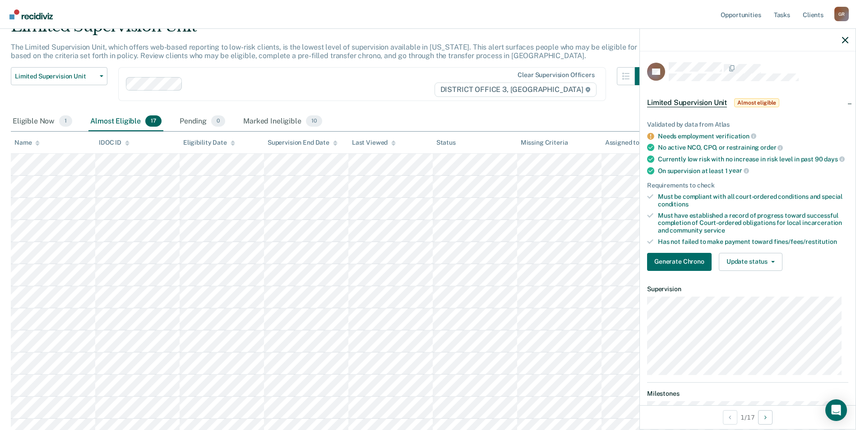
click at [758, 278] on div "Validated by data from Atlas Needs employment verification No active NCO, CPO, …" at bounding box center [748, 192] width 216 height 172
click at [758, 271] on button "Update status" at bounding box center [751, 262] width 64 height 18
click at [745, 304] on button "Mark Ineligible" at bounding box center [762, 298] width 87 height 14
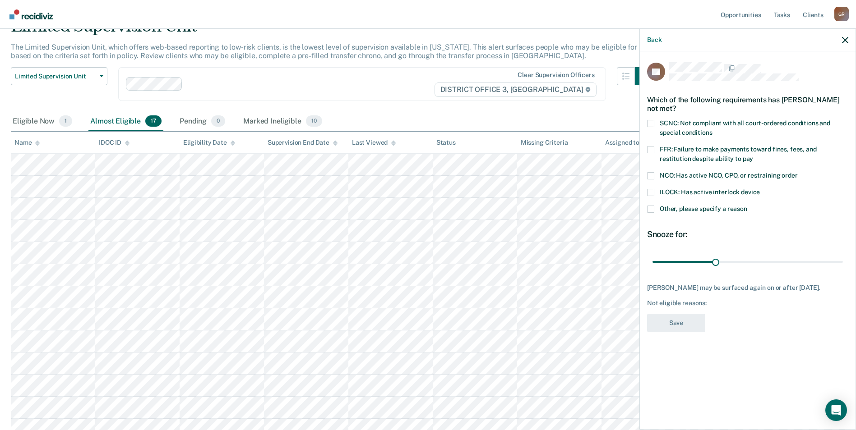
click at [652, 153] on label "FFR: Failure to make payments toward fines, fees, and restitution despite abili…" at bounding box center [747, 155] width 201 height 19
click at [753, 156] on input "FFR: Failure to make payments toward fines, fees, and restitution despite abili…" at bounding box center [753, 156] width 0 height 0
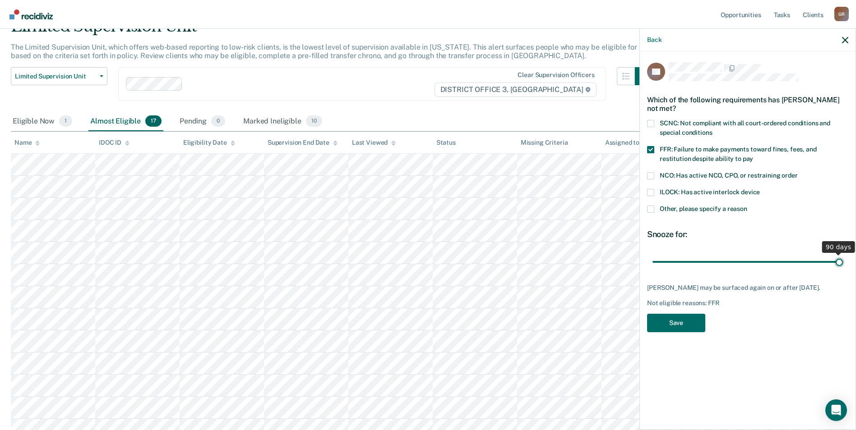
drag, startPoint x: 716, startPoint y: 264, endPoint x: 842, endPoint y: 262, distance: 125.9
type input "90"
click at [842, 262] on input "range" at bounding box center [747, 262] width 190 height 16
click at [686, 320] on button "Save" at bounding box center [676, 323] width 58 height 18
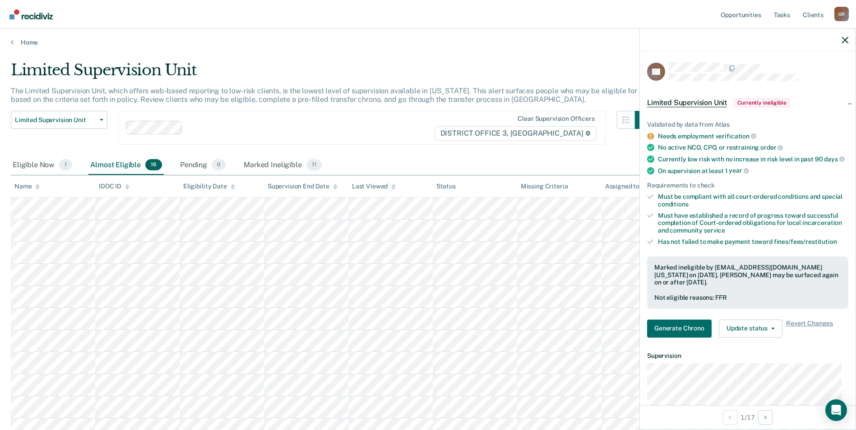
scroll to position [0, 0]
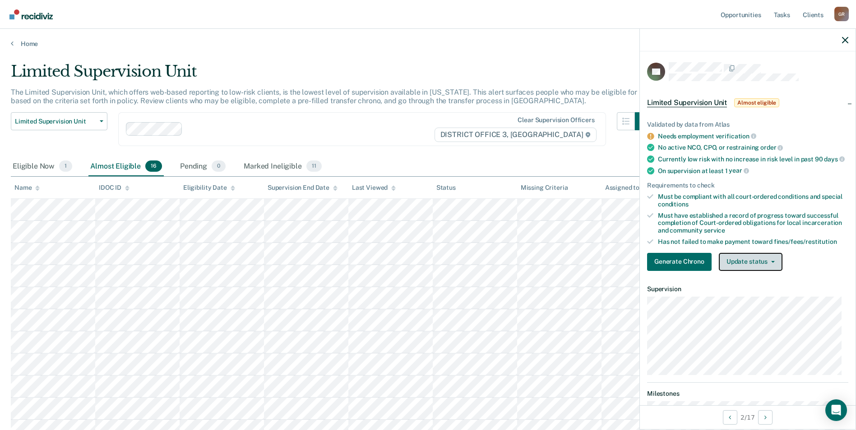
click at [756, 269] on button "Update status" at bounding box center [751, 262] width 64 height 18
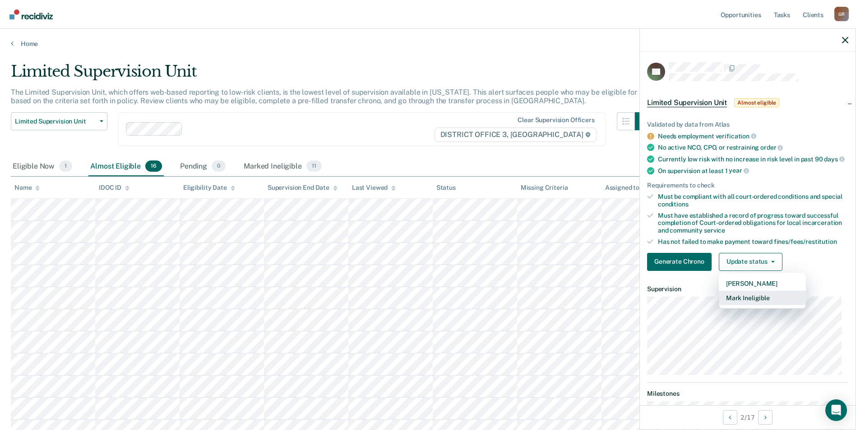
click at [744, 301] on button "Mark Ineligible" at bounding box center [762, 298] width 87 height 14
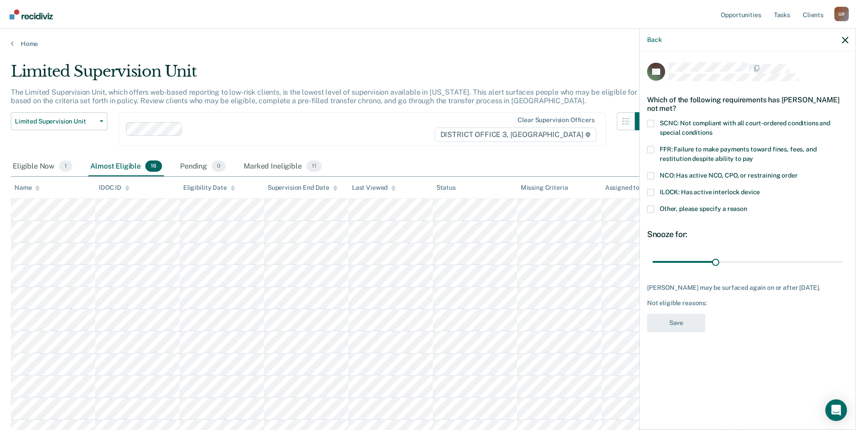
click at [653, 124] on span at bounding box center [650, 123] width 7 height 7
click at [712, 129] on input "SCNC: Not compliant with all court-ordered conditions and special conditions" at bounding box center [712, 129] width 0 height 0
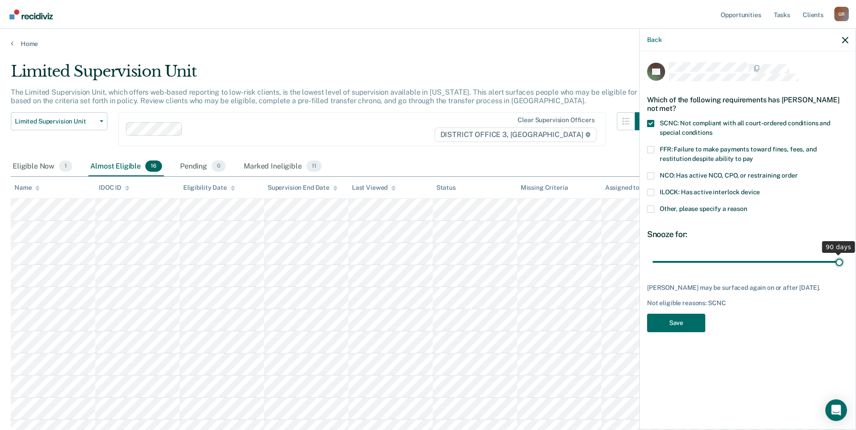
drag, startPoint x: 717, startPoint y: 263, endPoint x: 894, endPoint y: 240, distance: 178.9
type input "90"
click at [843, 254] on input "range" at bounding box center [747, 262] width 190 height 16
click at [683, 332] on button "Save" at bounding box center [676, 323] width 58 height 18
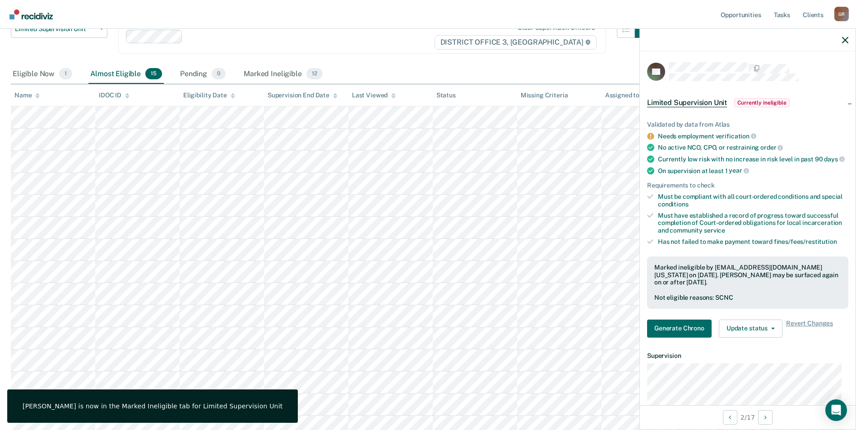
scroll to position [135, 0]
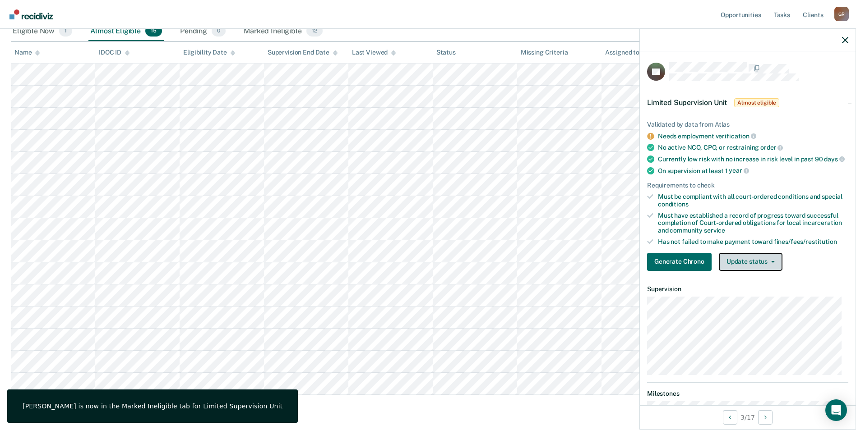
click at [752, 266] on button "Update status" at bounding box center [751, 262] width 64 height 18
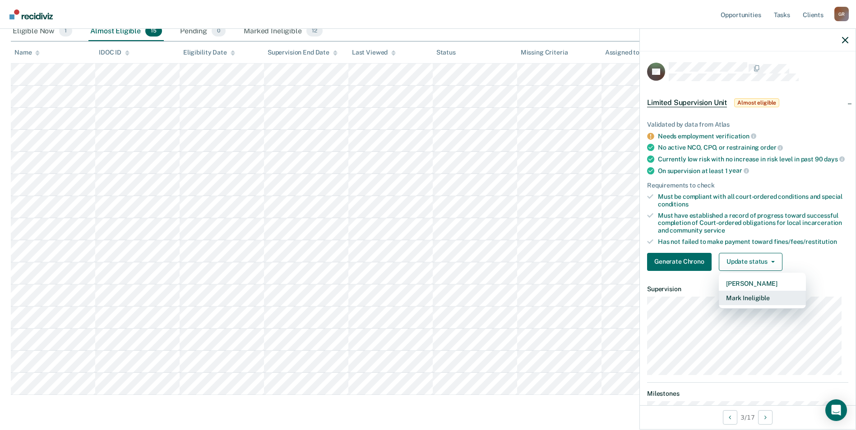
click at [748, 304] on button "Mark Ineligible" at bounding box center [762, 298] width 87 height 14
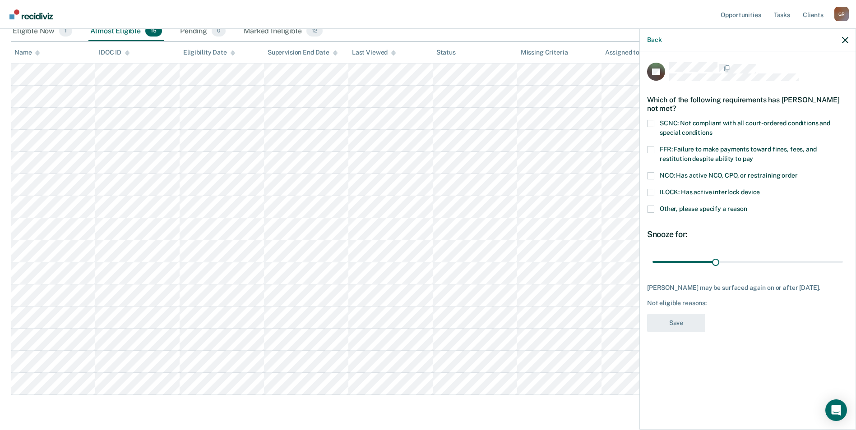
click at [652, 122] on span at bounding box center [650, 123] width 7 height 7
click at [712, 129] on input "SCNC: Not compliant with all court-ordered conditions and special conditions" at bounding box center [712, 129] width 0 height 0
drag, startPoint x: 687, startPoint y: 317, endPoint x: 677, endPoint y: 304, distance: 17.1
click at [687, 318] on button "Save" at bounding box center [676, 323] width 58 height 18
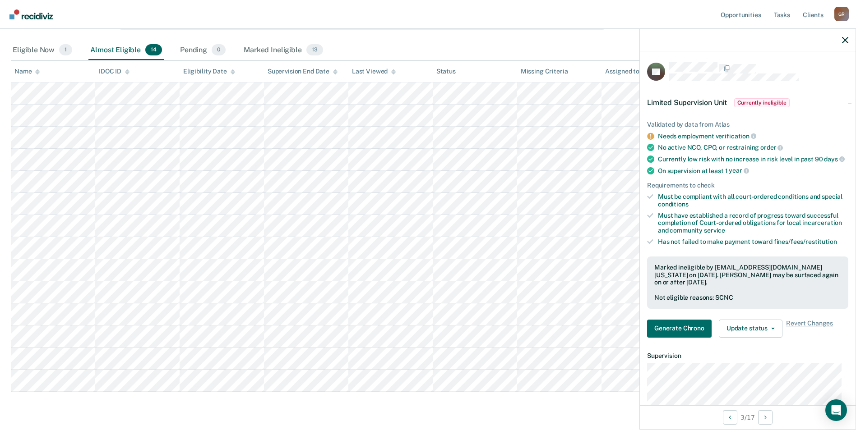
scroll to position [143, 0]
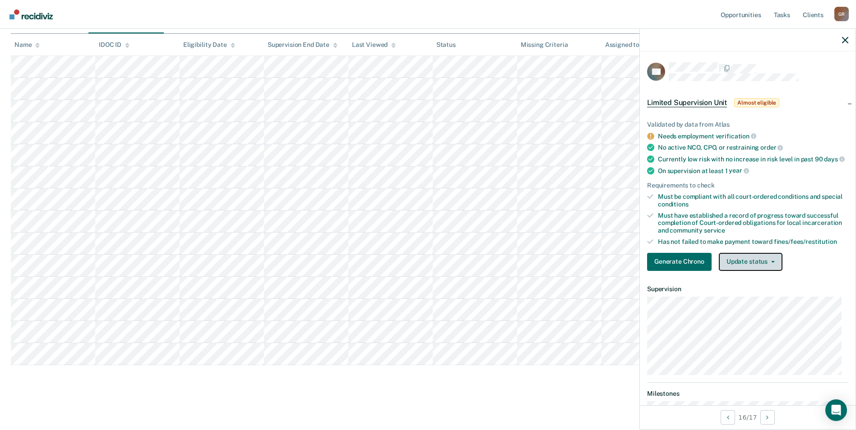
click at [768, 265] on button "Update status" at bounding box center [751, 262] width 64 height 18
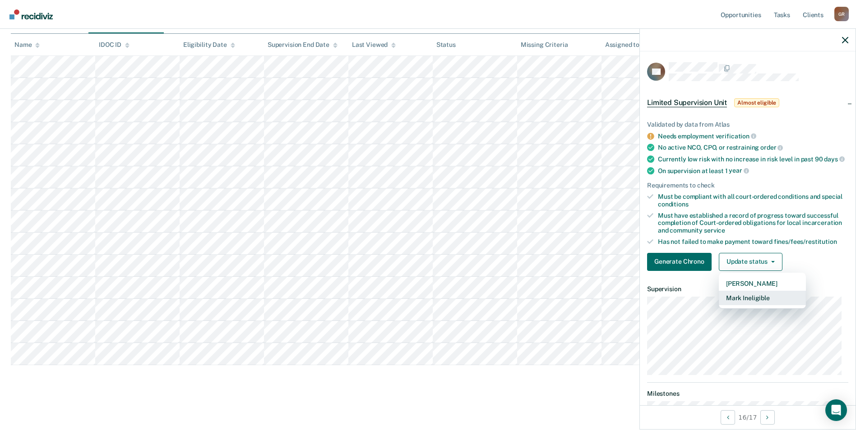
click at [760, 305] on button "Mark Ineligible" at bounding box center [762, 298] width 87 height 14
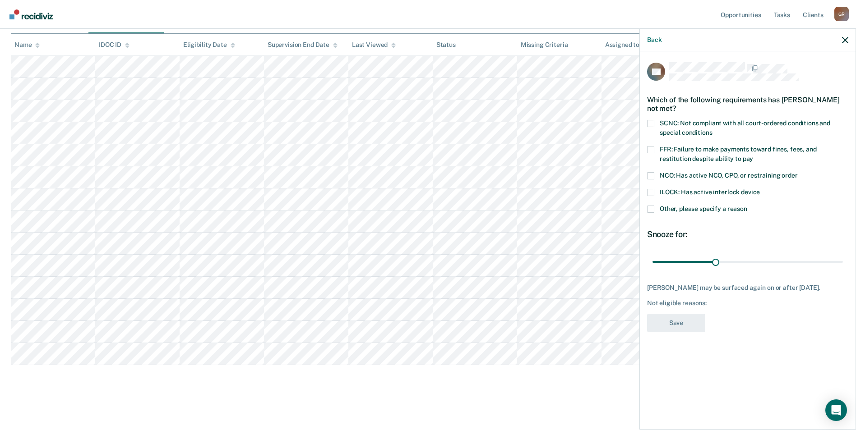
click at [655, 206] on label "Other, please specify a reason" at bounding box center [747, 210] width 201 height 9
click at [747, 206] on input "Other, please specify a reason" at bounding box center [747, 206] width 0 height 0
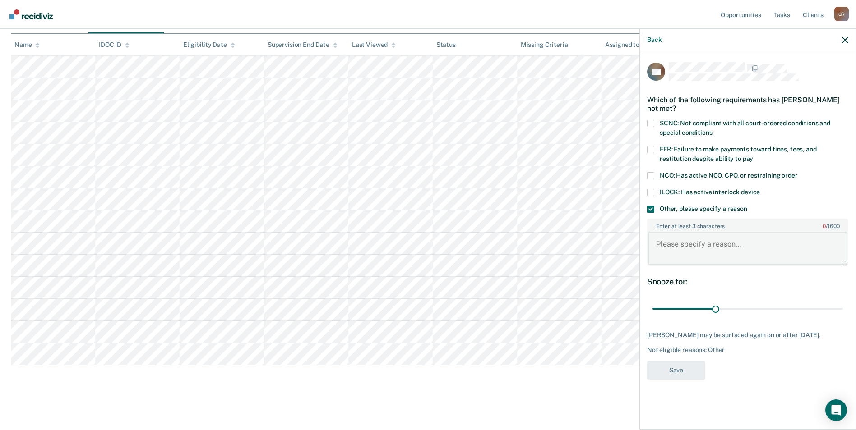
drag, startPoint x: 679, startPoint y: 249, endPoint x: 673, endPoint y: 256, distance: 10.2
click at [680, 251] on textarea "Enter at least 3 characters 0 / 1600" at bounding box center [747, 248] width 199 height 33
type textarea "Deported"
drag, startPoint x: 715, startPoint y: 310, endPoint x: 813, endPoint y: 320, distance: 98.4
type input "90"
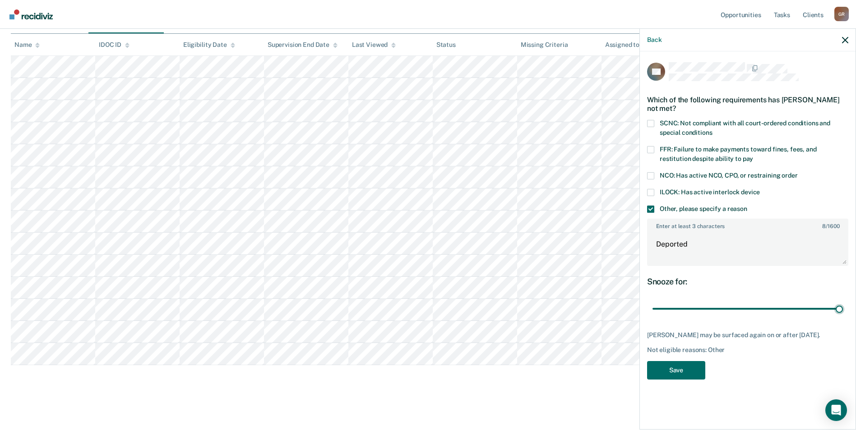
click at [842, 307] on input "range" at bounding box center [747, 309] width 190 height 16
click at [691, 374] on button "Save" at bounding box center [676, 370] width 58 height 18
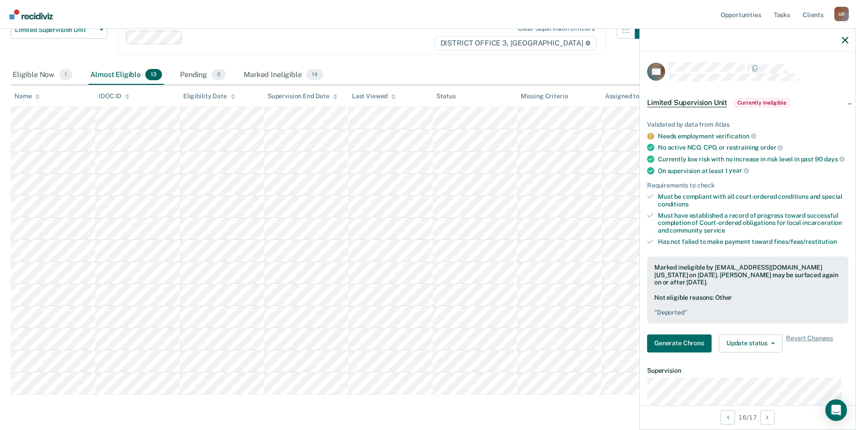
scroll to position [76, 0]
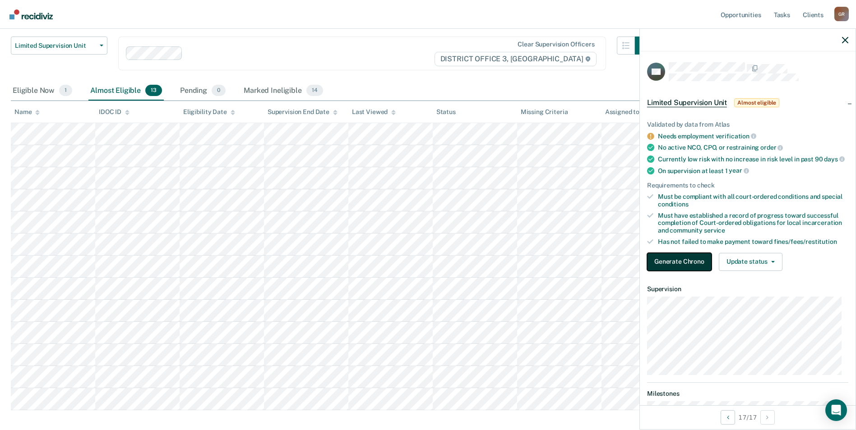
click at [696, 268] on button "Generate Chrono" at bounding box center [679, 262] width 65 height 18
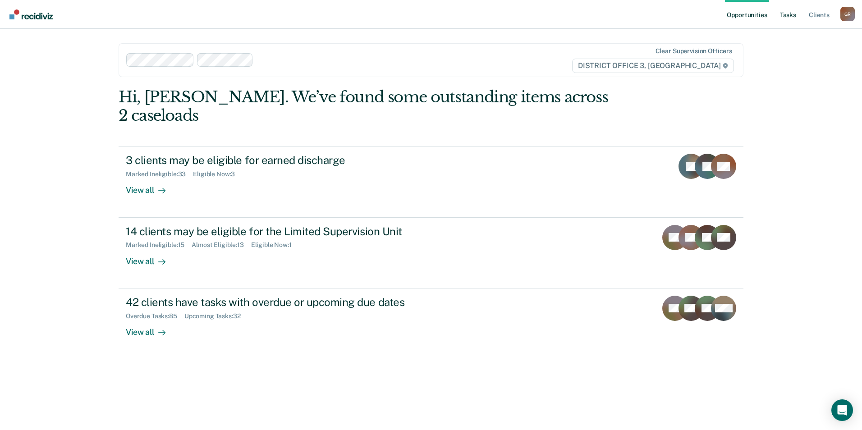
click at [788, 11] on link "Tasks" at bounding box center [789, 14] width 20 height 29
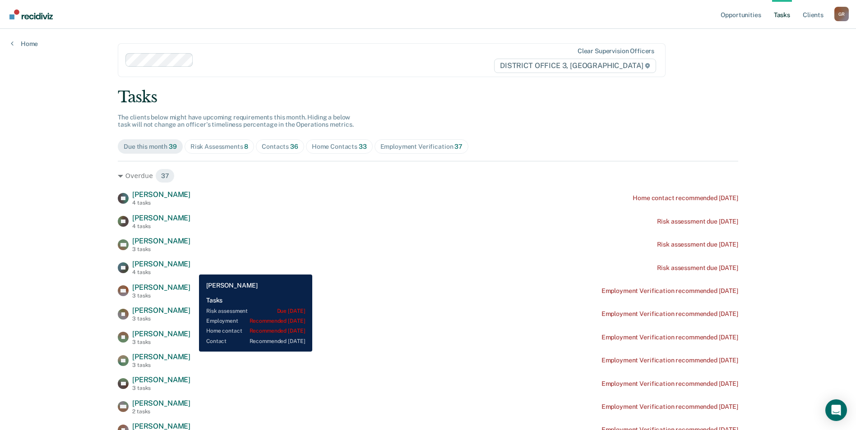
click at [193, 268] on div "BV [PERSON_NAME] 4 tasks Risk assessment due [DATE]" at bounding box center [428, 268] width 620 height 16
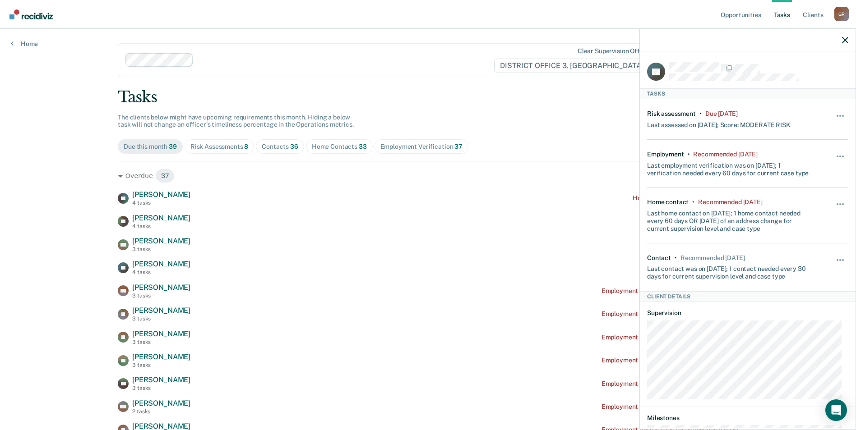
click at [280, 142] on span "Contacts 36" at bounding box center [280, 146] width 48 height 14
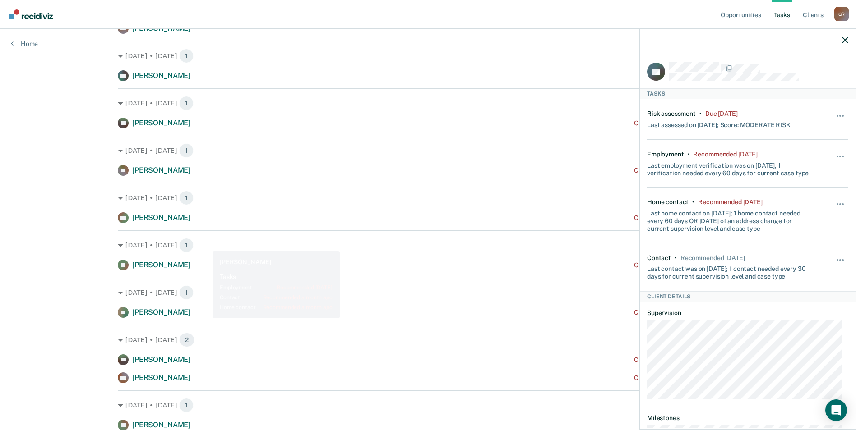
scroll to position [226, 0]
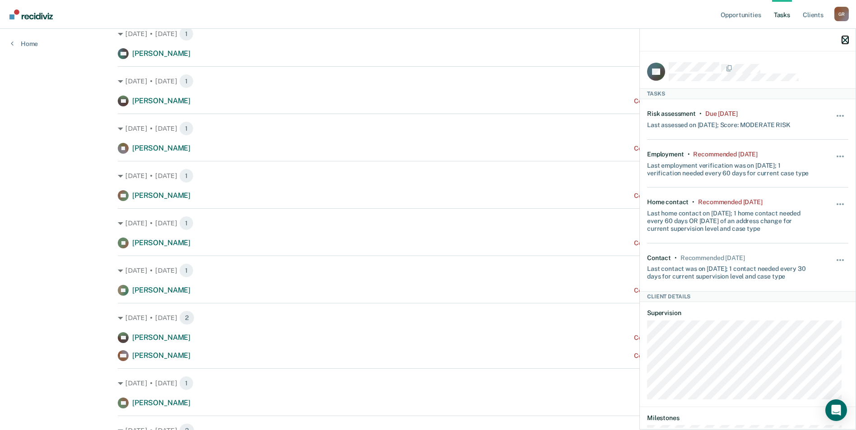
click at [844, 40] on icon "button" at bounding box center [845, 40] width 6 height 6
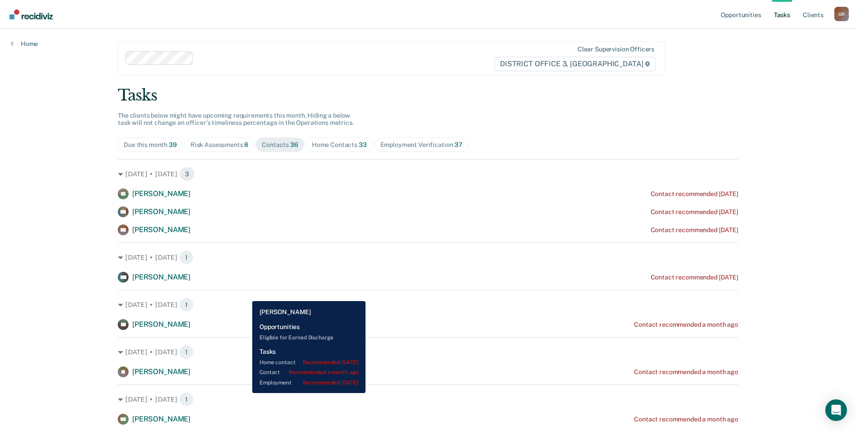
scroll to position [0, 0]
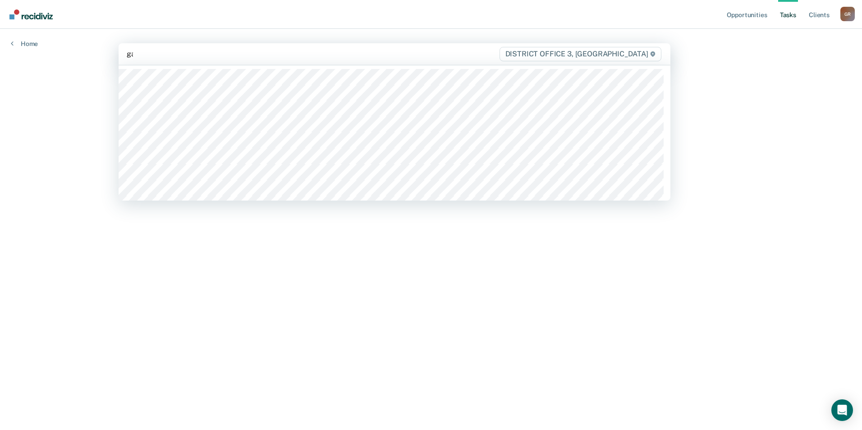
type input "gar"
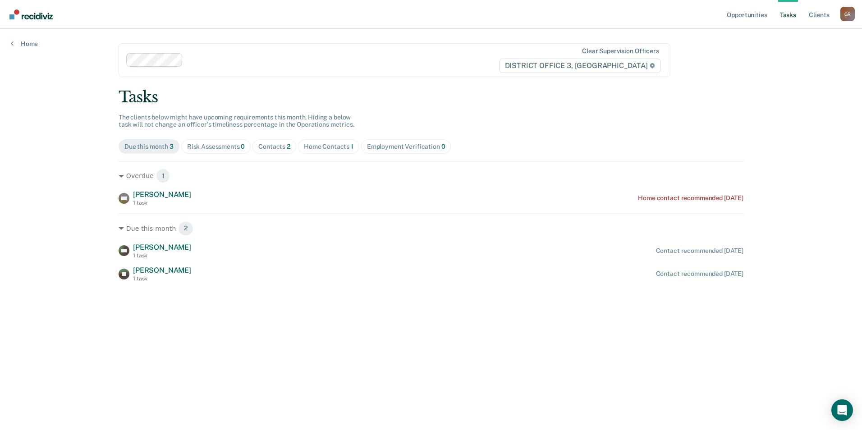
click at [280, 88] on main "option [PERSON_NAME], selected. Clear supervision officers DISTRICT OFFICE 3, […" at bounding box center [431, 219] width 647 height 380
click at [756, 8] on link "Opportunities" at bounding box center [747, 14] width 44 height 29
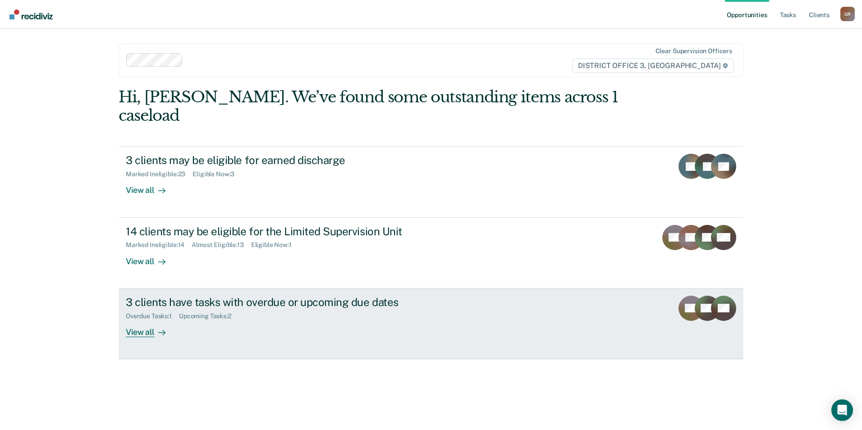
click at [137, 327] on link "3 clients have tasks with overdue or upcoming due dates Overdue Tasks : 1 Upcom…" at bounding box center [431, 324] width 625 height 71
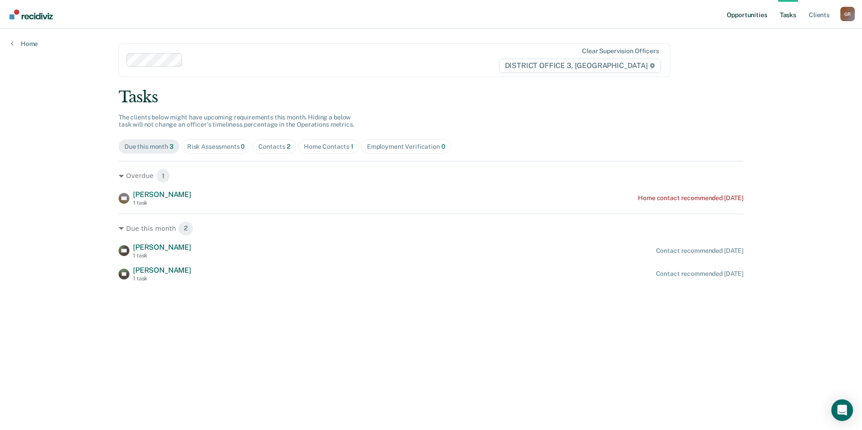
click at [763, 16] on link "Opportunities" at bounding box center [747, 14] width 44 height 29
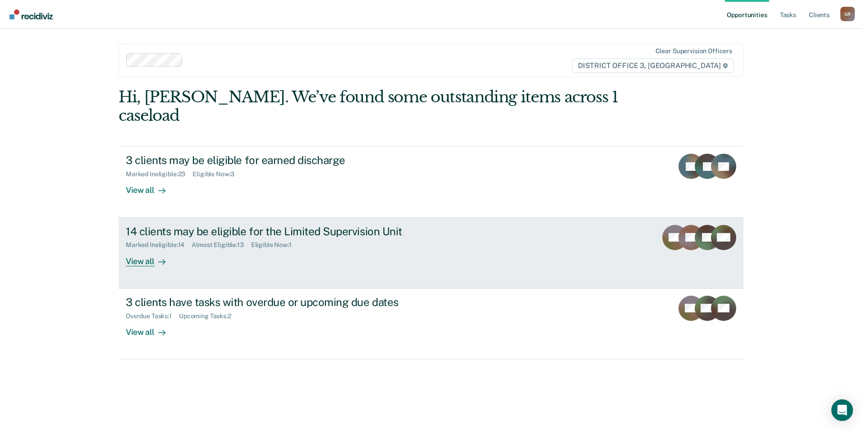
click at [163, 259] on icon at bounding box center [164, 261] width 2 height 5
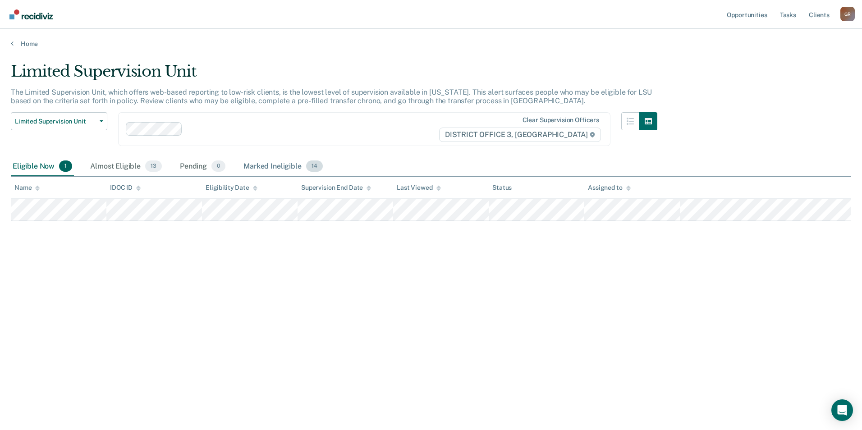
click at [249, 172] on div "Marked Ineligible 14" at bounding box center [283, 167] width 83 height 20
